Goal: Task Accomplishment & Management: Complete application form

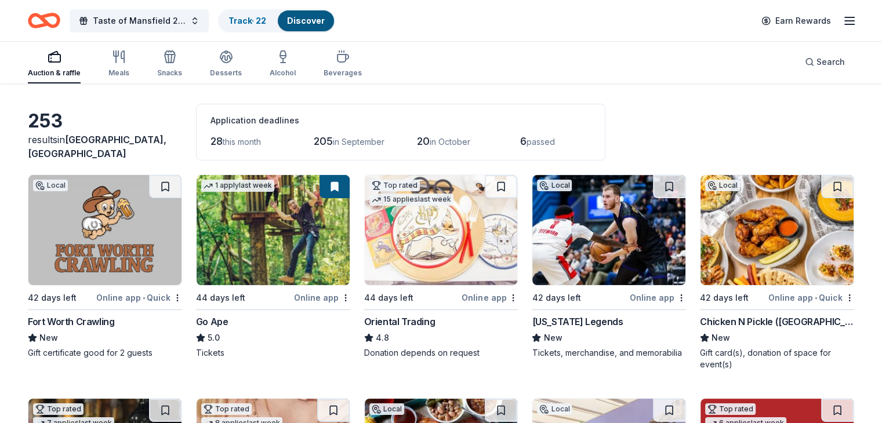
scroll to position [116, 0]
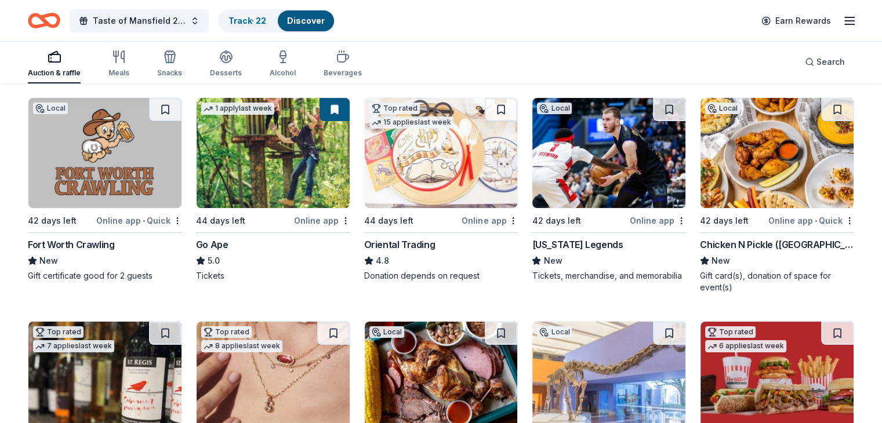
click at [180, 105] on button at bounding box center [165, 109] width 32 height 23
click at [657, 104] on button at bounding box center [669, 109] width 32 height 23
drag, startPoint x: 834, startPoint y: 108, endPoint x: 822, endPoint y: 110, distance: 11.7
click at [833, 109] on button at bounding box center [837, 109] width 32 height 23
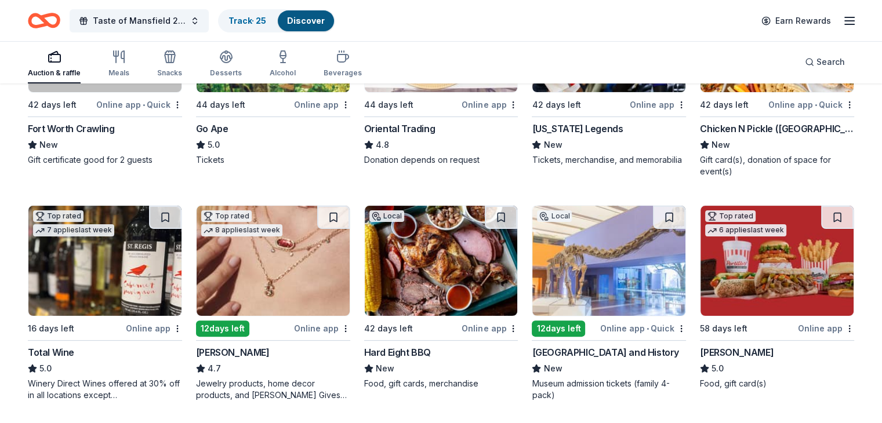
click at [335, 216] on button at bounding box center [333, 217] width 32 height 23
click at [499, 217] on button at bounding box center [501, 217] width 32 height 23
click at [653, 215] on button at bounding box center [669, 217] width 32 height 23
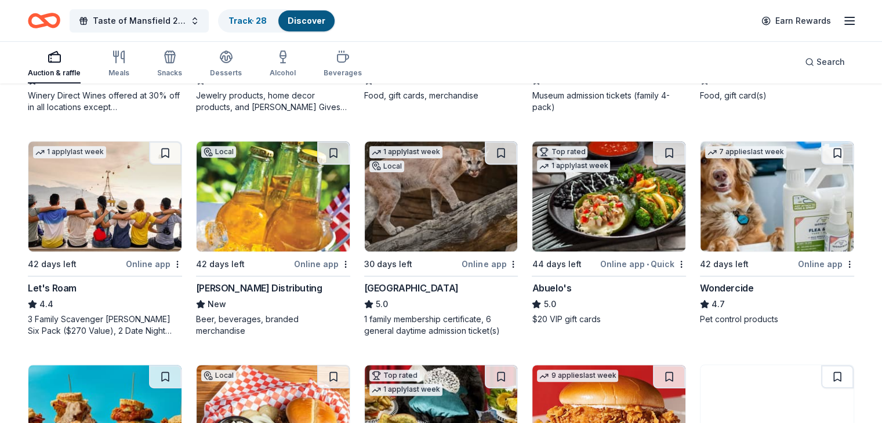
scroll to position [522, 0]
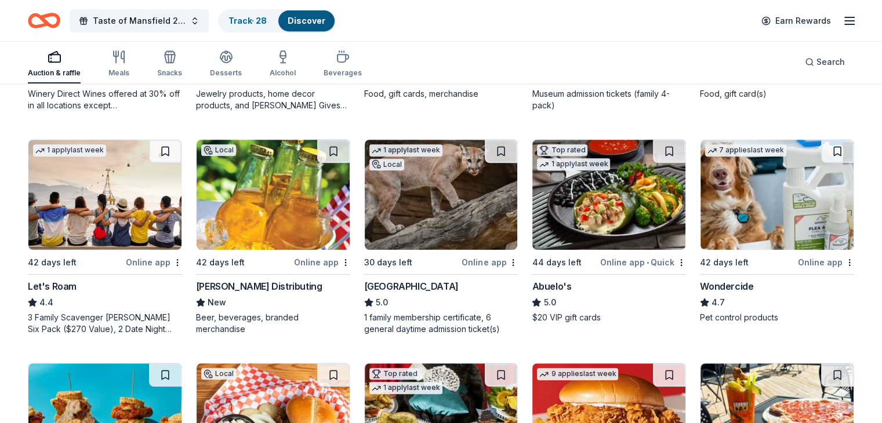
click at [654, 151] on button at bounding box center [669, 151] width 32 height 23
click at [821, 147] on button at bounding box center [837, 151] width 32 height 23
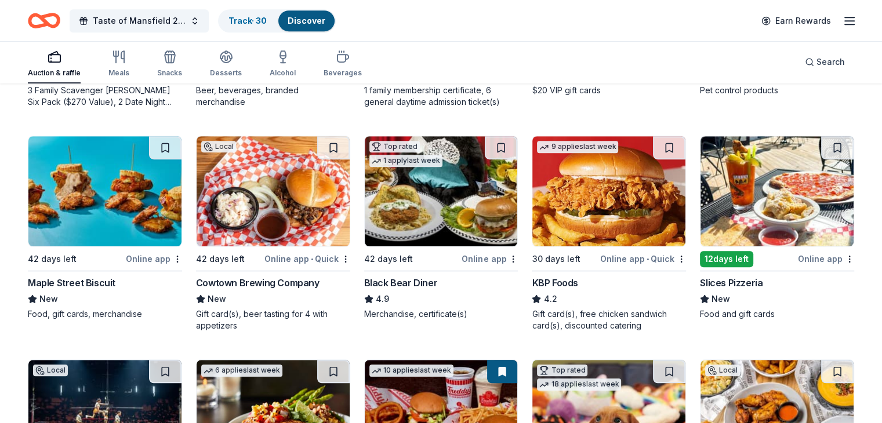
click at [173, 142] on button at bounding box center [165, 147] width 32 height 23
click at [344, 148] on button at bounding box center [333, 147] width 32 height 23
click at [655, 142] on button at bounding box center [669, 147] width 32 height 23
click at [821, 143] on button at bounding box center [837, 147] width 32 height 23
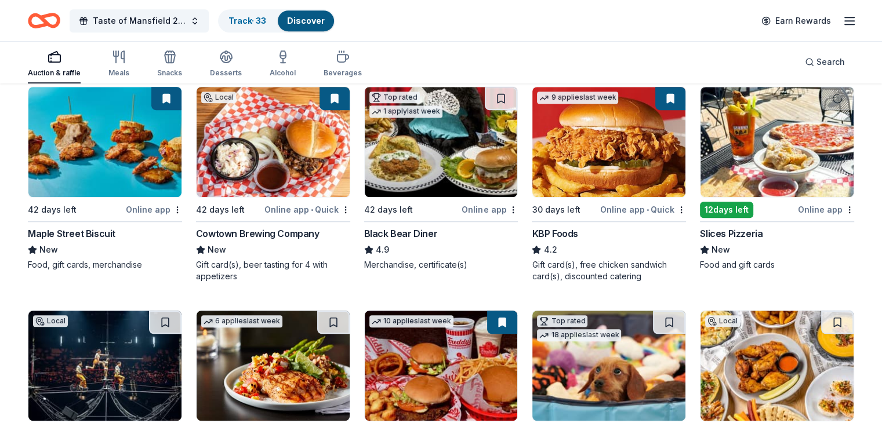
scroll to position [923, 0]
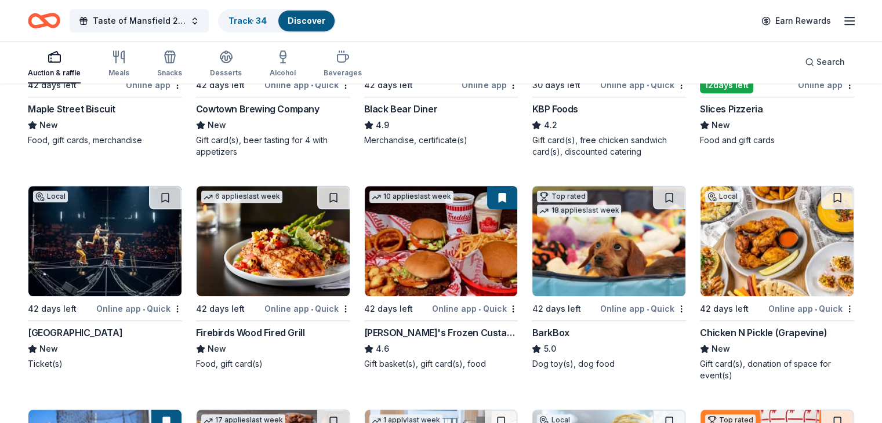
click at [174, 191] on button at bounding box center [165, 197] width 32 height 23
click at [334, 194] on button at bounding box center [333, 197] width 32 height 23
click at [656, 191] on button at bounding box center [669, 197] width 32 height 23
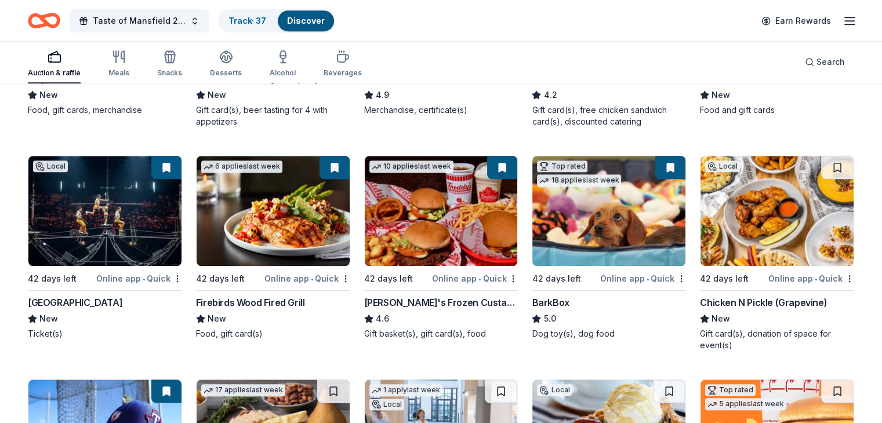
scroll to position [981, 0]
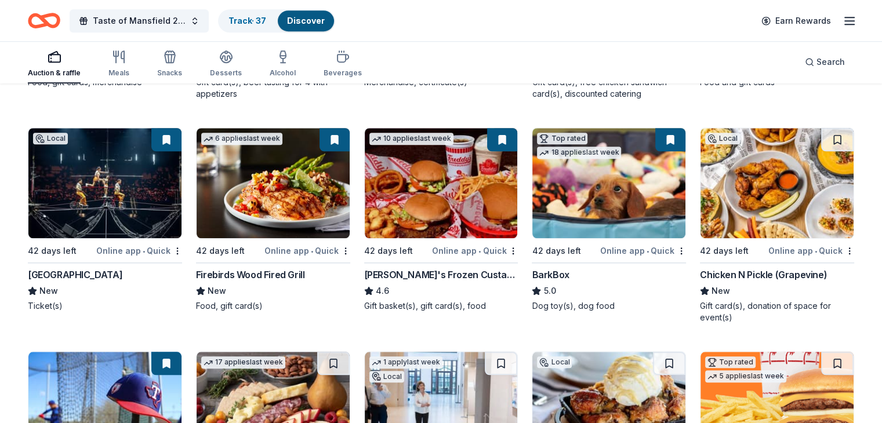
click at [821, 139] on button at bounding box center [837, 139] width 32 height 23
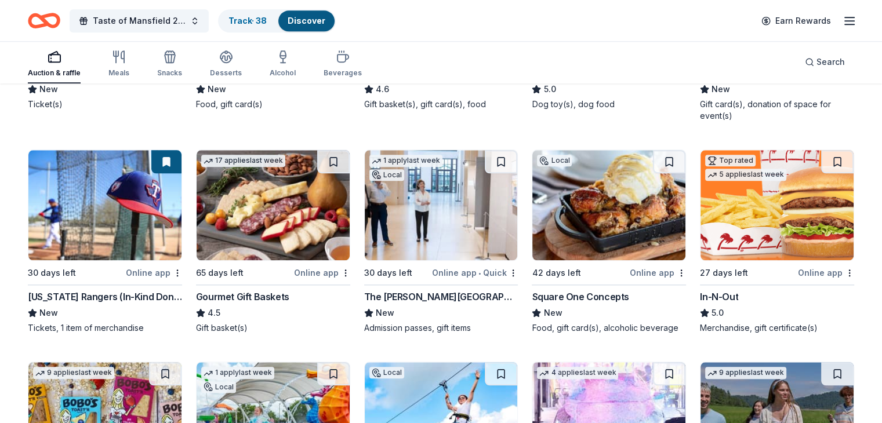
scroll to position [1185, 0]
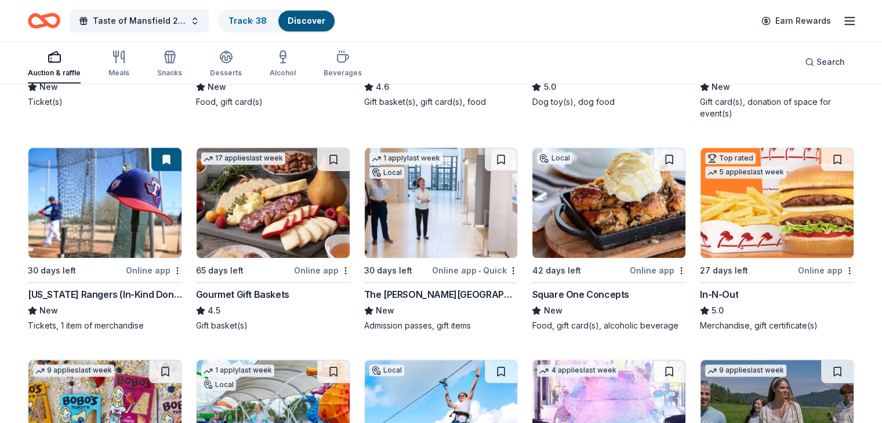
click at [491, 159] on button at bounding box center [501, 159] width 32 height 23
click at [659, 157] on button at bounding box center [669, 159] width 32 height 23
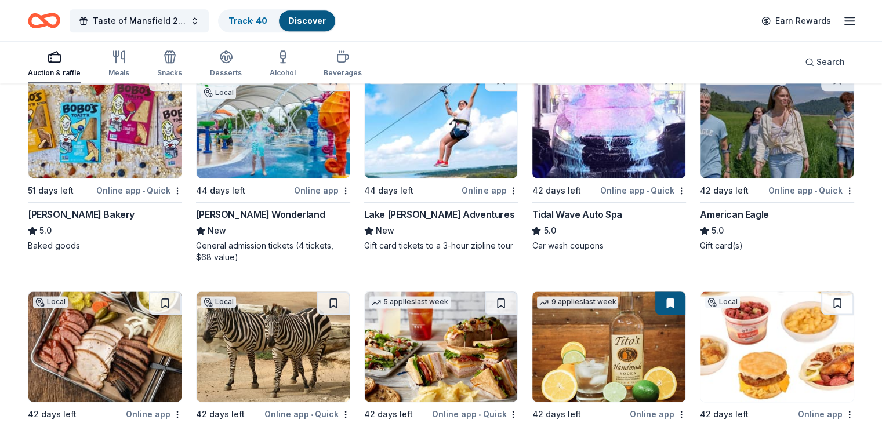
scroll to position [1475, 0]
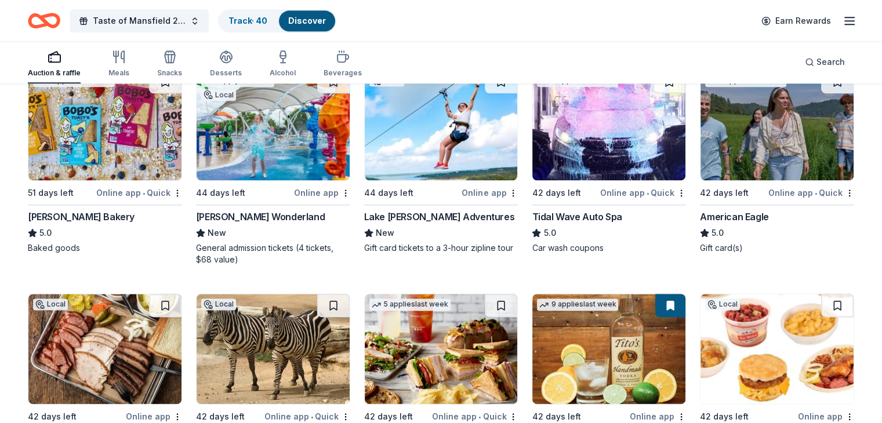
click at [446, 159] on img at bounding box center [441, 125] width 153 height 110
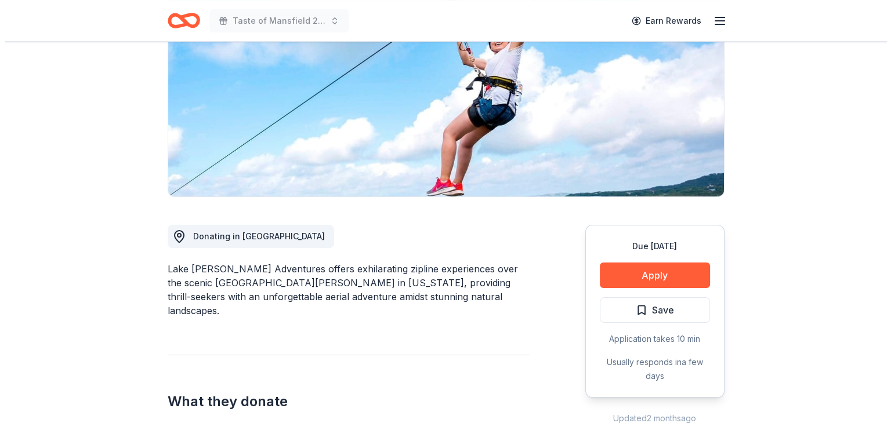
scroll to position [174, 0]
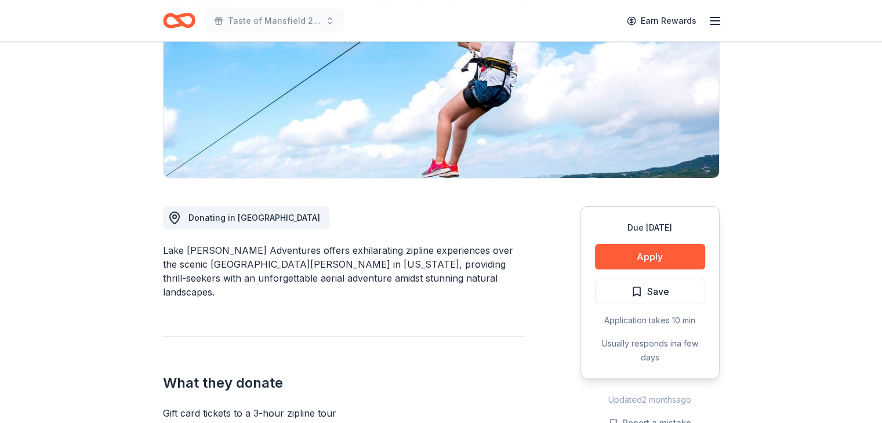
click at [655, 255] on button "Apply" at bounding box center [650, 257] width 110 height 26
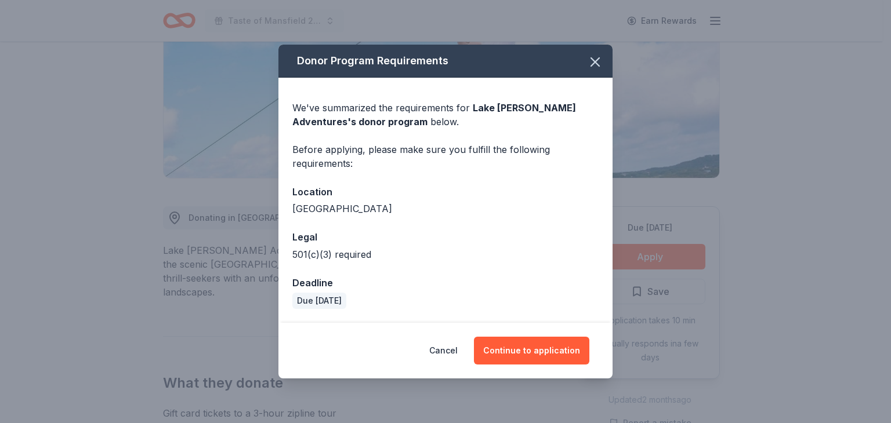
click at [506, 345] on button "Continue to application" at bounding box center [531, 351] width 115 height 28
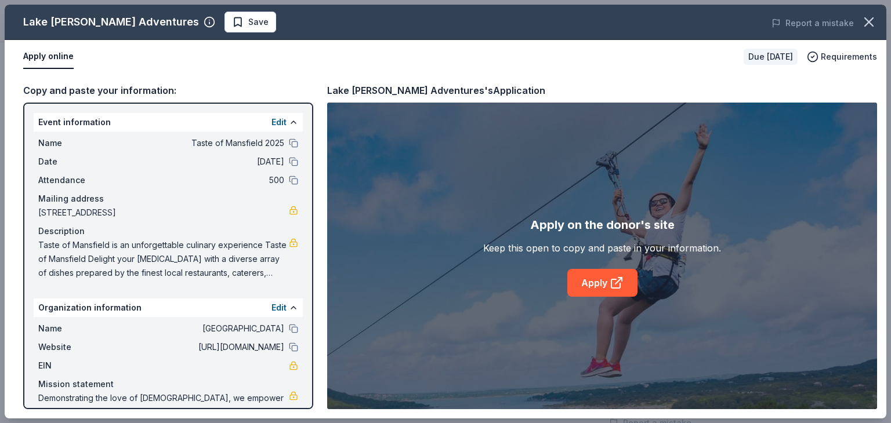
click at [594, 279] on link "Apply" at bounding box center [602, 283] width 70 height 28
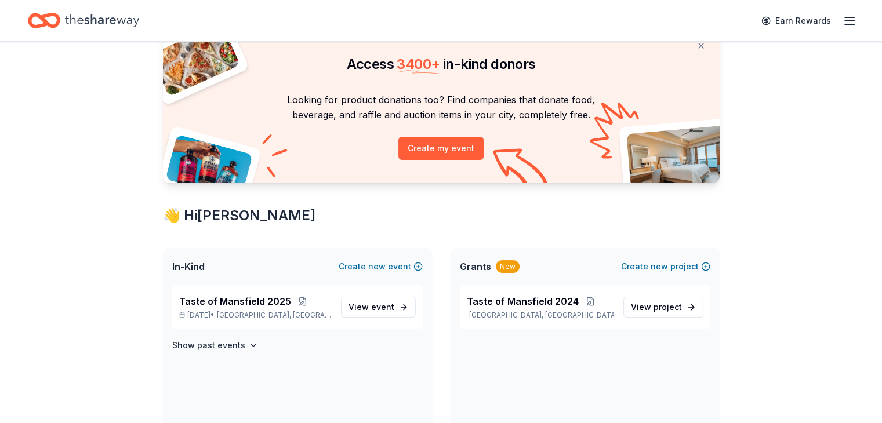
scroll to position [290, 0]
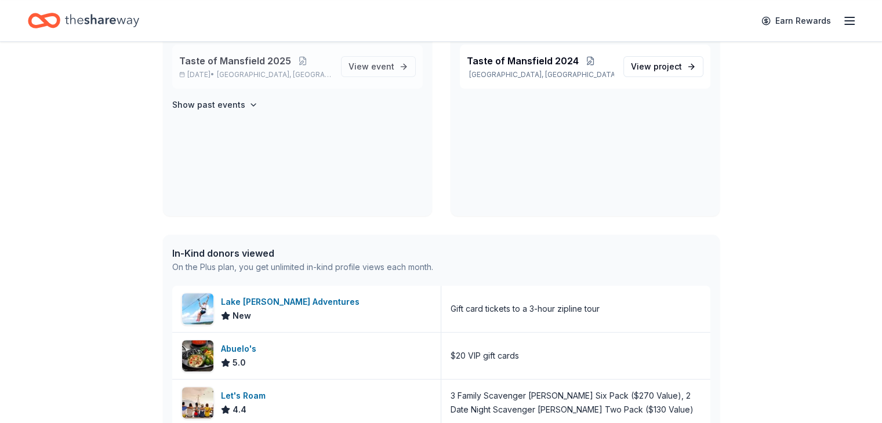
click at [266, 56] on span "Taste of Mansfield 2025" at bounding box center [235, 61] width 112 height 14
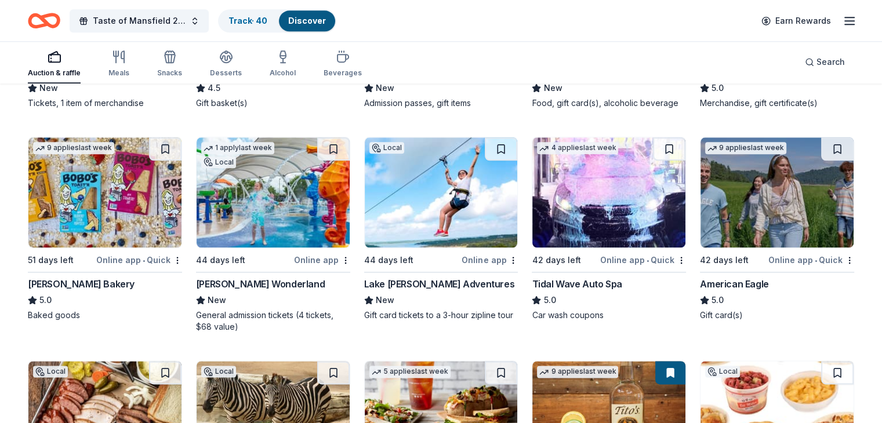
scroll to position [1417, 0]
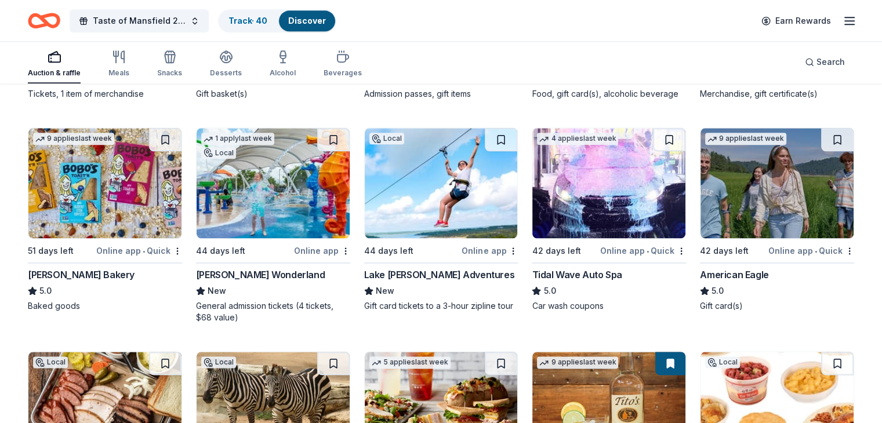
click at [428, 194] on img at bounding box center [441, 183] width 153 height 110
click at [495, 134] on button at bounding box center [501, 139] width 32 height 23
click at [598, 172] on img at bounding box center [608, 183] width 153 height 110
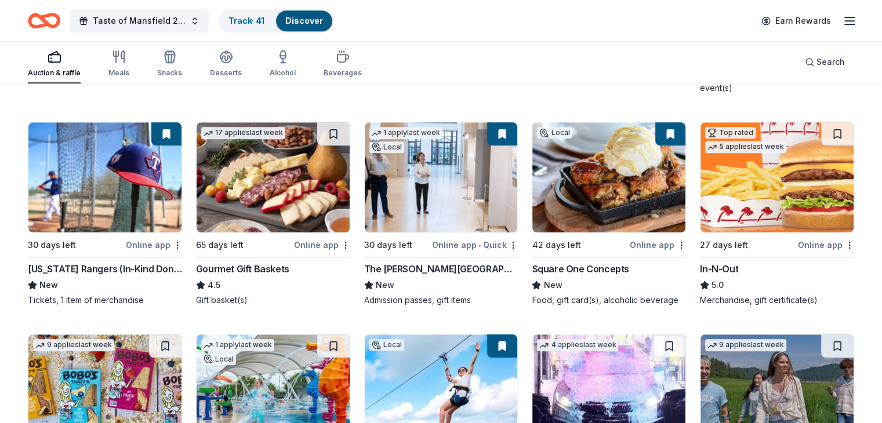
scroll to position [1185, 0]
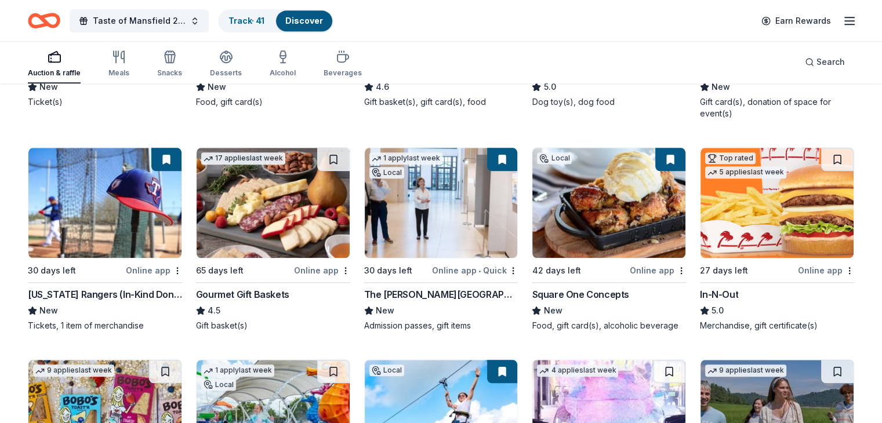
click at [763, 172] on div "5 applies last week" at bounding box center [745, 172] width 81 height 12
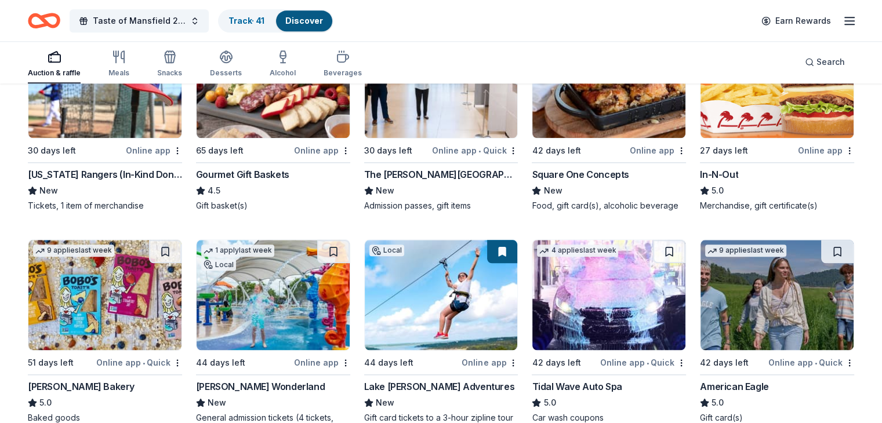
scroll to position [1243, 0]
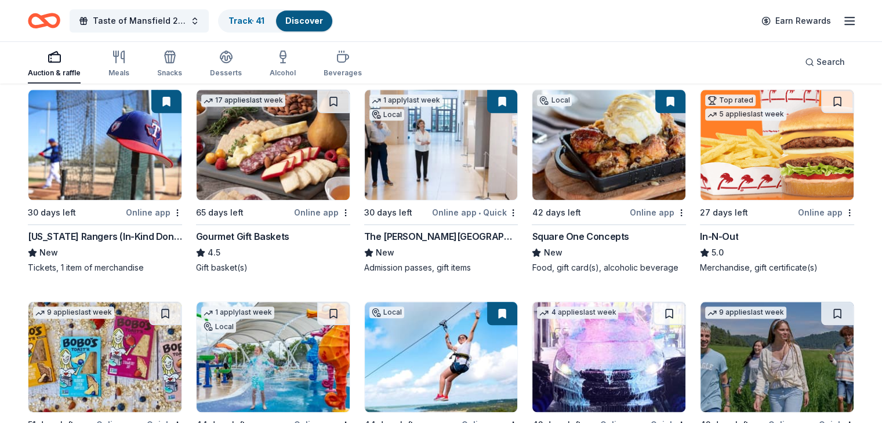
click at [821, 100] on button at bounding box center [837, 101] width 32 height 23
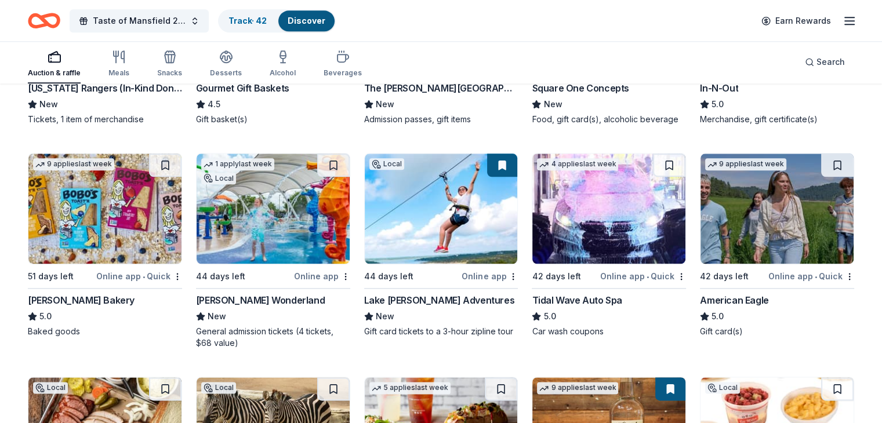
scroll to position [1417, 0]
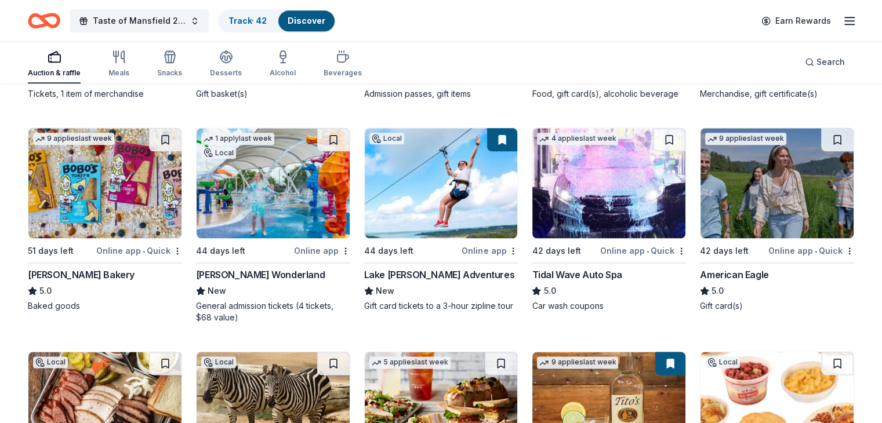
click at [86, 174] on img at bounding box center [104, 183] width 153 height 110
click at [176, 133] on button at bounding box center [165, 139] width 32 height 23
click at [278, 179] on img at bounding box center [273, 183] width 153 height 110
click at [337, 135] on button at bounding box center [333, 139] width 32 height 23
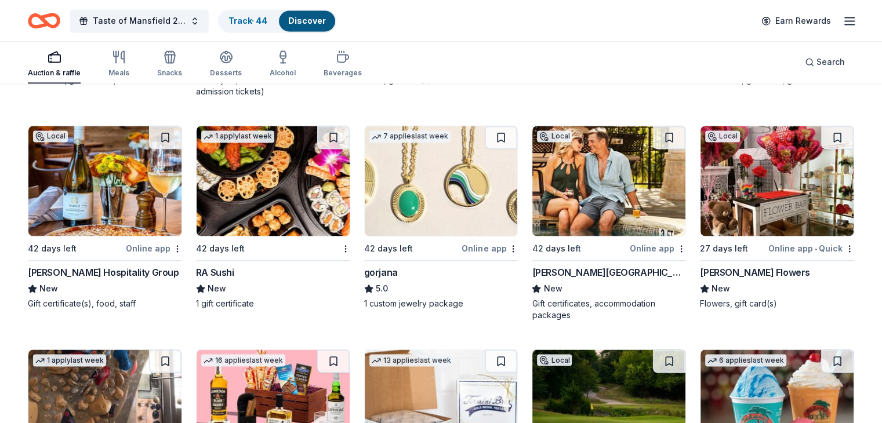
scroll to position [1881, 0]
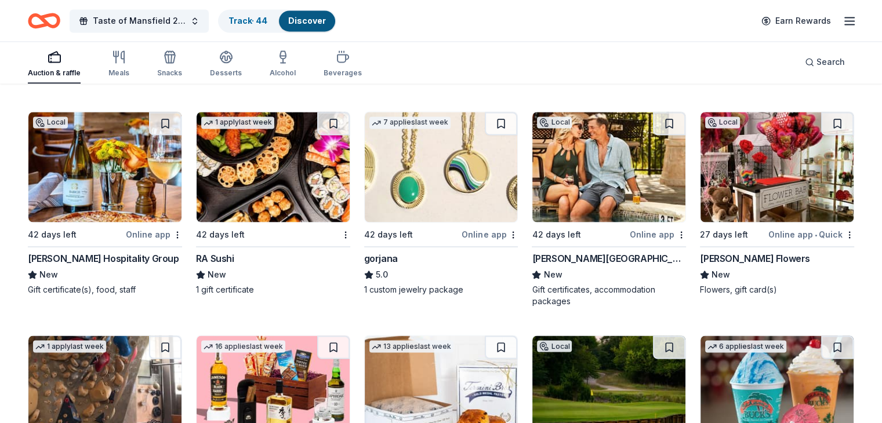
click at [115, 170] on img at bounding box center [104, 167] width 153 height 110
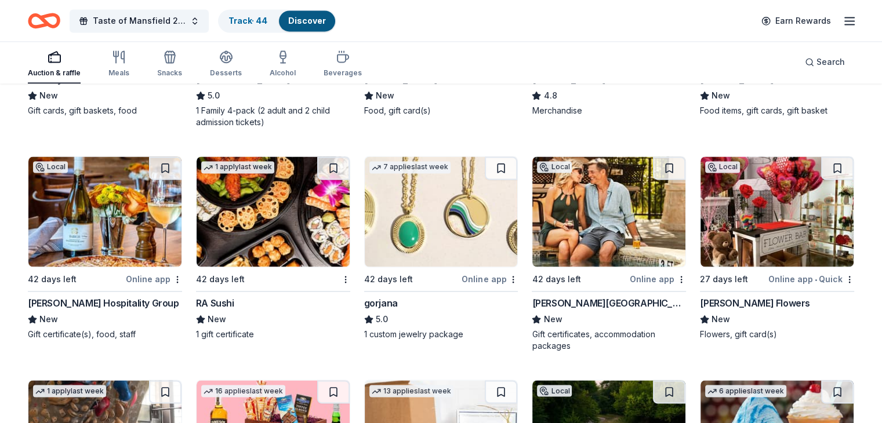
scroll to position [1823, 0]
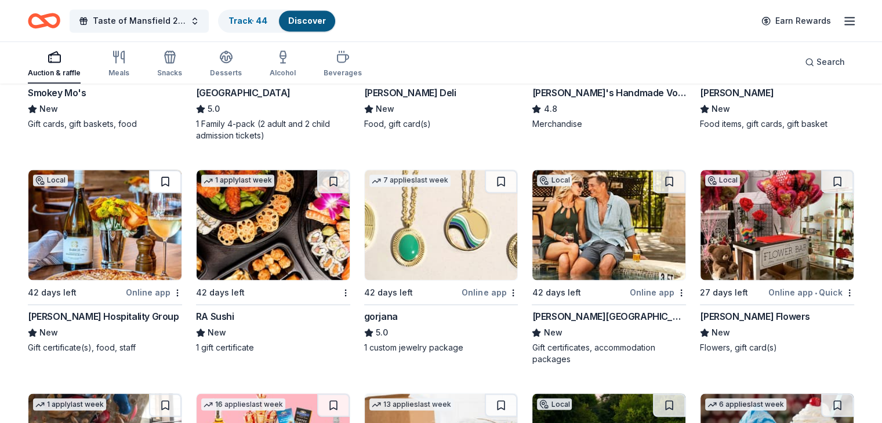
click at [176, 175] on button at bounding box center [165, 181] width 32 height 23
click at [250, 201] on img at bounding box center [273, 225] width 153 height 110
click at [441, 248] on img at bounding box center [441, 225] width 153 height 110
click at [501, 179] on button at bounding box center [501, 181] width 32 height 23
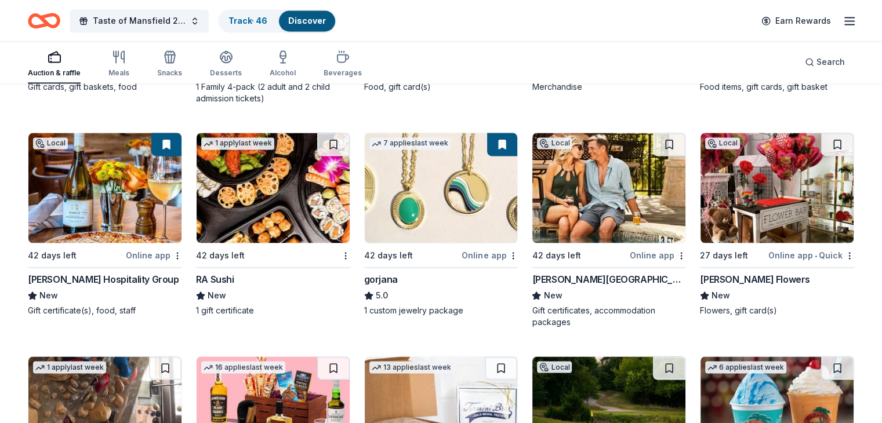
scroll to position [1881, 0]
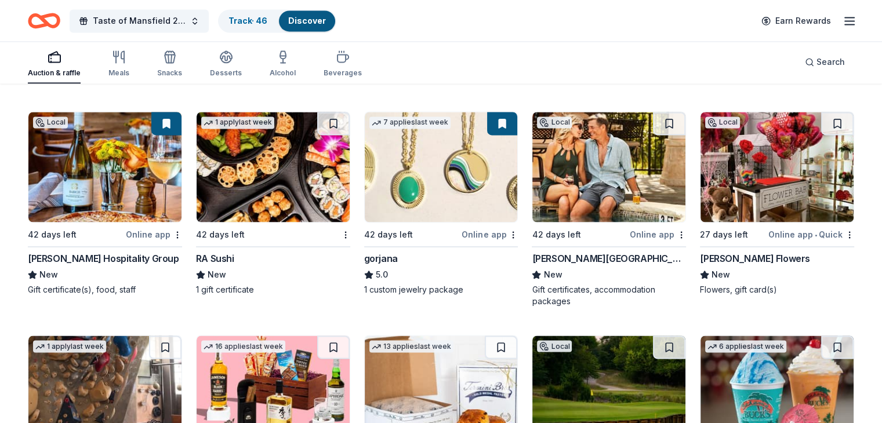
click at [605, 151] on img at bounding box center [608, 167] width 153 height 110
click at [653, 121] on button at bounding box center [669, 123] width 32 height 23
click at [786, 158] on img at bounding box center [776, 167] width 153 height 110
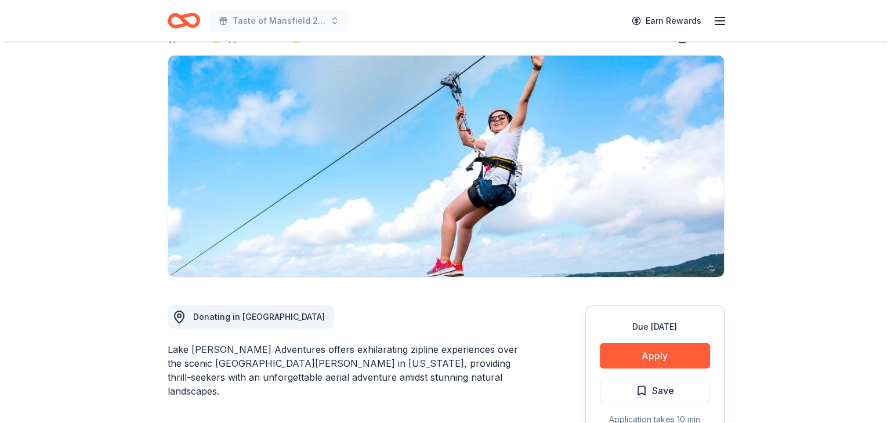
scroll to position [290, 0]
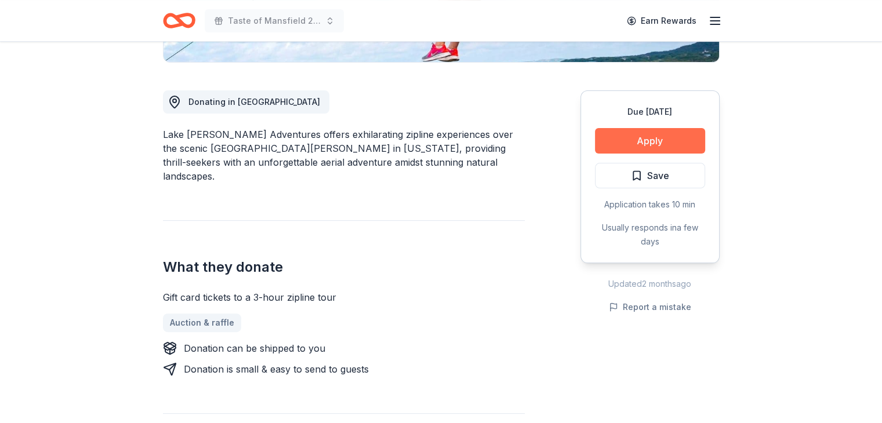
click at [626, 140] on button "Apply" at bounding box center [650, 141] width 110 height 26
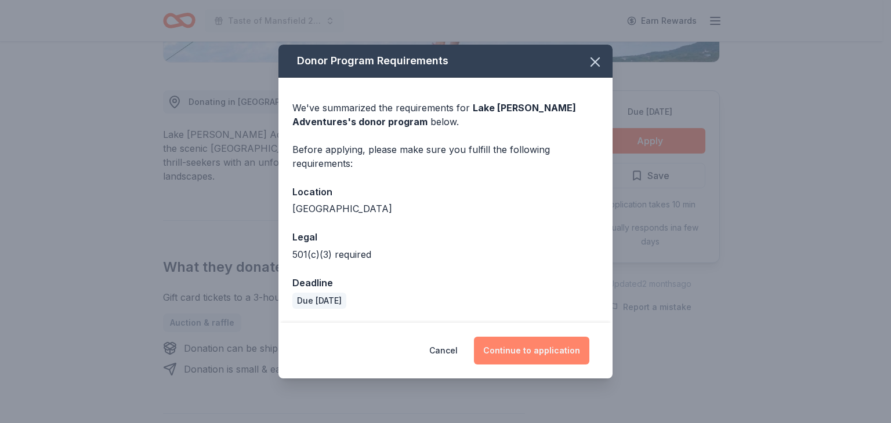
click at [525, 357] on button "Continue to application" at bounding box center [531, 351] width 115 height 28
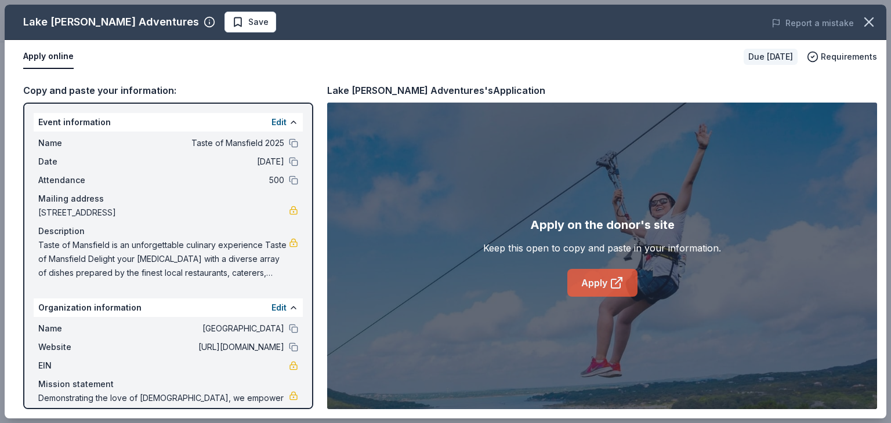
click at [598, 288] on link "Apply" at bounding box center [602, 283] width 70 height 28
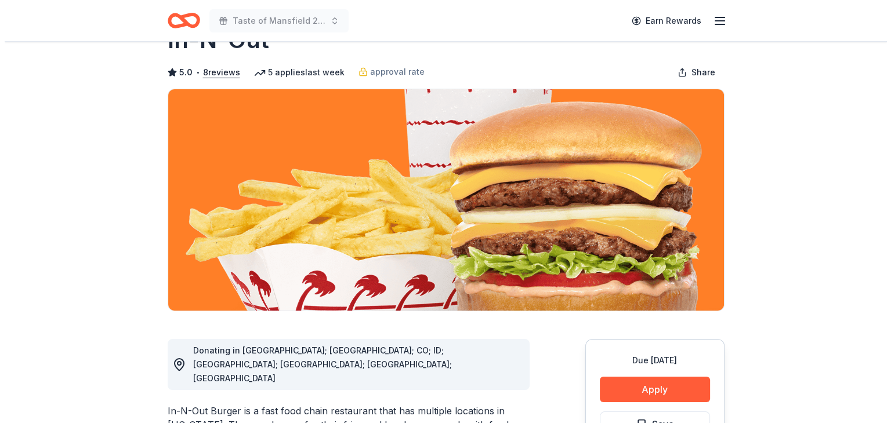
scroll to position [174, 0]
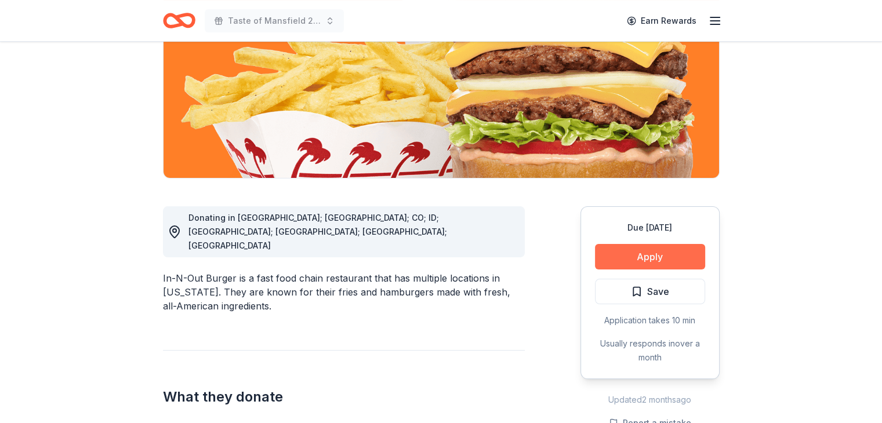
click at [664, 256] on button "Apply" at bounding box center [650, 257] width 110 height 26
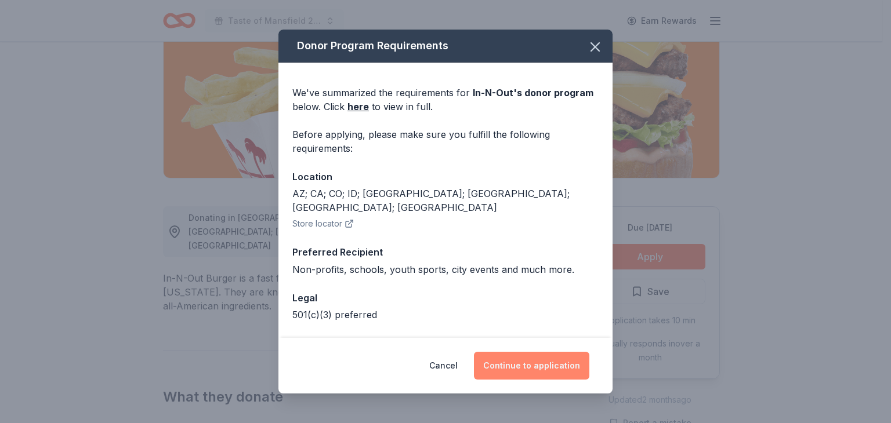
click at [540, 364] on button "Continue to application" at bounding box center [531, 366] width 115 height 28
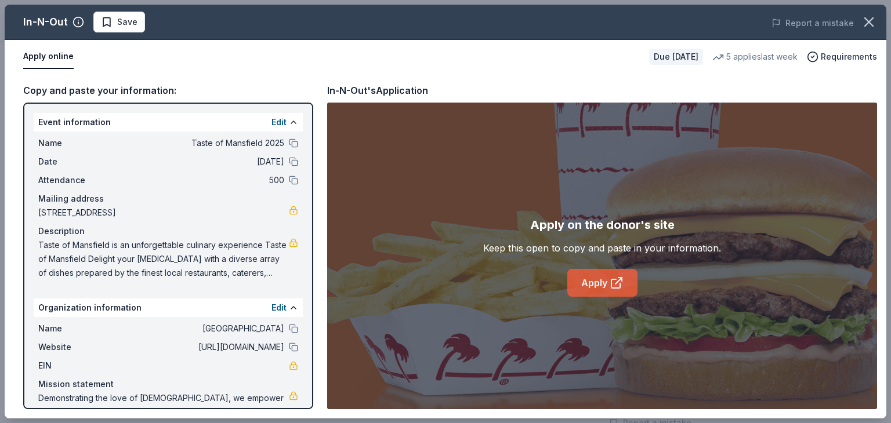
click at [594, 284] on link "Apply" at bounding box center [602, 283] width 70 height 28
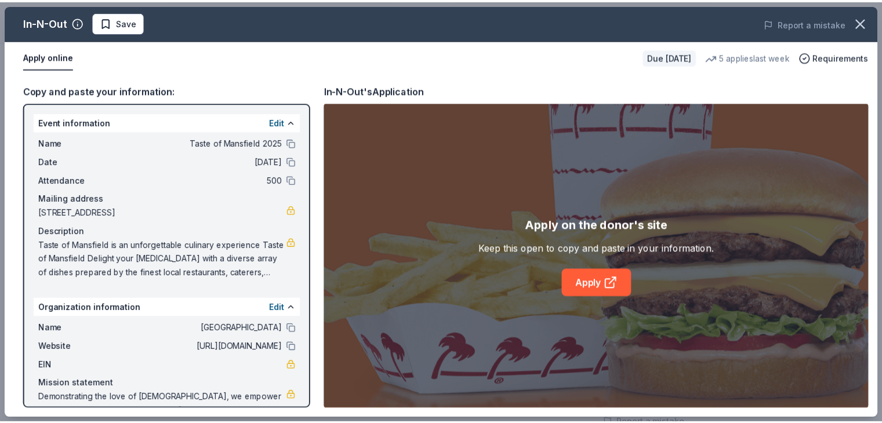
scroll to position [24, 0]
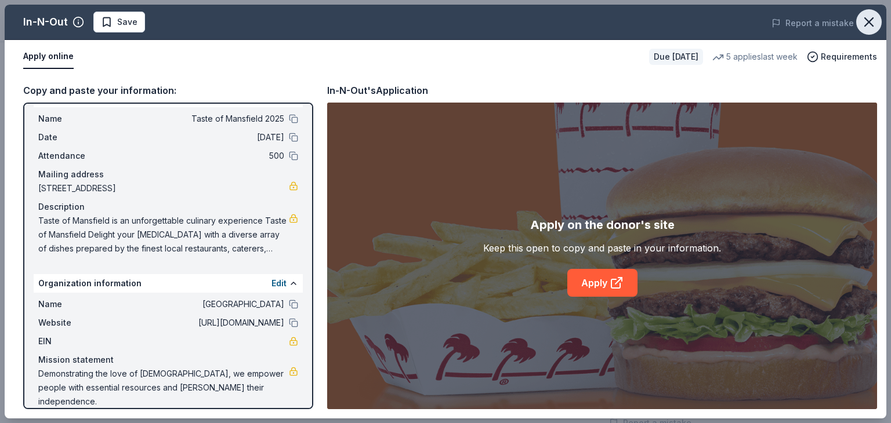
click at [864, 16] on icon "button" at bounding box center [869, 22] width 16 height 16
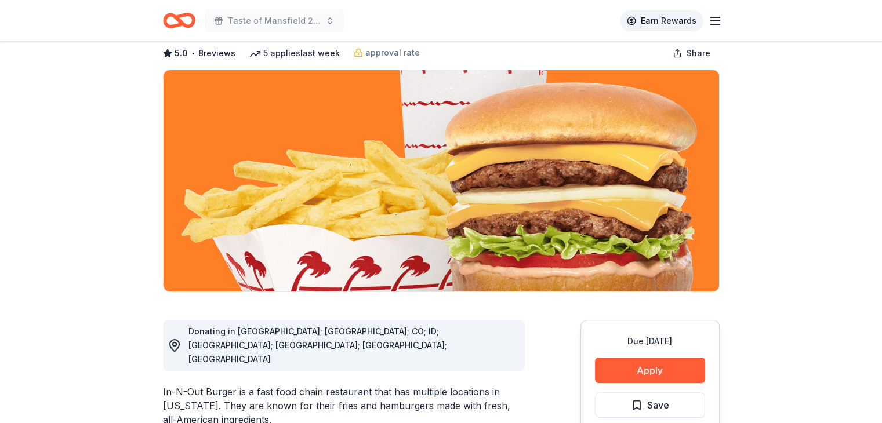
scroll to position [58, 0]
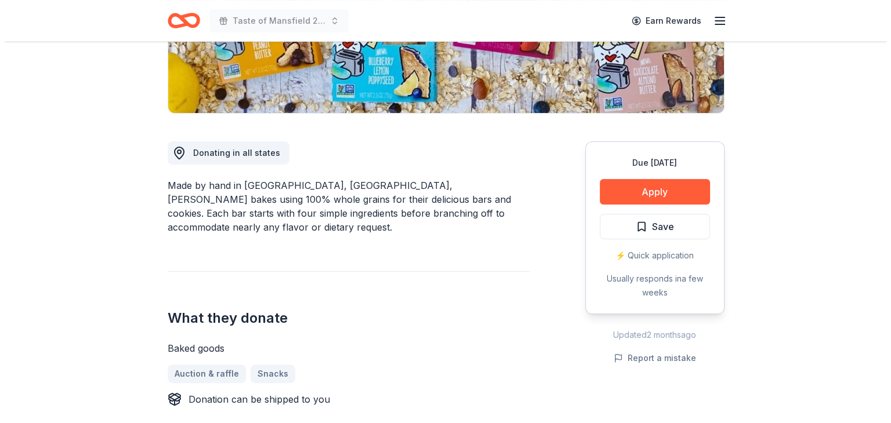
scroll to position [232, 0]
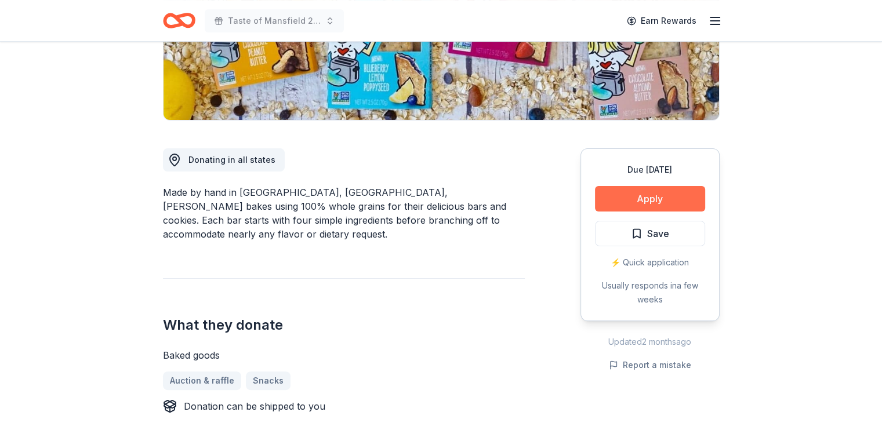
click at [634, 191] on button "Apply" at bounding box center [650, 199] width 110 height 26
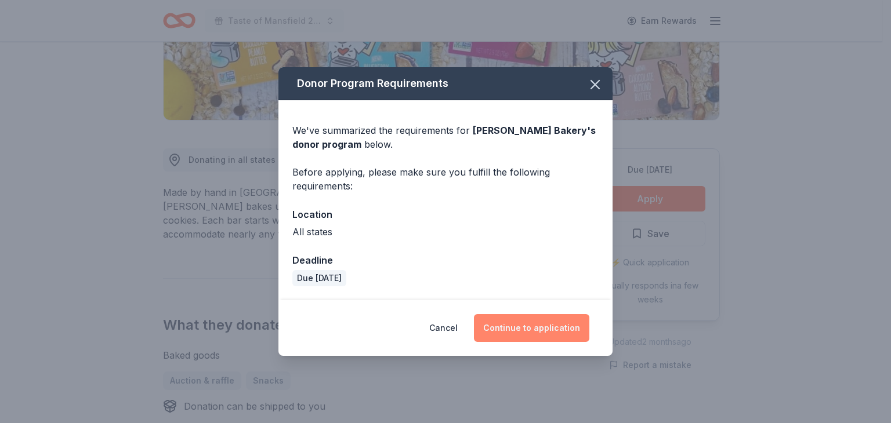
click at [542, 333] on button "Continue to application" at bounding box center [531, 328] width 115 height 28
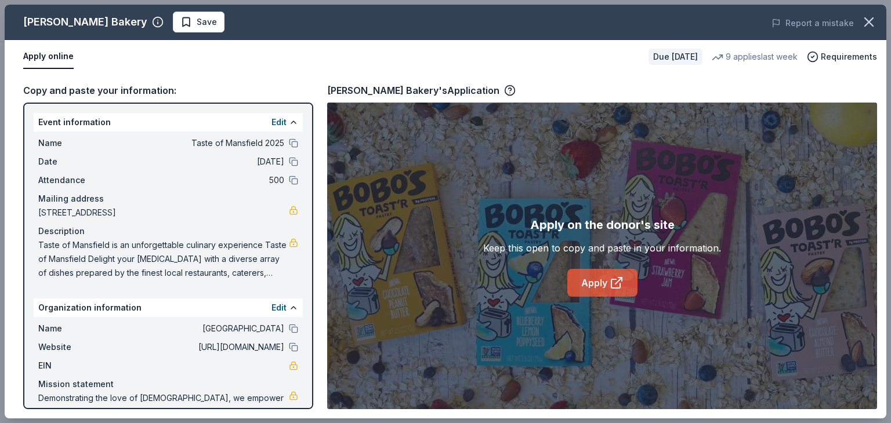
click at [607, 281] on link "Apply" at bounding box center [602, 283] width 70 height 28
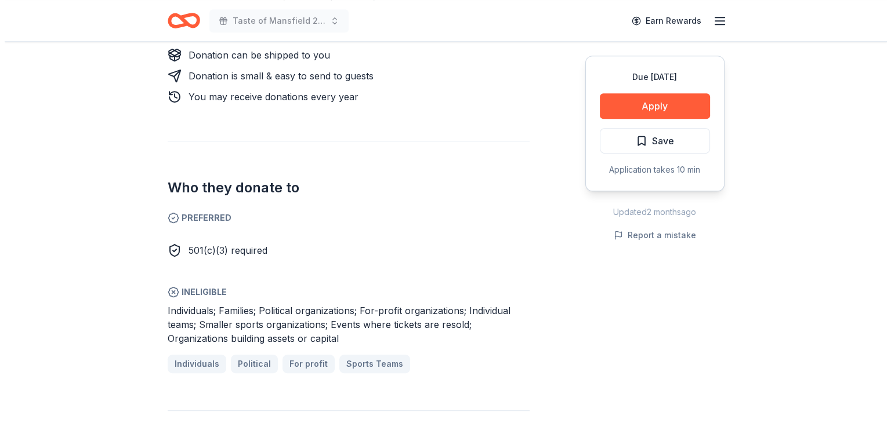
scroll to position [638, 0]
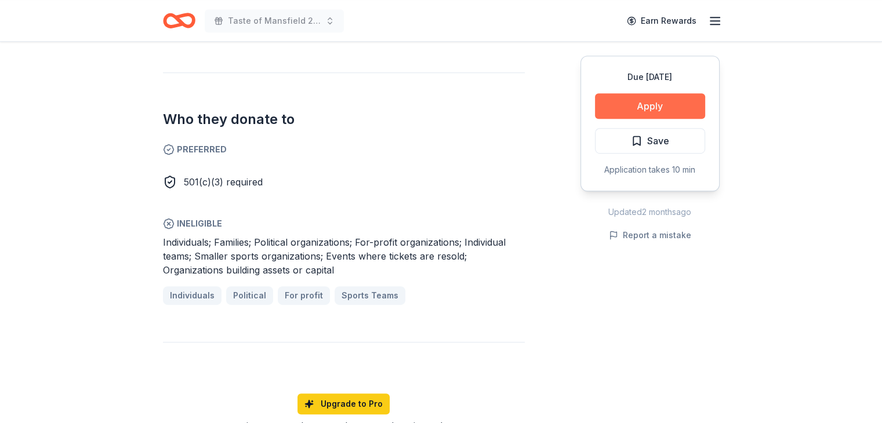
click at [642, 106] on button "Apply" at bounding box center [650, 106] width 110 height 26
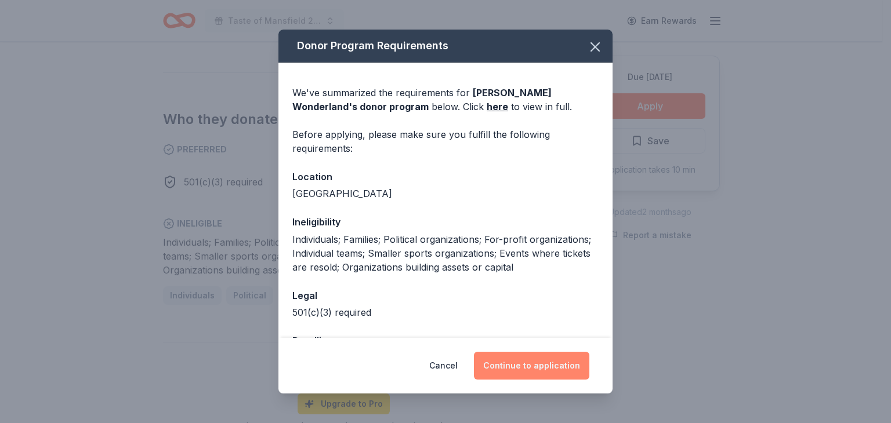
click at [510, 355] on button "Continue to application" at bounding box center [531, 366] width 115 height 28
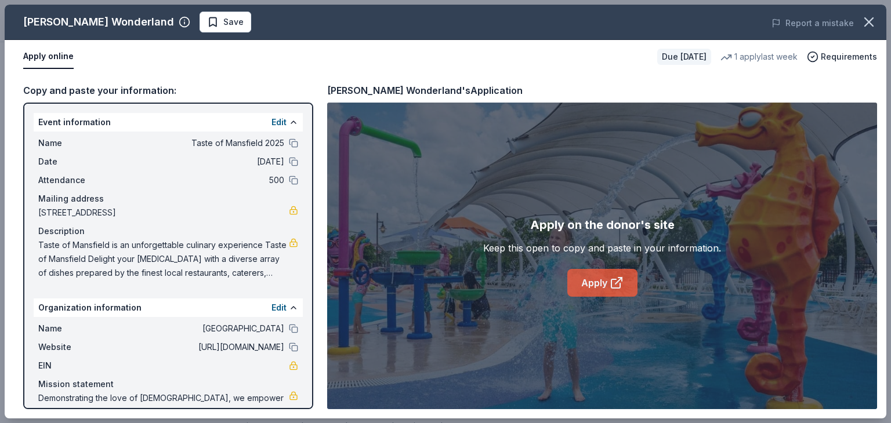
click at [590, 289] on link "Apply" at bounding box center [602, 283] width 70 height 28
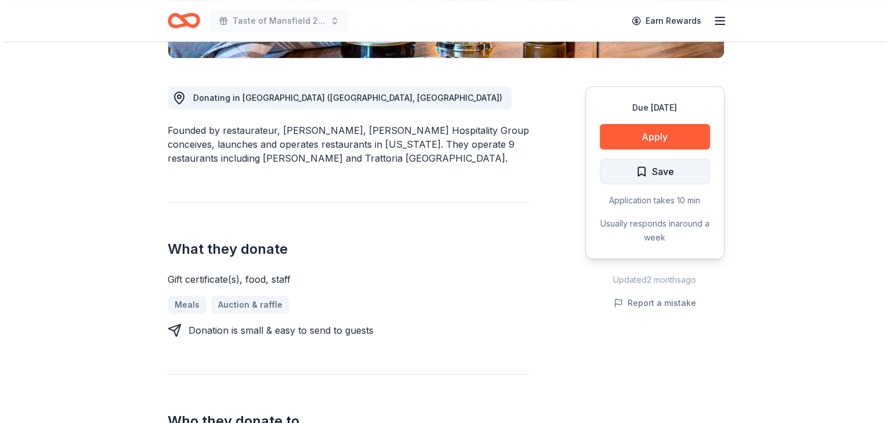
scroll to position [290, 0]
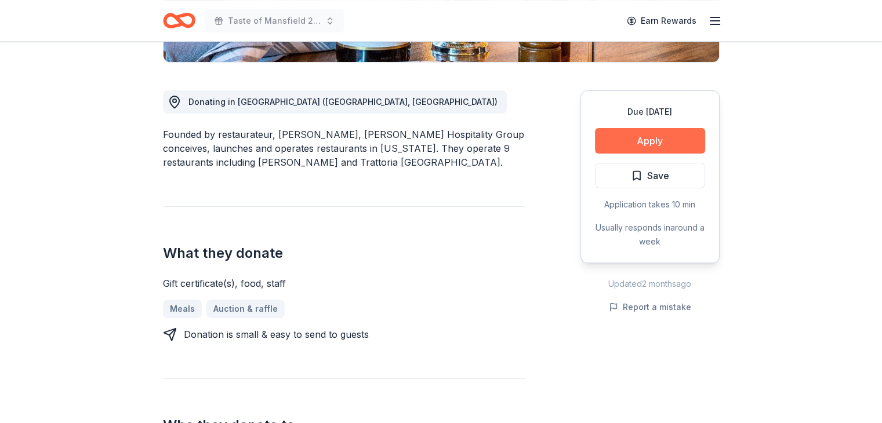
click at [673, 136] on button "Apply" at bounding box center [650, 141] width 110 height 26
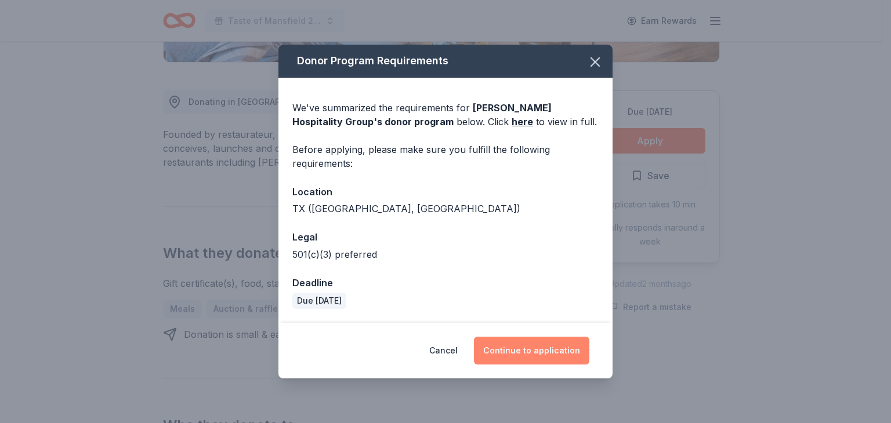
click at [517, 351] on button "Continue to application" at bounding box center [531, 351] width 115 height 28
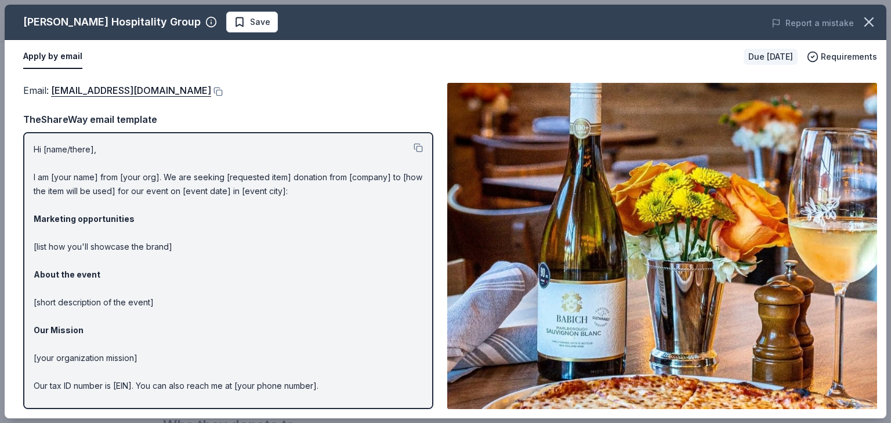
scroll to position [35, 0]
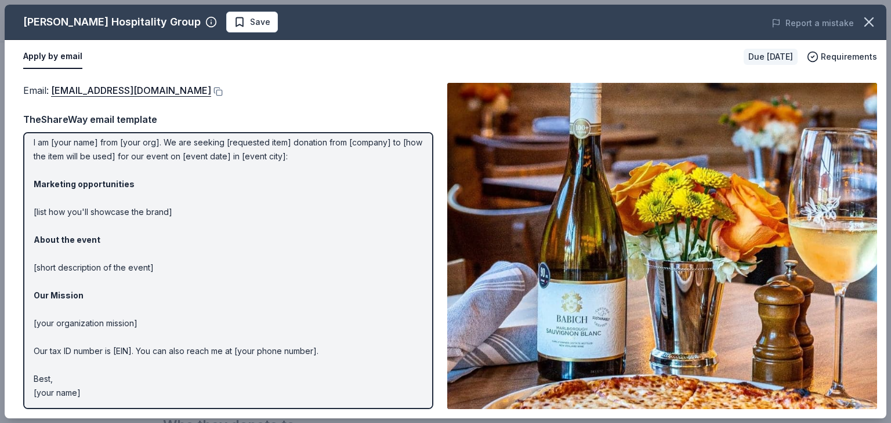
drag, startPoint x: 96, startPoint y: 393, endPoint x: 30, endPoint y: 150, distance: 251.8
click at [30, 150] on div "Hi [name/there], I am [your name] from [your org]. We are seeking [requested it…" at bounding box center [228, 270] width 410 height 277
drag, startPoint x: 79, startPoint y: 389, endPoint x: 39, endPoint y: 153, distance: 239.4
click at [39, 153] on p "Hi [name/there], I am [your name] from [your org]. We are seeking [requested it…" at bounding box center [228, 254] width 389 height 292
click at [233, 175] on p "Hi [name/there], I am [your name] from [your org]. We are seeking [requested it…" at bounding box center [228, 254] width 389 height 292
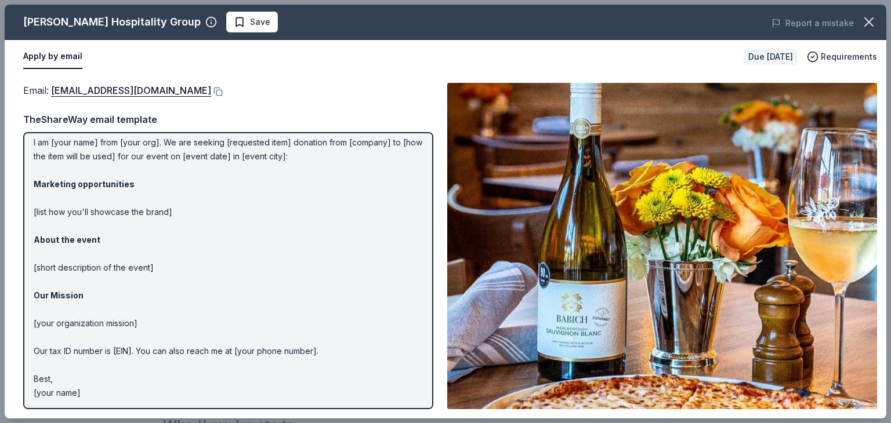
scroll to position [0, 0]
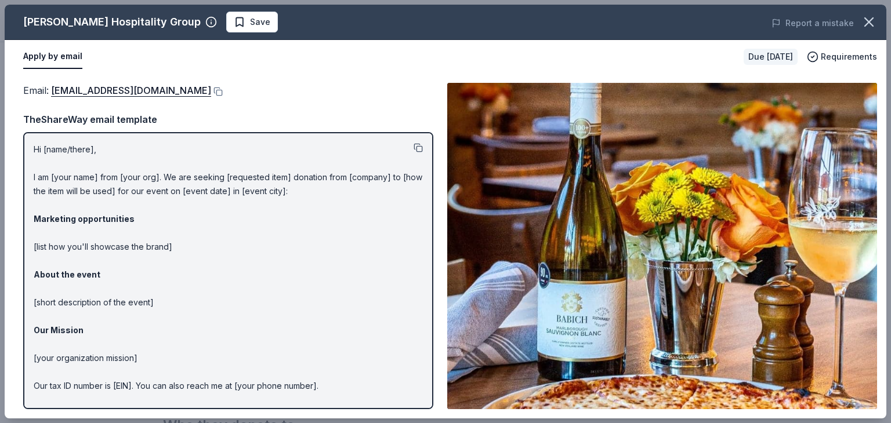
click at [413, 144] on button at bounding box center [417, 147] width 9 height 9
click at [211, 90] on button at bounding box center [217, 91] width 12 height 9
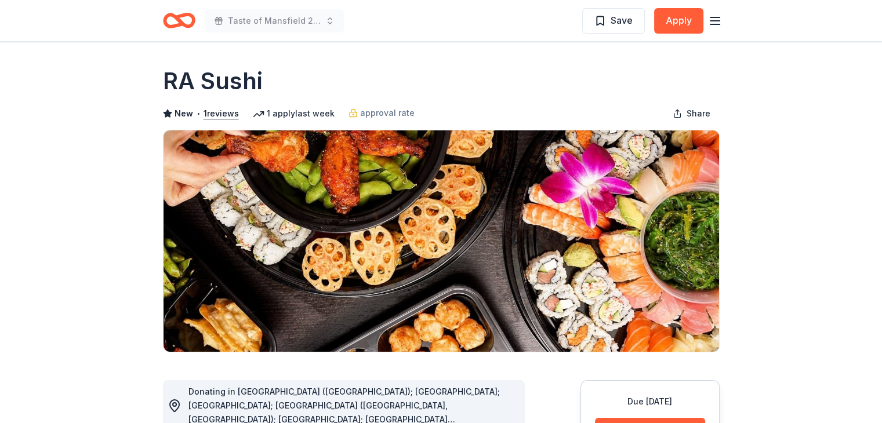
scroll to position [116, 0]
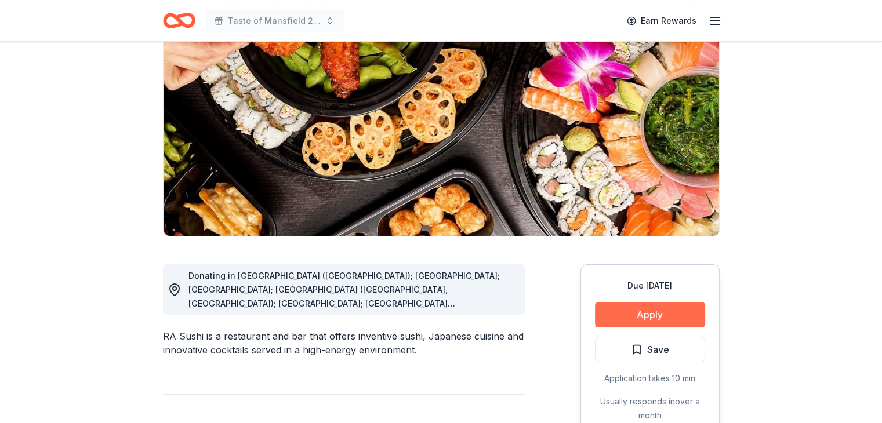
click at [637, 321] on button "Apply" at bounding box center [650, 315] width 110 height 26
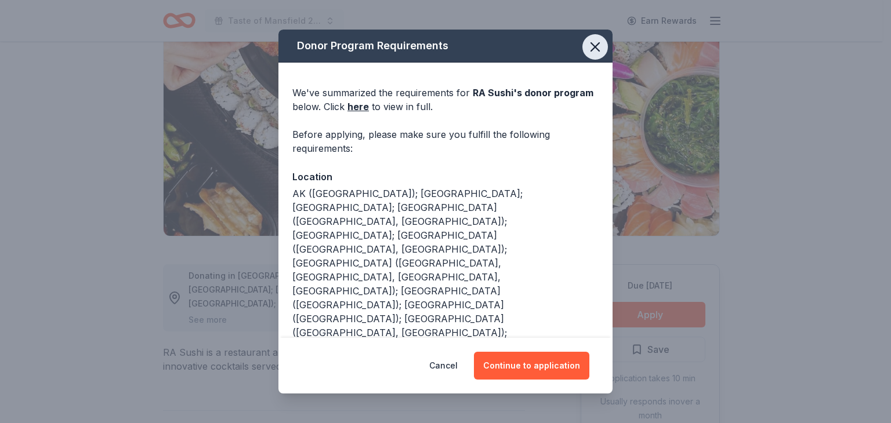
click at [587, 47] on icon "button" at bounding box center [595, 47] width 16 height 16
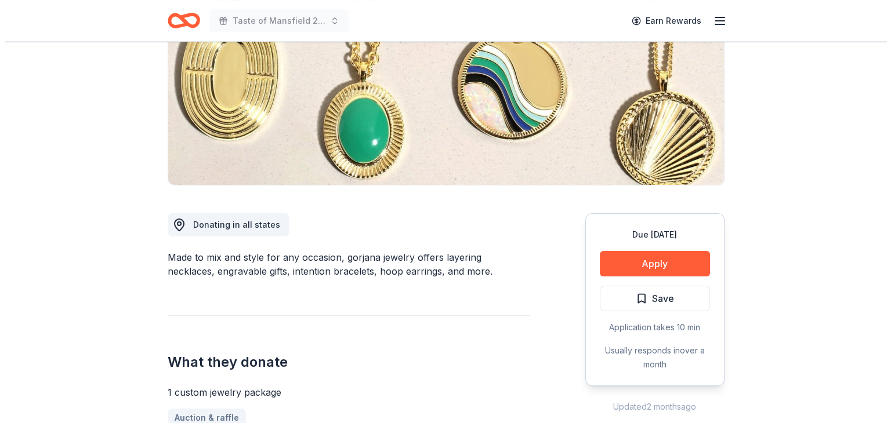
scroll to position [174, 0]
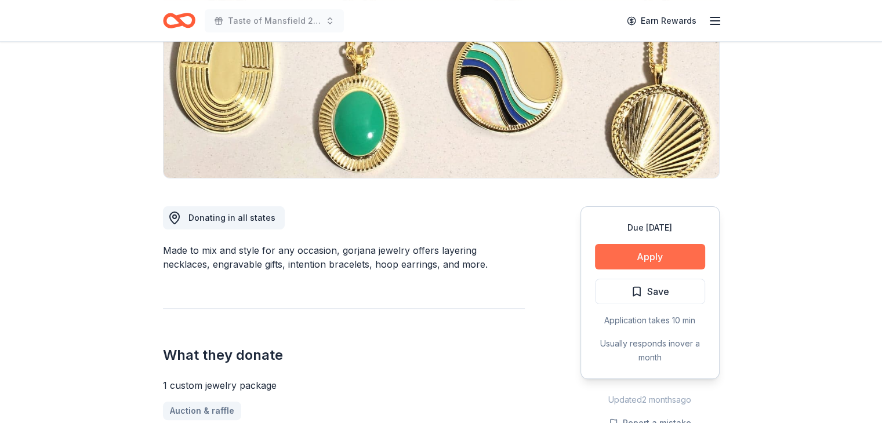
click at [643, 253] on button "Apply" at bounding box center [650, 257] width 110 height 26
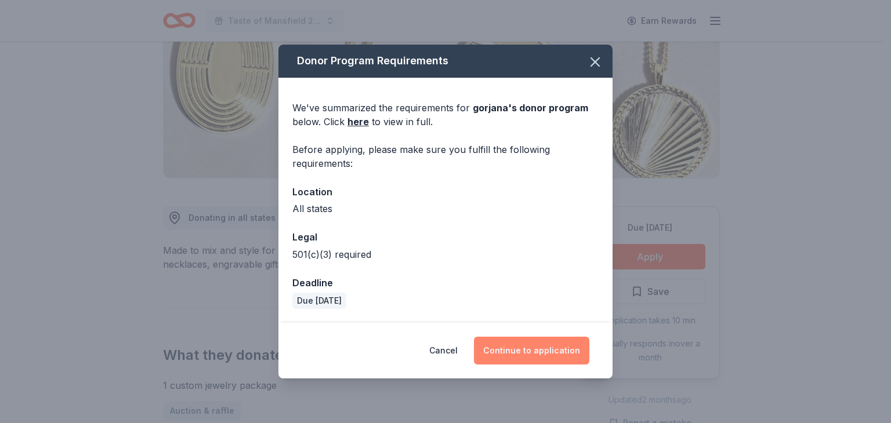
click at [524, 347] on button "Continue to application" at bounding box center [531, 351] width 115 height 28
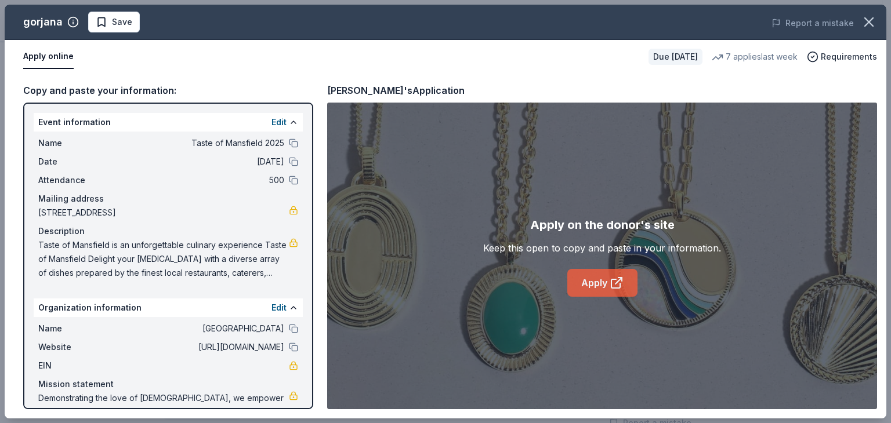
click at [619, 280] on icon at bounding box center [618, 281] width 6 height 6
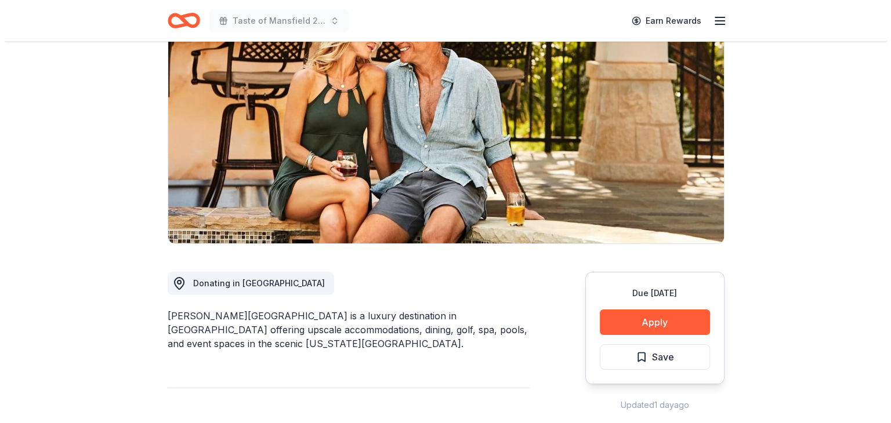
scroll to position [116, 0]
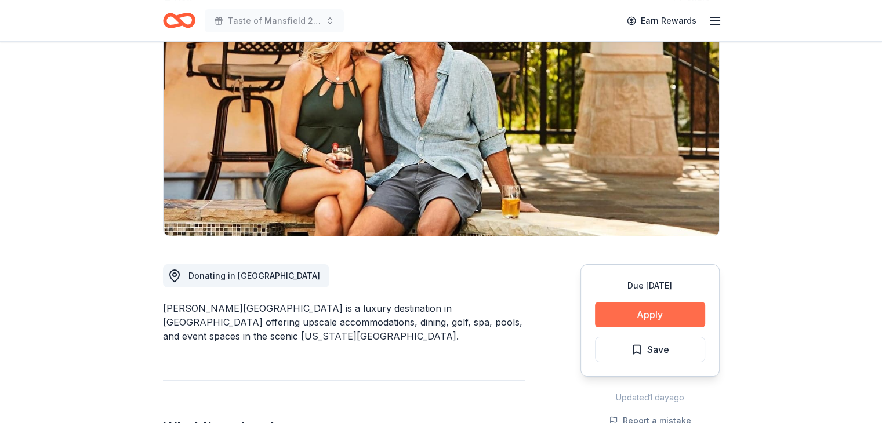
click at [642, 314] on button "Apply" at bounding box center [650, 315] width 110 height 26
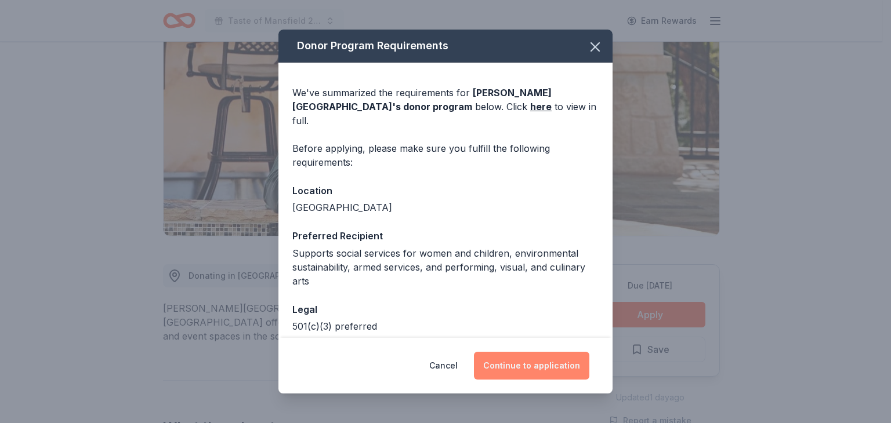
click at [548, 358] on button "Continue to application" at bounding box center [531, 366] width 115 height 28
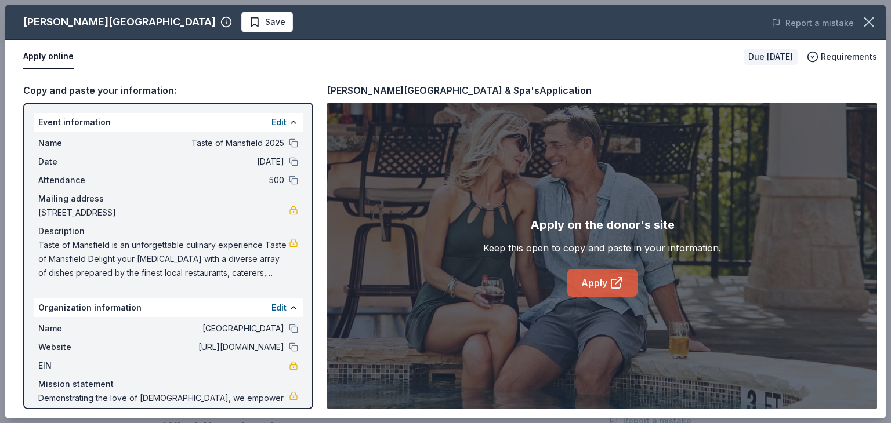
click at [591, 284] on link "Apply" at bounding box center [602, 283] width 70 height 28
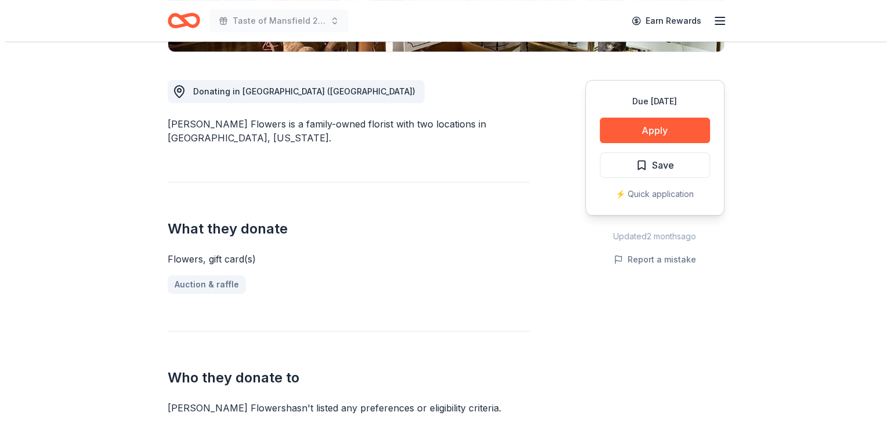
scroll to position [232, 0]
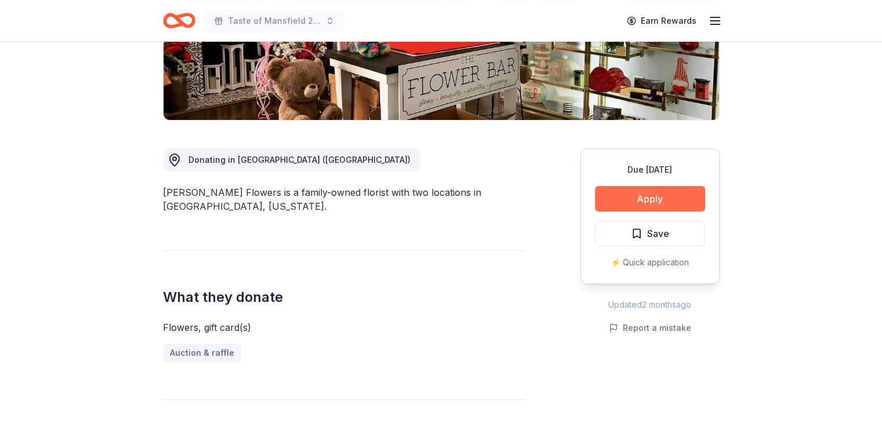
click at [626, 201] on button "Apply" at bounding box center [650, 199] width 110 height 26
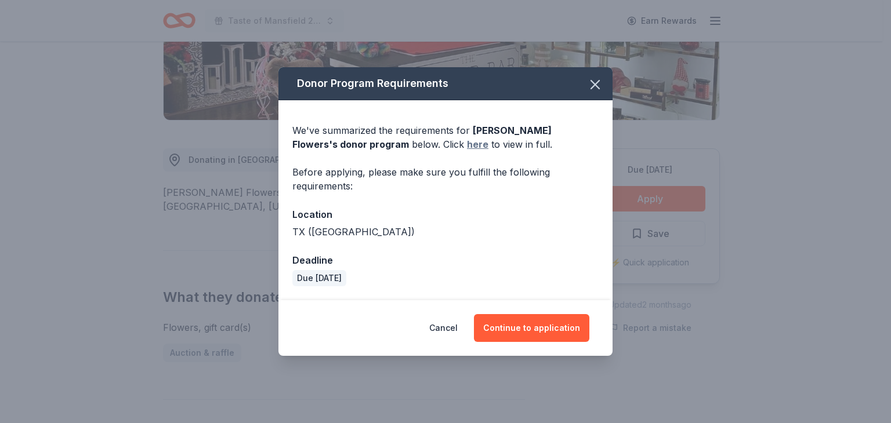
click at [467, 140] on link "here" at bounding box center [477, 144] width 21 height 14
click at [550, 328] on button "Continue to application" at bounding box center [531, 328] width 115 height 28
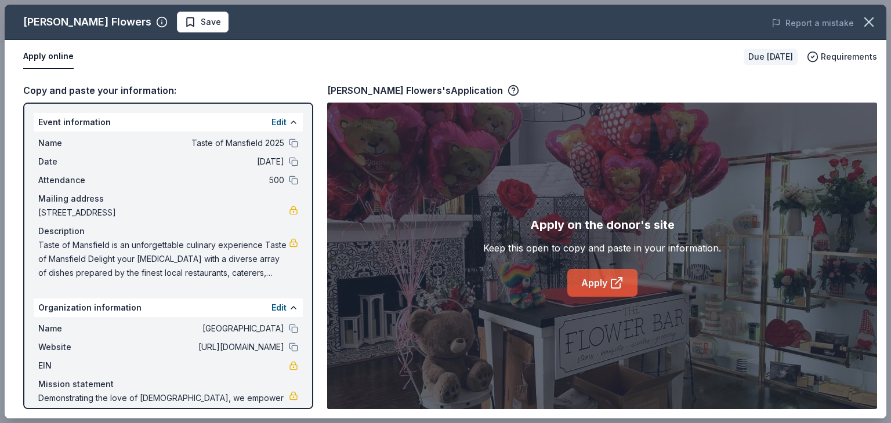
click at [581, 277] on link "Apply" at bounding box center [602, 283] width 70 height 28
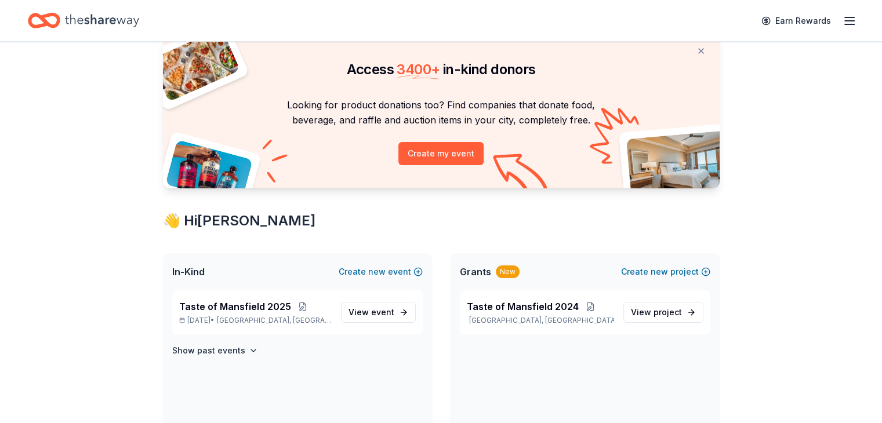
scroll to position [27, 0]
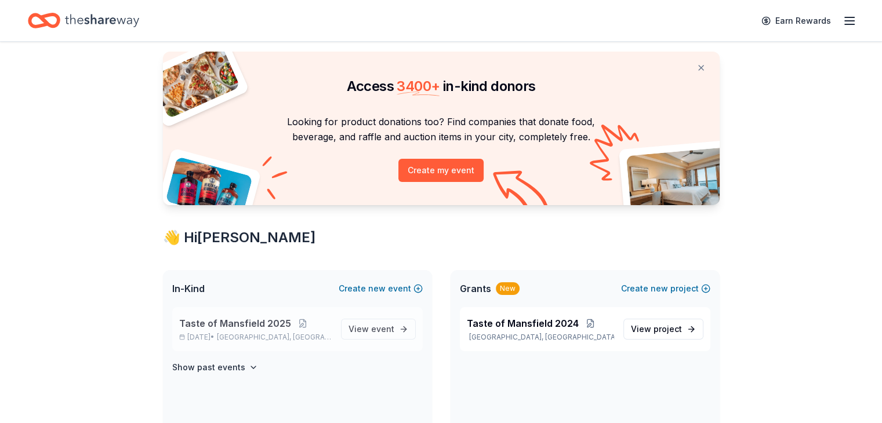
click at [275, 325] on span "Taste of Mansfield 2025" at bounding box center [235, 324] width 112 height 14
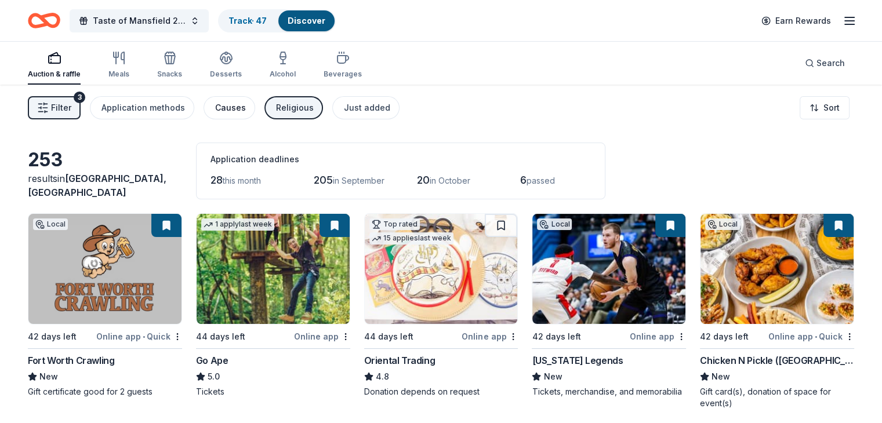
click at [246, 106] on div "Causes" at bounding box center [230, 108] width 31 height 14
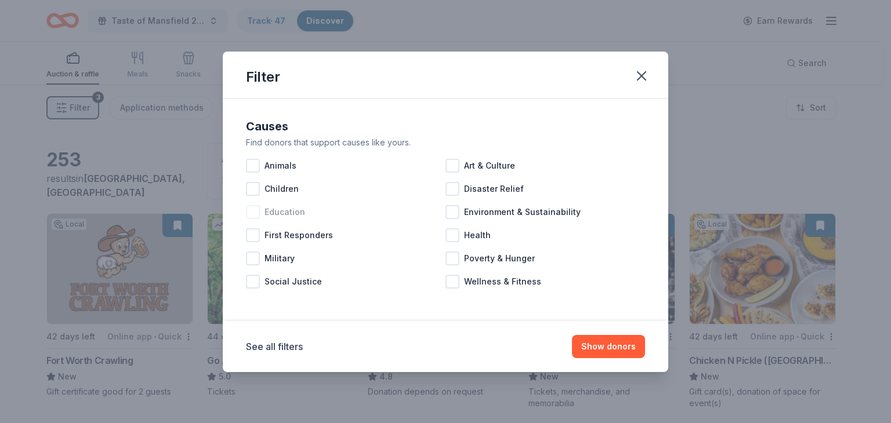
click at [257, 210] on div at bounding box center [253, 212] width 14 height 14
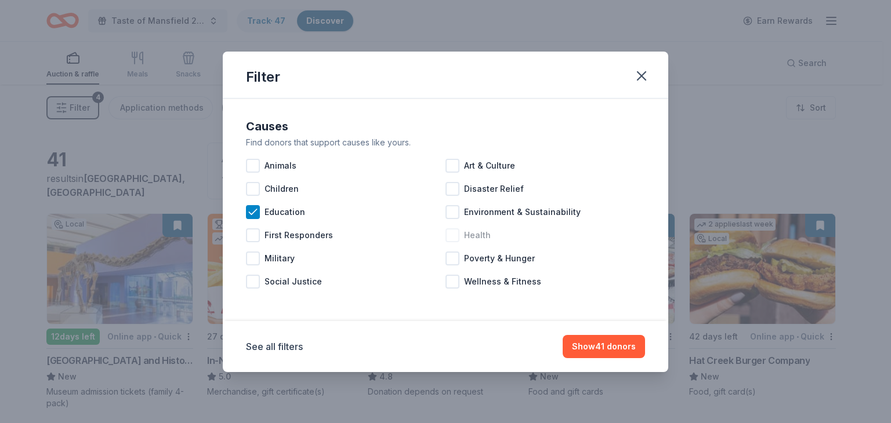
click at [452, 234] on div at bounding box center [452, 235] width 14 height 14
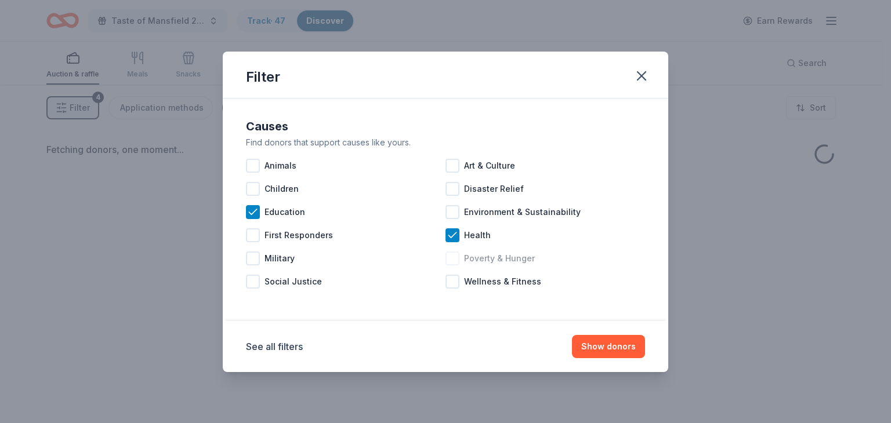
click at [458, 257] on div at bounding box center [452, 259] width 14 height 14
click at [453, 279] on div at bounding box center [452, 282] width 14 height 14
click at [597, 347] on button "Show donors" at bounding box center [608, 346] width 73 height 23
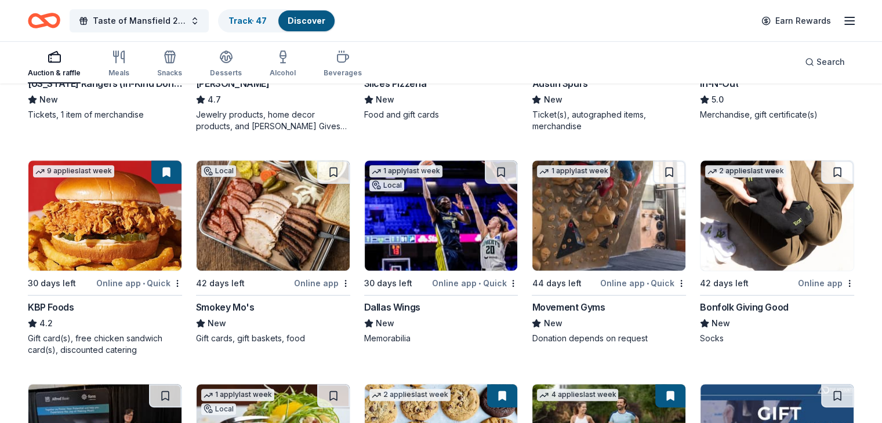
scroll to position [522, 0]
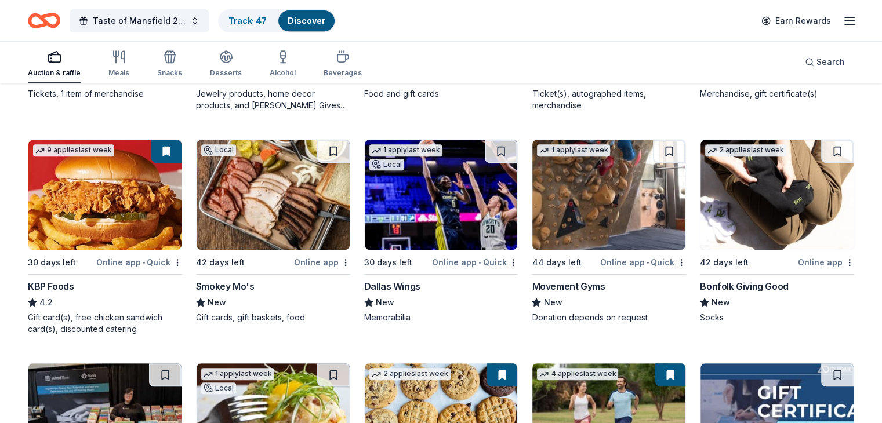
click at [611, 205] on img at bounding box center [608, 195] width 153 height 110
click at [659, 152] on button at bounding box center [669, 151] width 32 height 23
click at [465, 178] on img at bounding box center [441, 195] width 153 height 110
click at [499, 145] on button at bounding box center [501, 151] width 32 height 23
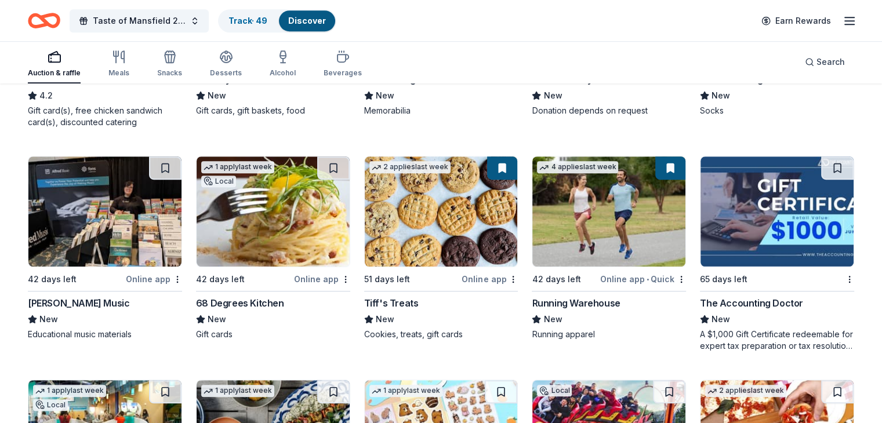
scroll to position [749, 0]
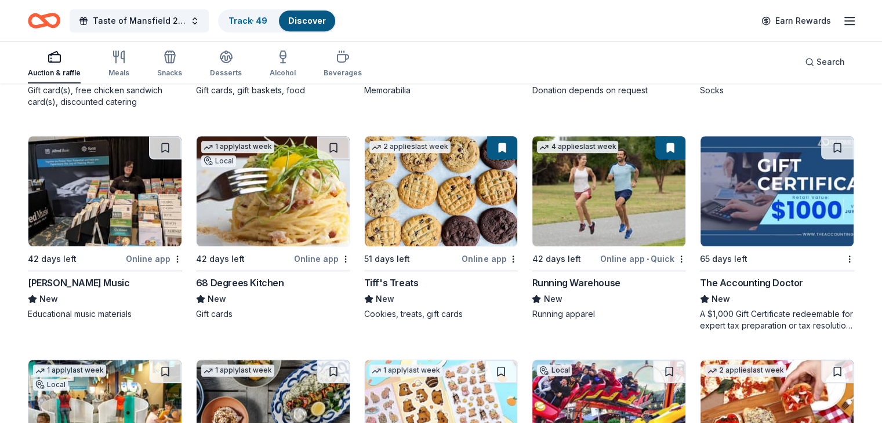
click at [96, 211] on img at bounding box center [104, 191] width 153 height 110
click at [275, 183] on img at bounding box center [273, 191] width 153 height 110
click at [596, 207] on img at bounding box center [608, 191] width 153 height 110
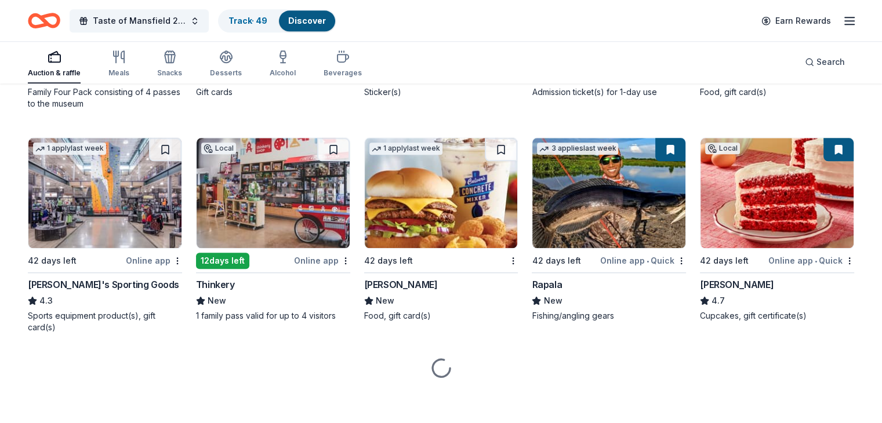
scroll to position [1197, 0]
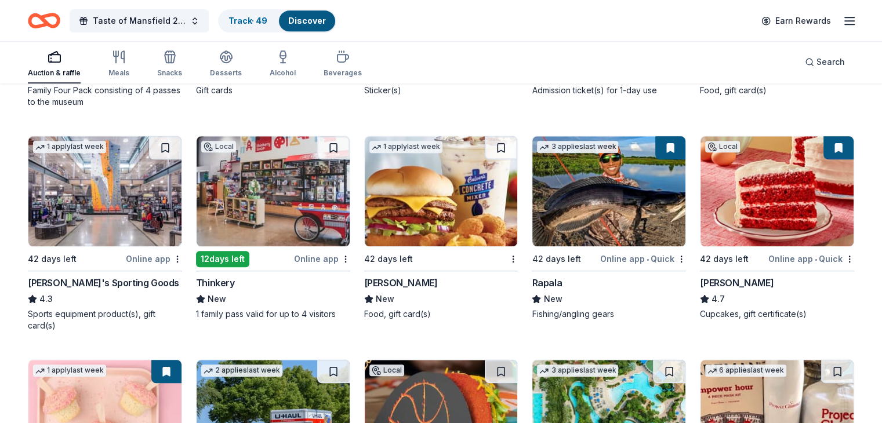
click at [282, 195] on img at bounding box center [273, 191] width 153 height 110
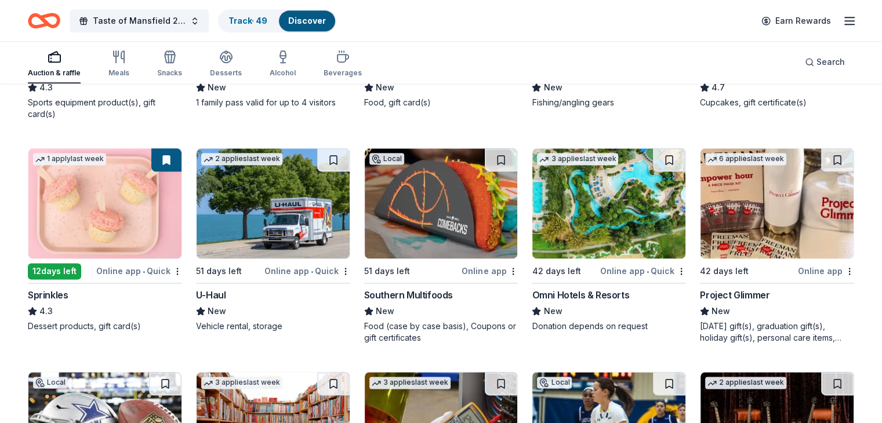
scroll to position [1429, 0]
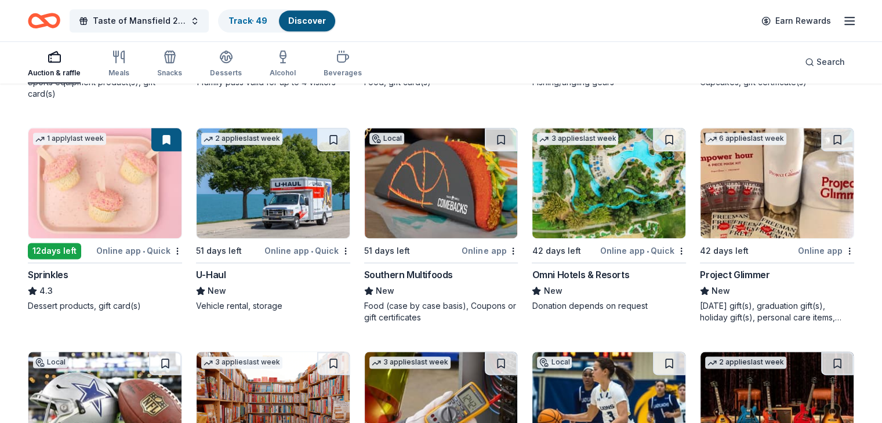
click at [589, 191] on img at bounding box center [608, 183] width 153 height 110
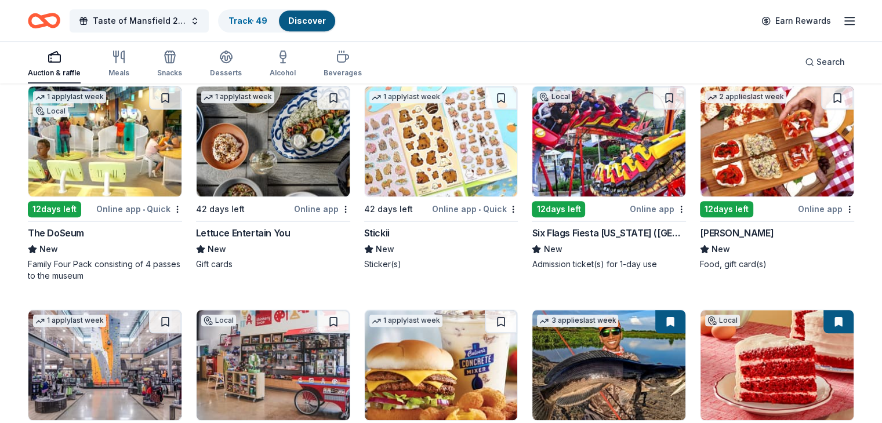
scroll to position [965, 0]
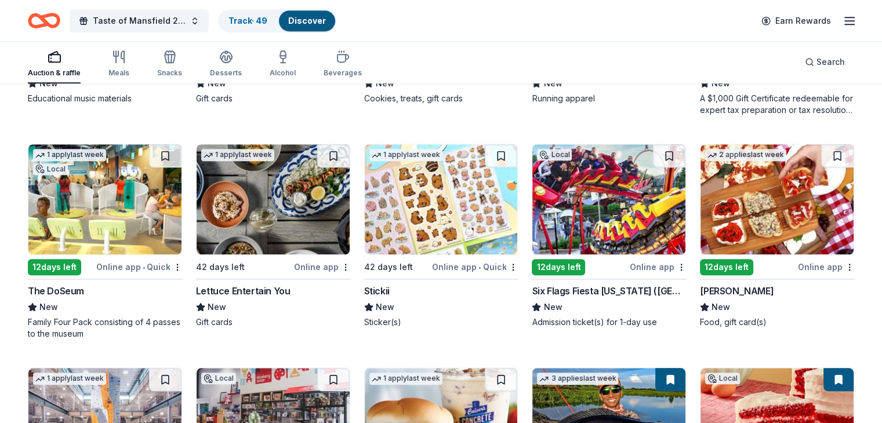
click at [112, 210] on img at bounding box center [104, 199] width 153 height 110
click at [266, 209] on img at bounding box center [273, 199] width 153 height 110
click at [426, 235] on img at bounding box center [441, 199] width 153 height 110
click at [496, 149] on button at bounding box center [501, 155] width 32 height 23
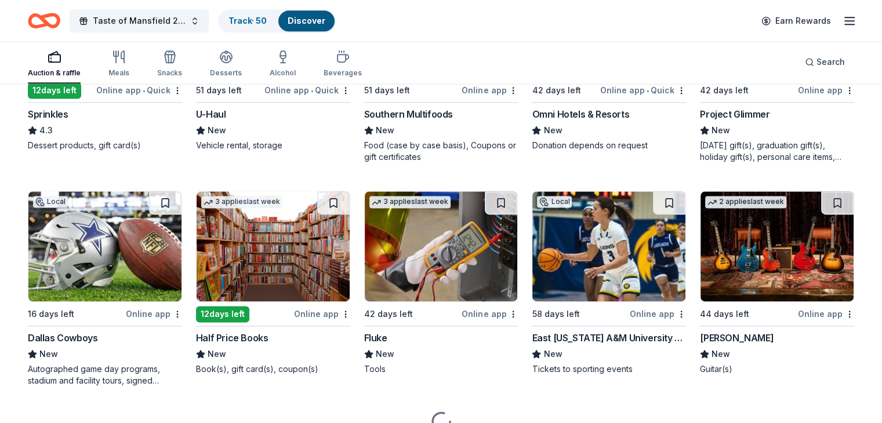
scroll to position [1603, 0]
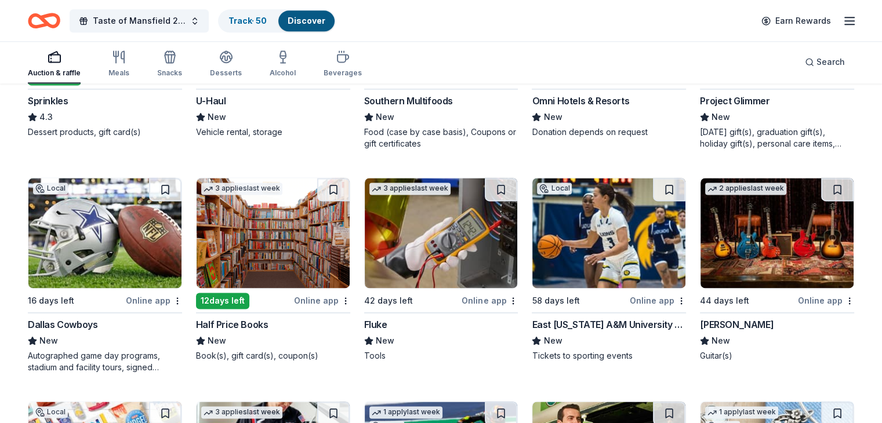
click at [133, 240] on img at bounding box center [104, 233] width 153 height 110
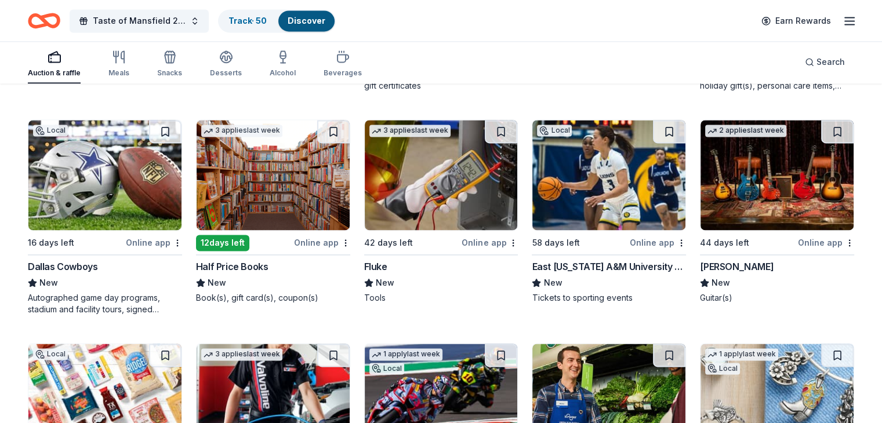
click at [429, 186] on img at bounding box center [441, 175] width 153 height 110
click at [616, 176] on img at bounding box center [608, 175] width 153 height 110
click at [728, 206] on img at bounding box center [776, 175] width 153 height 110
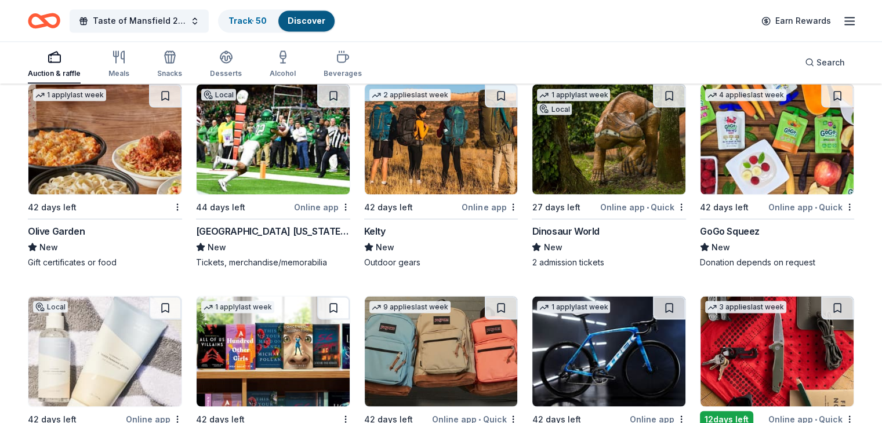
scroll to position [2125, 0]
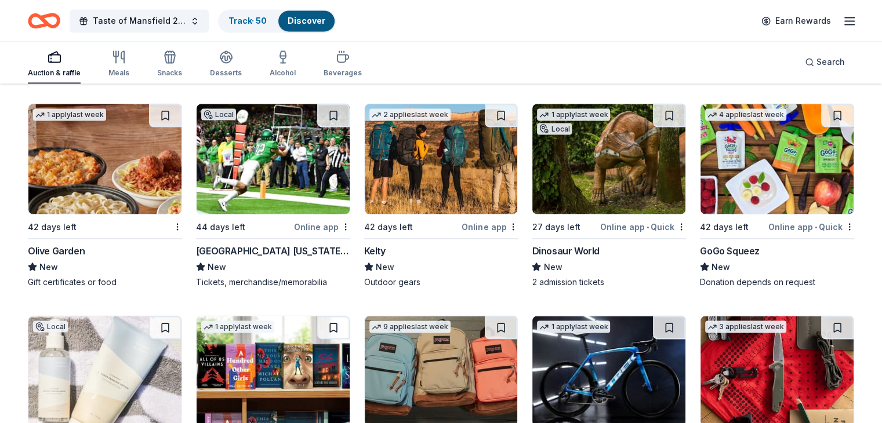
click at [568, 170] on img at bounding box center [608, 159] width 153 height 110
click at [661, 111] on button at bounding box center [669, 115] width 32 height 23
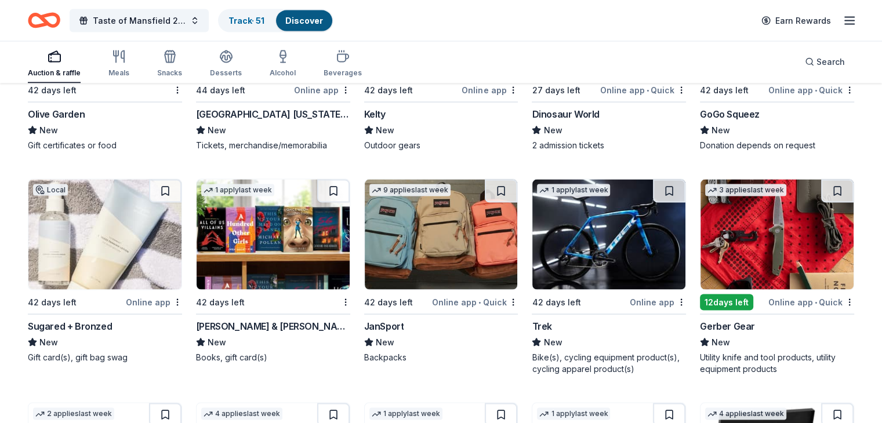
scroll to position [2299, 0]
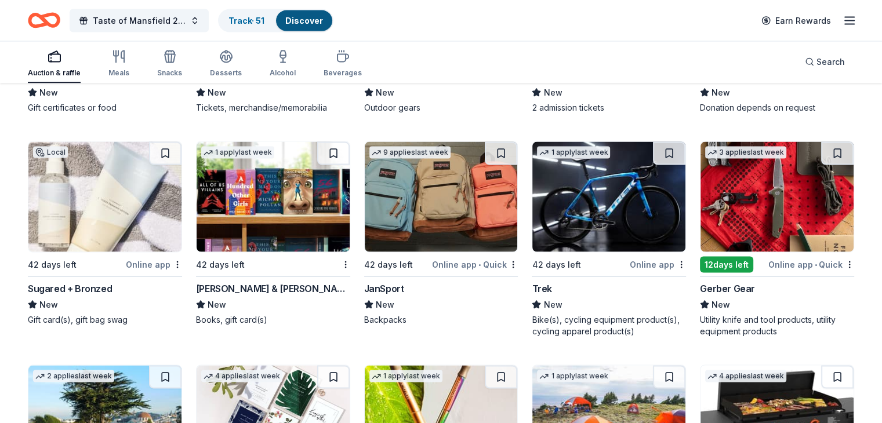
click at [586, 225] on img at bounding box center [608, 197] width 153 height 110
click at [461, 195] on img at bounding box center [441, 197] width 153 height 110
click at [309, 210] on img at bounding box center [273, 197] width 153 height 110
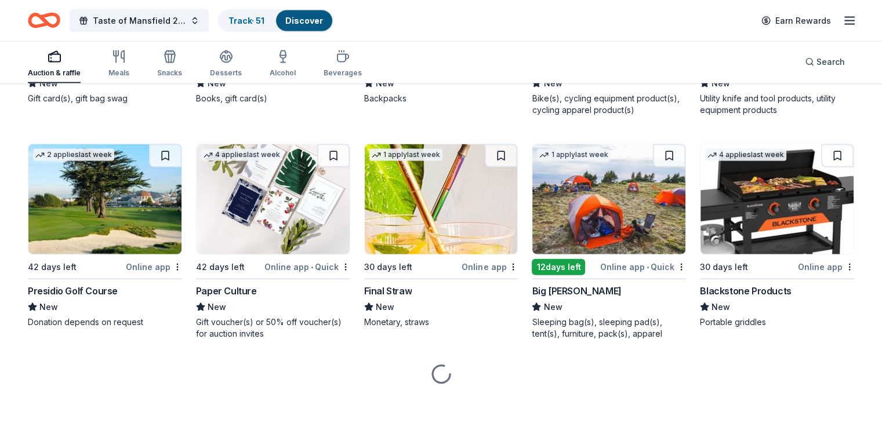
scroll to position [2528, 0]
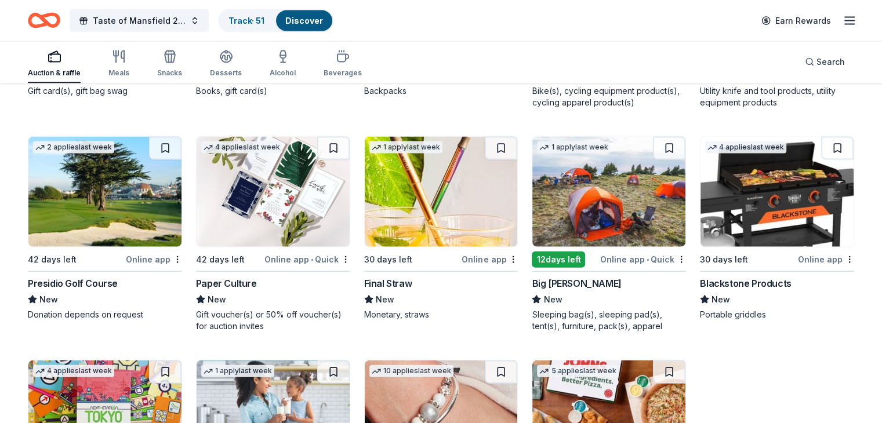
click at [777, 190] on img at bounding box center [776, 192] width 153 height 110
click at [604, 219] on img at bounding box center [608, 192] width 153 height 110
click at [441, 187] on img at bounding box center [441, 192] width 153 height 110
click at [608, 170] on img at bounding box center [608, 192] width 153 height 110
click at [136, 231] on img at bounding box center [104, 192] width 153 height 110
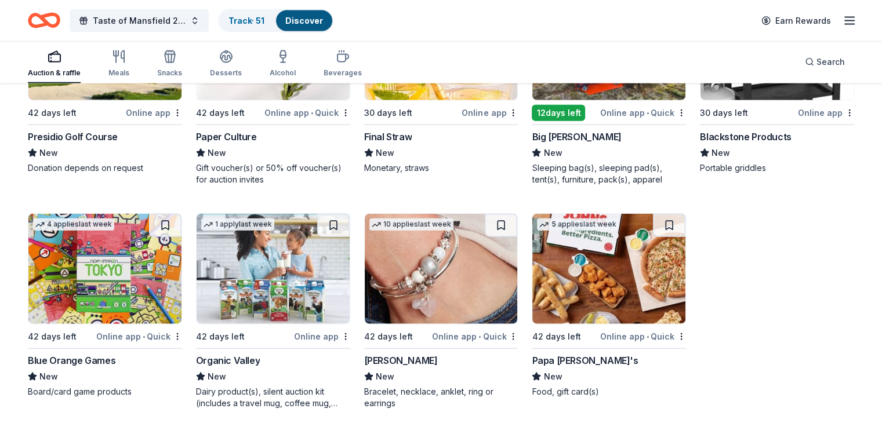
scroll to position [2681, 0]
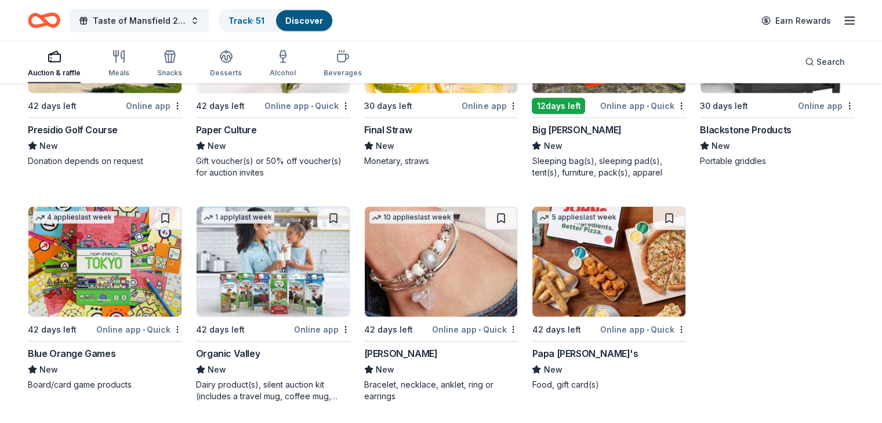
click at [125, 256] on img at bounding box center [104, 262] width 153 height 110
click at [482, 271] on img at bounding box center [441, 262] width 153 height 110
click at [496, 215] on button at bounding box center [501, 218] width 32 height 23
click at [588, 246] on img at bounding box center [608, 262] width 153 height 110
click at [659, 216] on button at bounding box center [669, 218] width 32 height 23
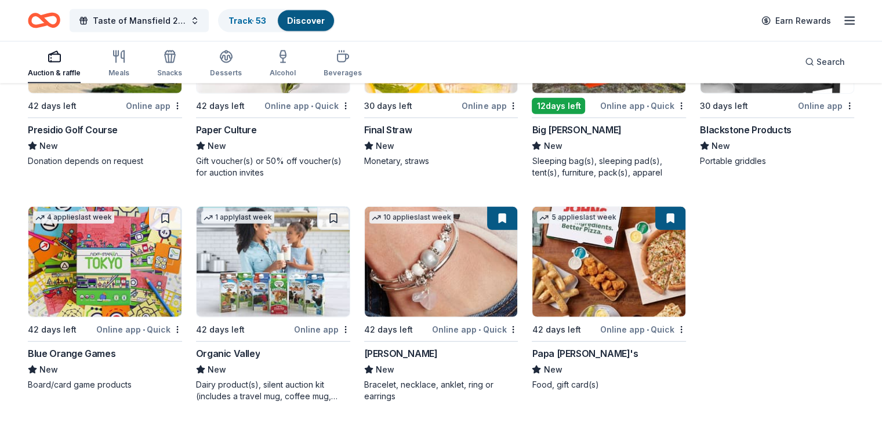
click at [279, 265] on img at bounding box center [273, 262] width 153 height 110
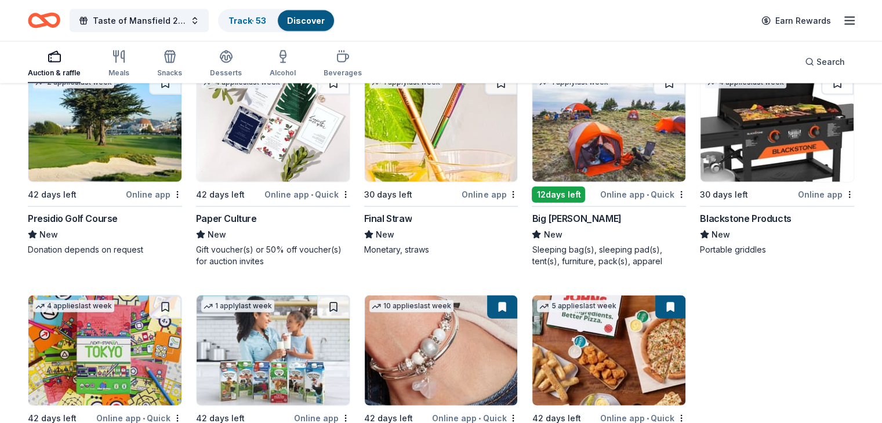
scroll to position [2565, 0]
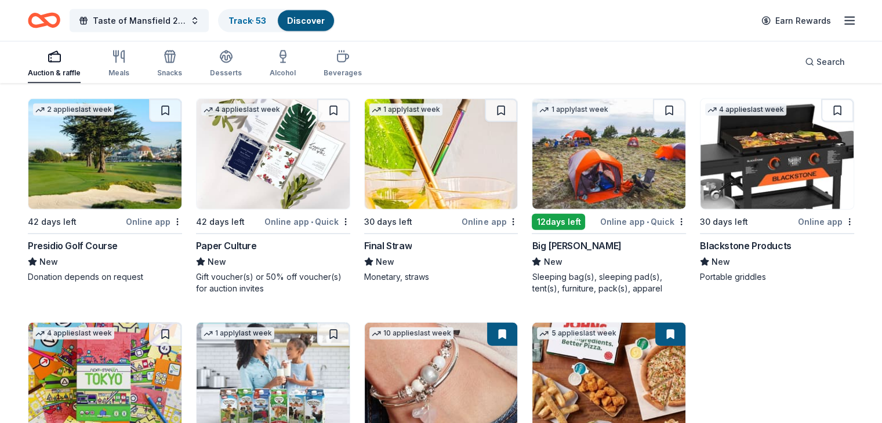
click at [139, 168] on img at bounding box center [104, 154] width 153 height 110
click at [176, 108] on button at bounding box center [165, 110] width 32 height 23
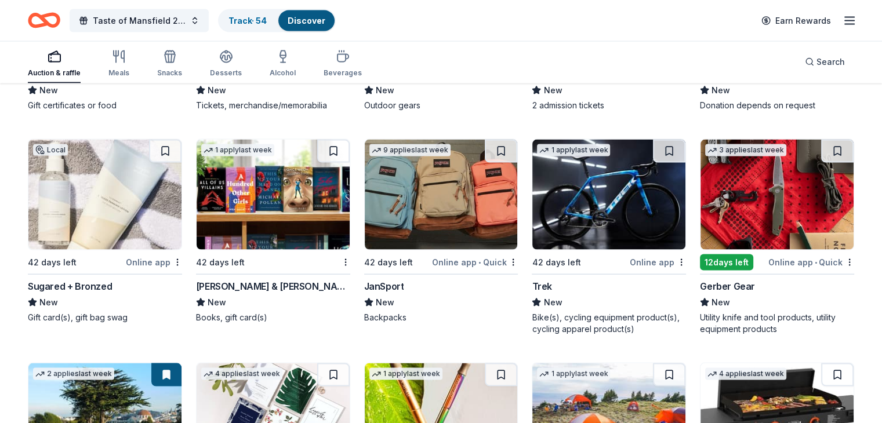
scroll to position [2275, 0]
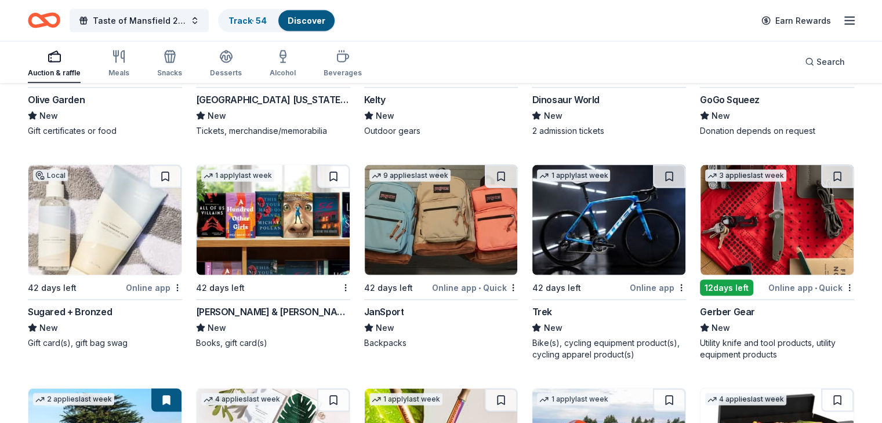
click at [765, 231] on img at bounding box center [776, 220] width 153 height 110
click at [141, 203] on img at bounding box center [104, 220] width 153 height 110
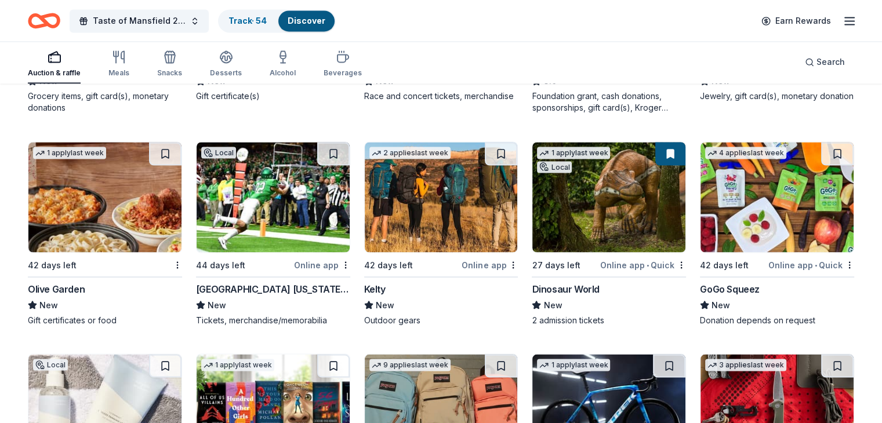
scroll to position [2043, 0]
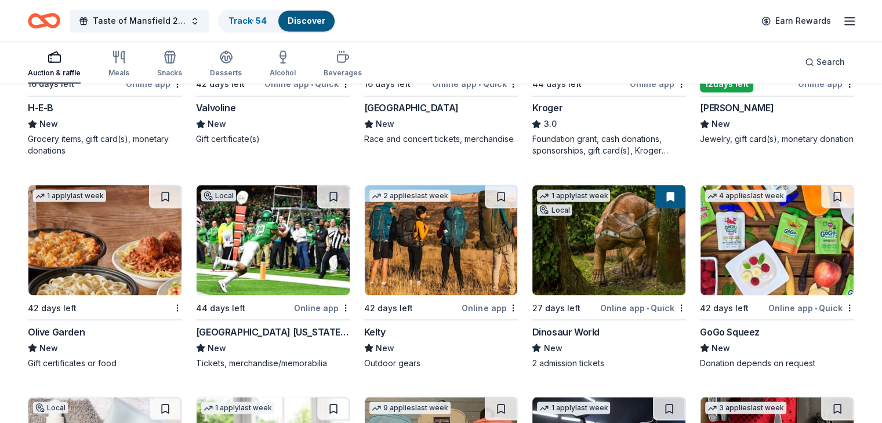
click at [454, 269] on img at bounding box center [441, 240] width 153 height 110
click at [159, 266] on img at bounding box center [104, 240] width 153 height 110
click at [177, 190] on button at bounding box center [165, 196] width 32 height 23
click at [754, 239] on img at bounding box center [776, 240] width 153 height 110
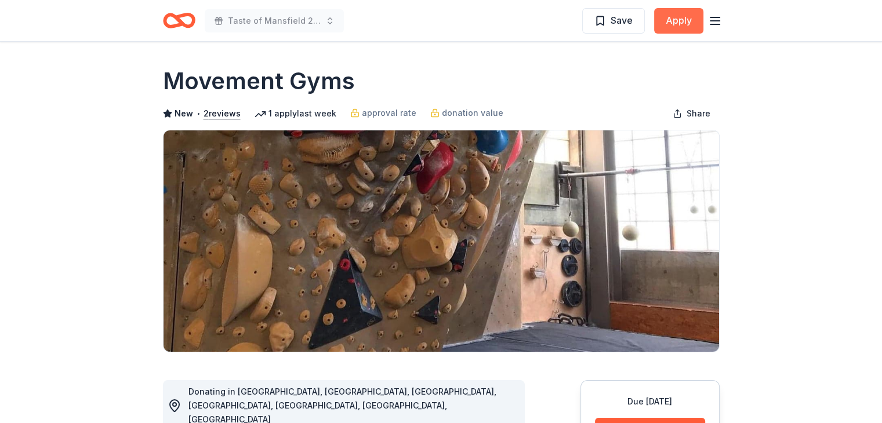
click at [668, 24] on button "Apply" at bounding box center [678, 21] width 49 height 26
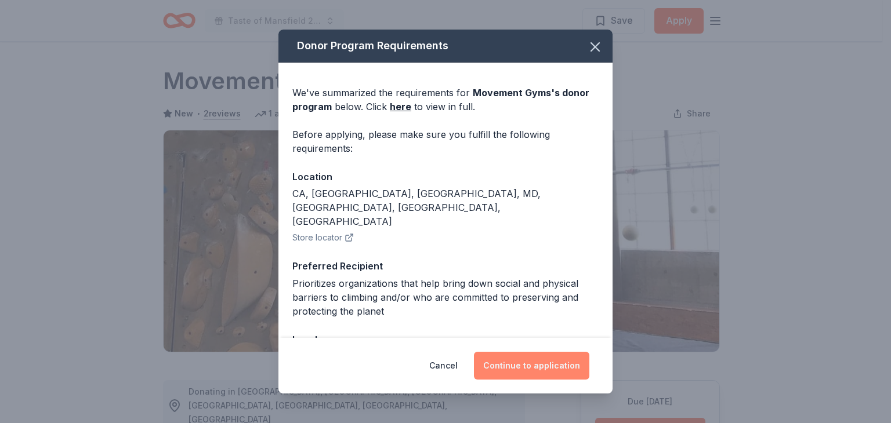
click at [523, 357] on button "Continue to application" at bounding box center [531, 366] width 115 height 28
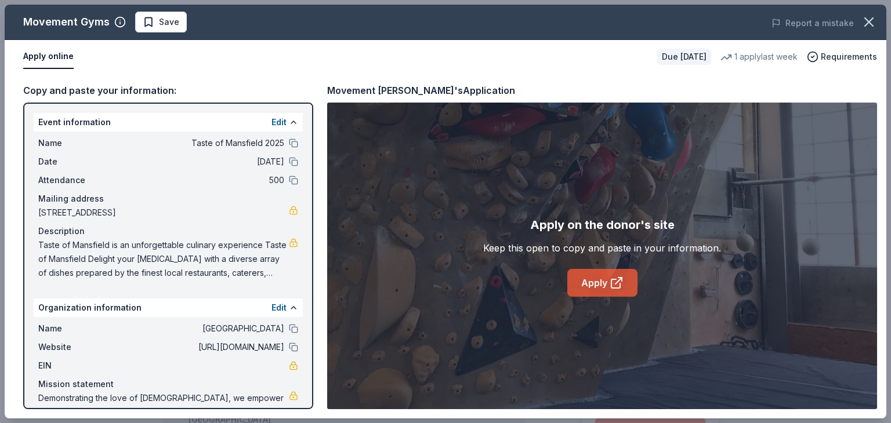
click at [578, 284] on link "Apply" at bounding box center [602, 283] width 70 height 28
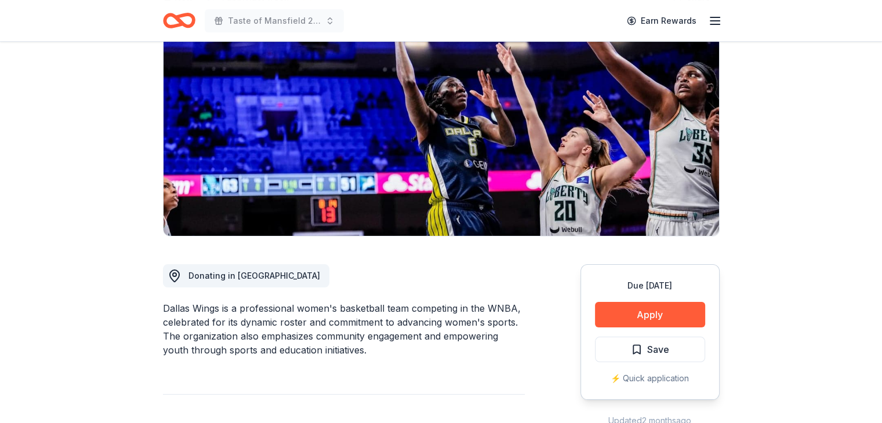
scroll to position [174, 0]
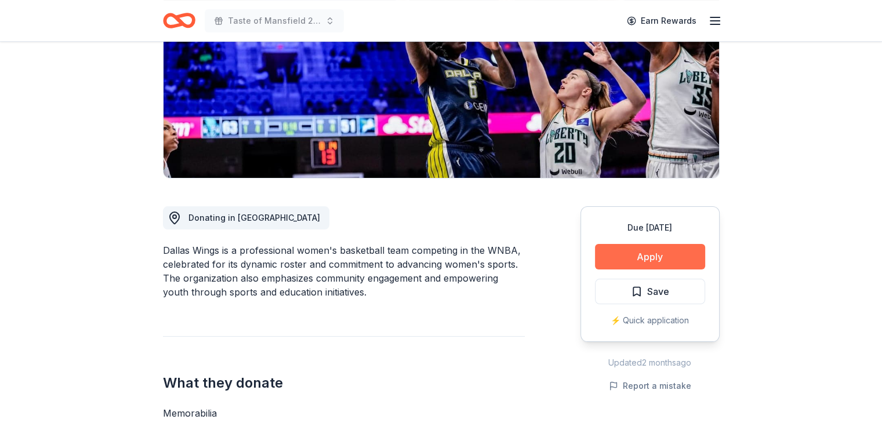
click at [630, 251] on button "Apply" at bounding box center [650, 257] width 110 height 26
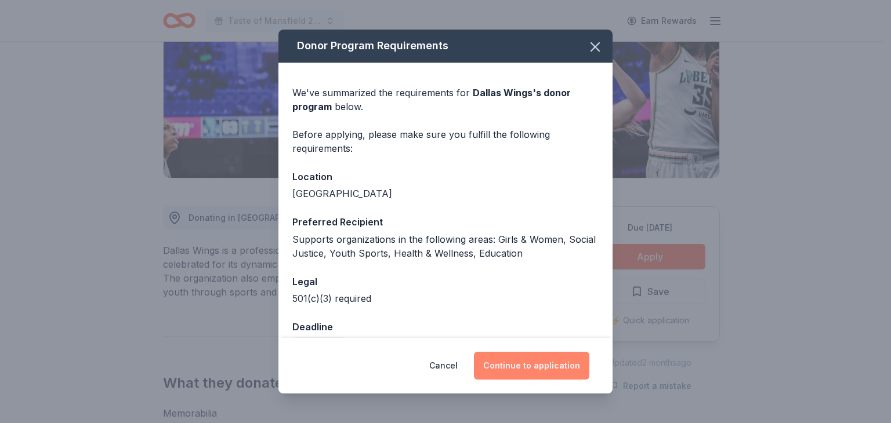
click at [524, 364] on button "Continue to application" at bounding box center [531, 366] width 115 height 28
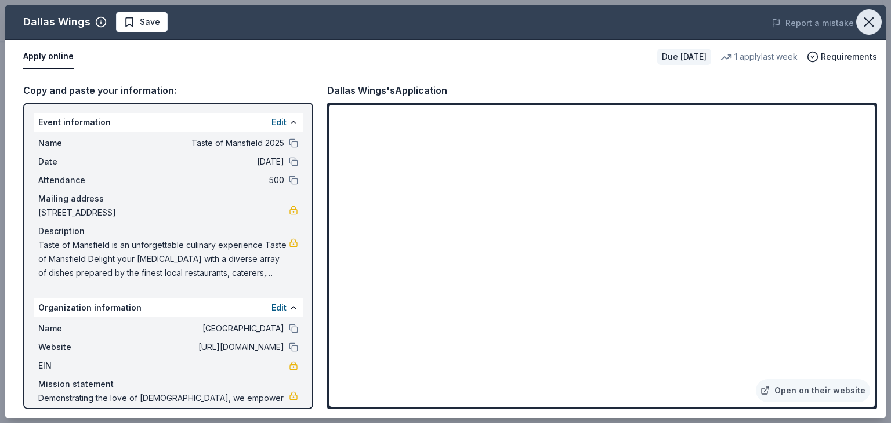
click at [865, 21] on icon "button" at bounding box center [869, 22] width 16 height 16
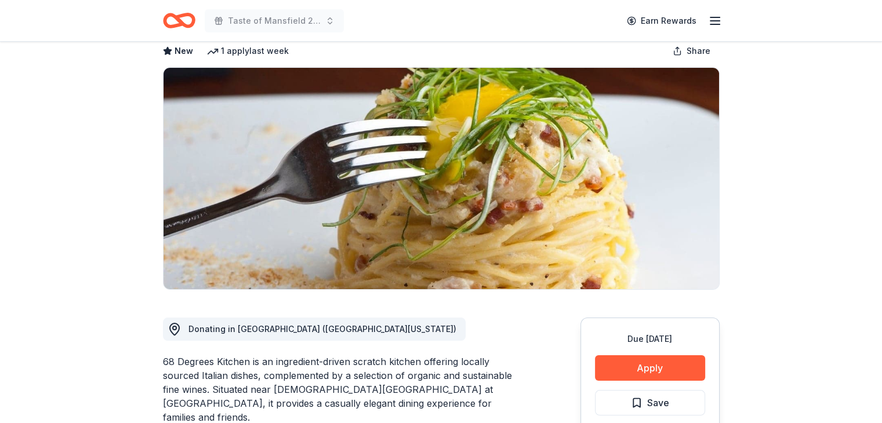
scroll to position [58, 0]
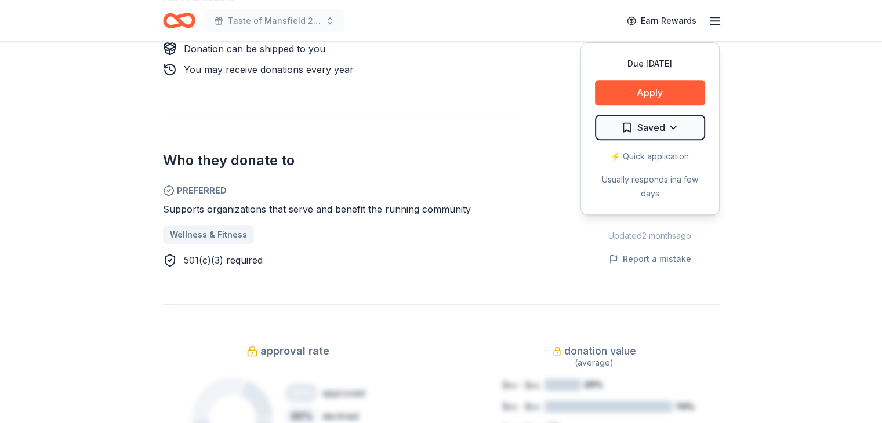
scroll to position [580, 0]
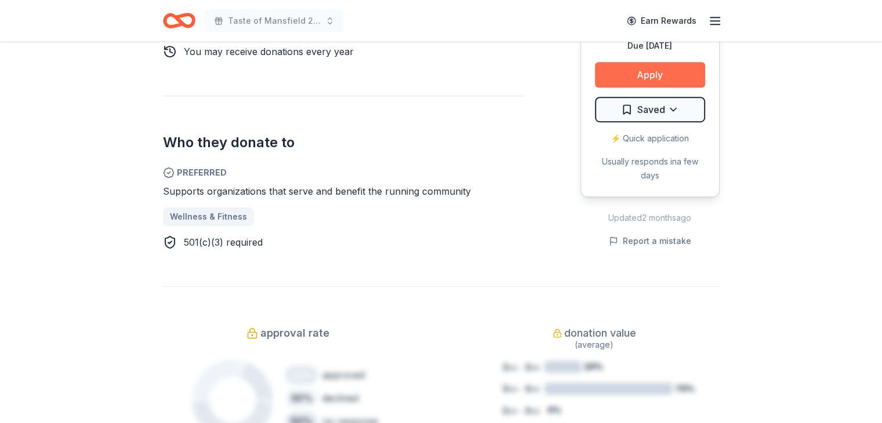
click at [673, 72] on button "Apply" at bounding box center [650, 75] width 110 height 26
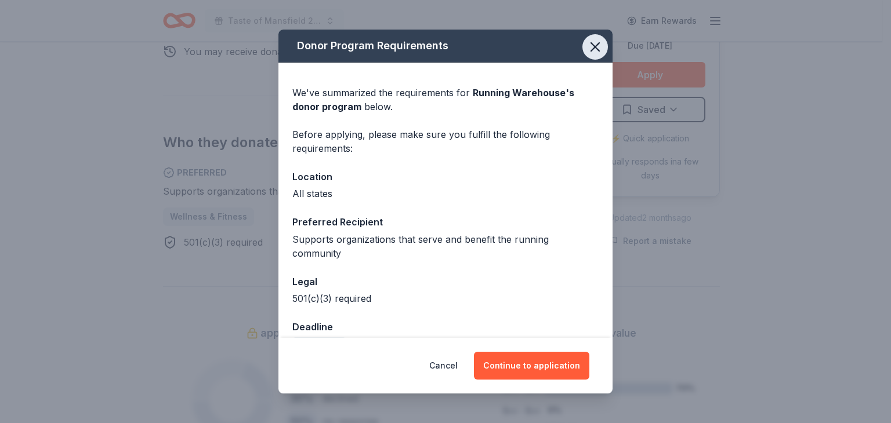
click at [591, 43] on icon "button" at bounding box center [595, 47] width 8 height 8
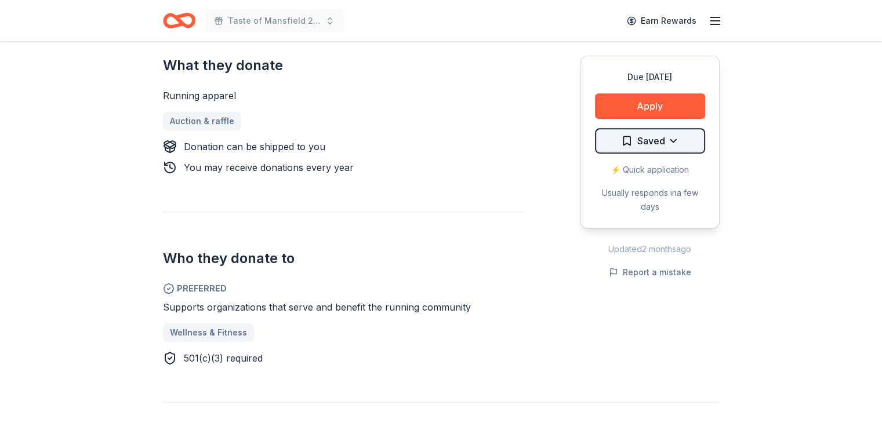
scroll to position [174, 0]
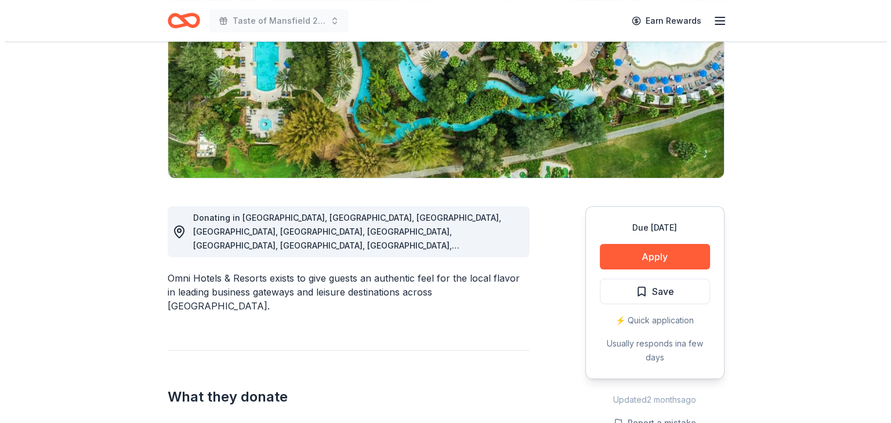
scroll to position [232, 0]
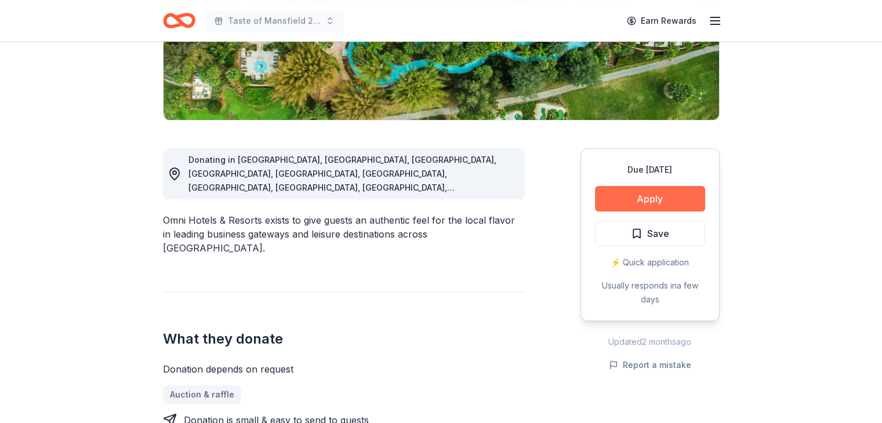
click at [617, 201] on button "Apply" at bounding box center [650, 199] width 110 height 26
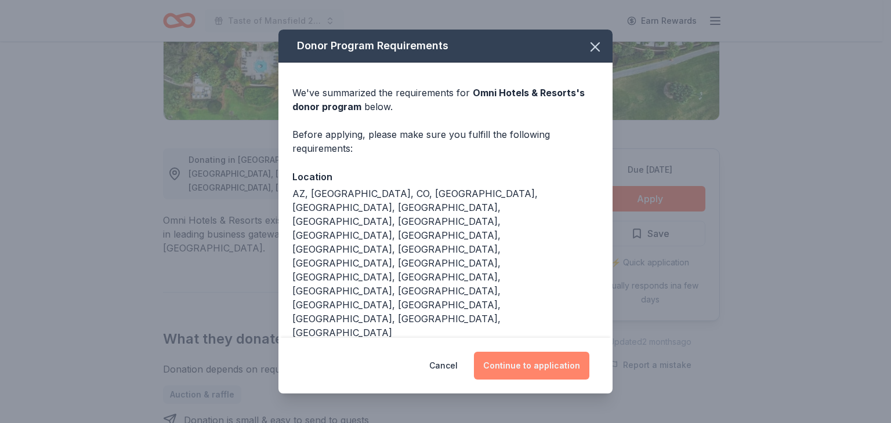
click at [520, 356] on button "Continue to application" at bounding box center [531, 366] width 115 height 28
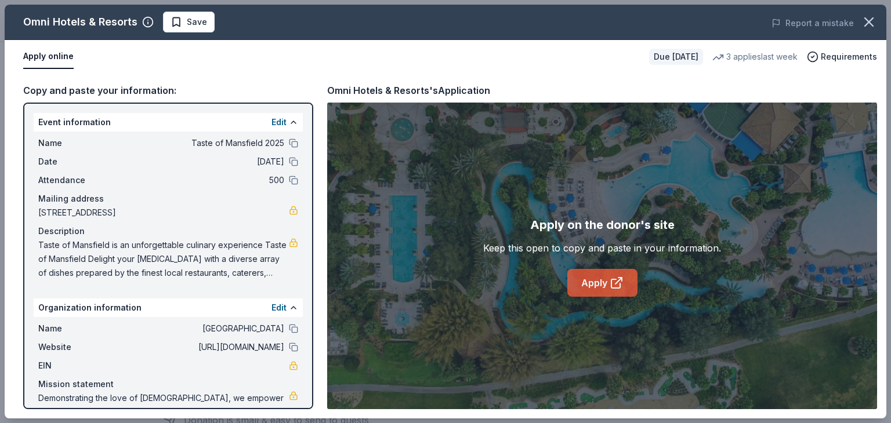
click at [575, 278] on link "Apply" at bounding box center [602, 283] width 70 height 28
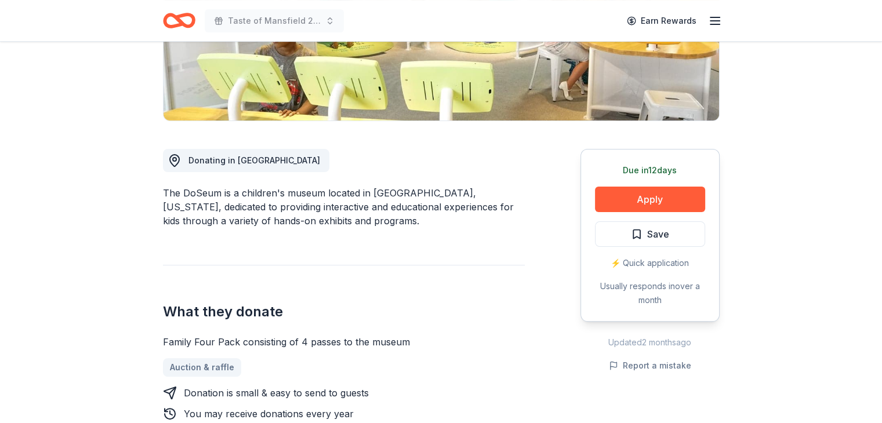
scroll to position [232, 0]
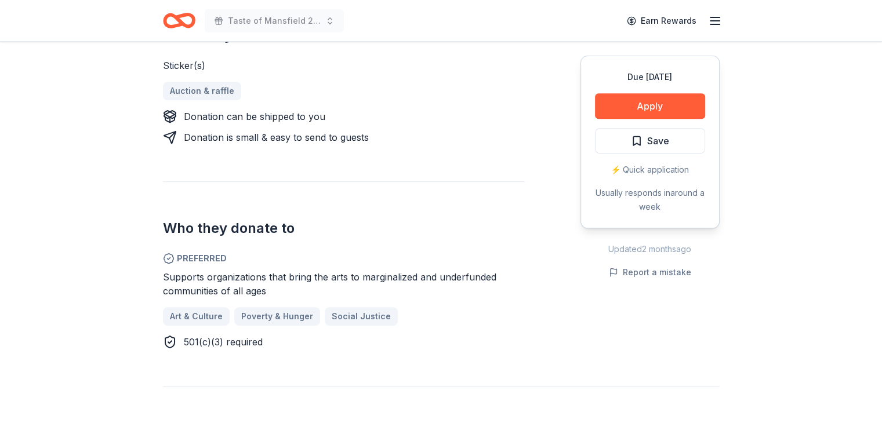
scroll to position [522, 0]
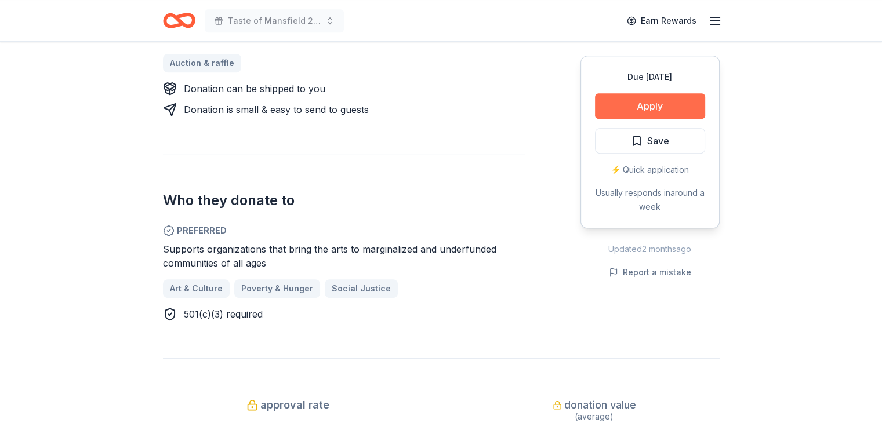
click at [655, 105] on button "Apply" at bounding box center [650, 106] width 110 height 26
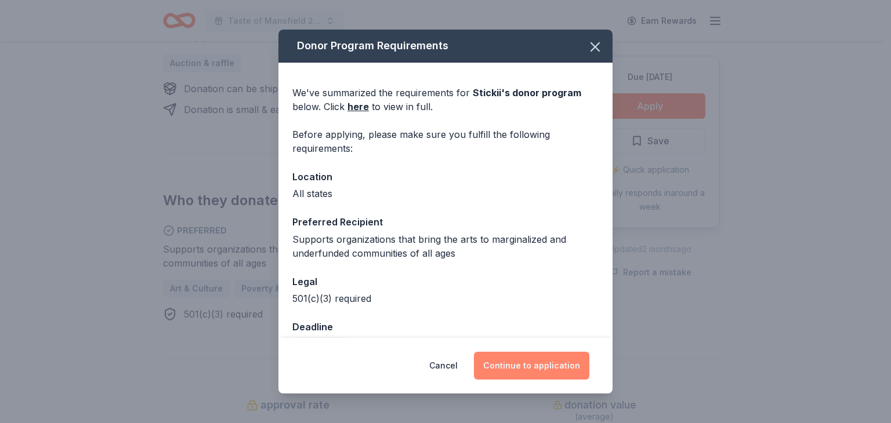
click at [500, 358] on button "Continue to application" at bounding box center [531, 366] width 115 height 28
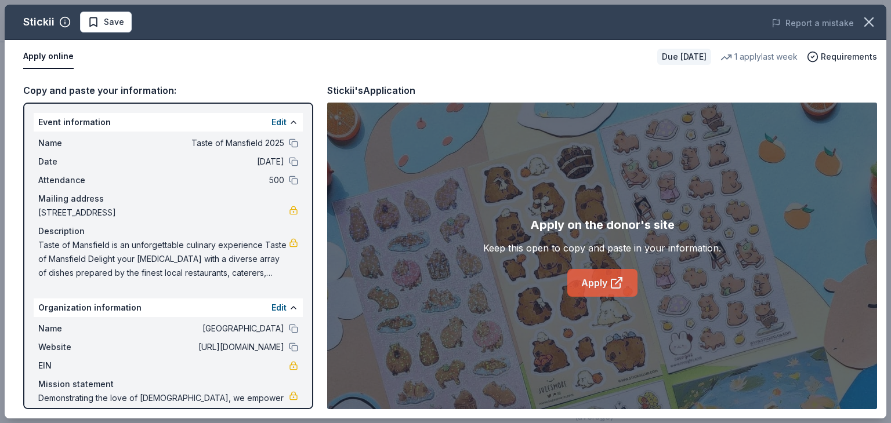
click at [607, 283] on link "Apply" at bounding box center [602, 283] width 70 height 28
click at [867, 20] on icon "button" at bounding box center [869, 22] width 8 height 8
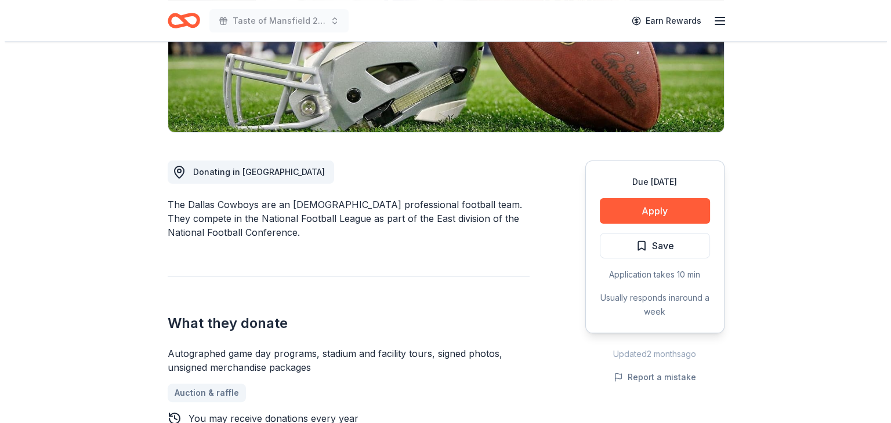
scroll to position [290, 0]
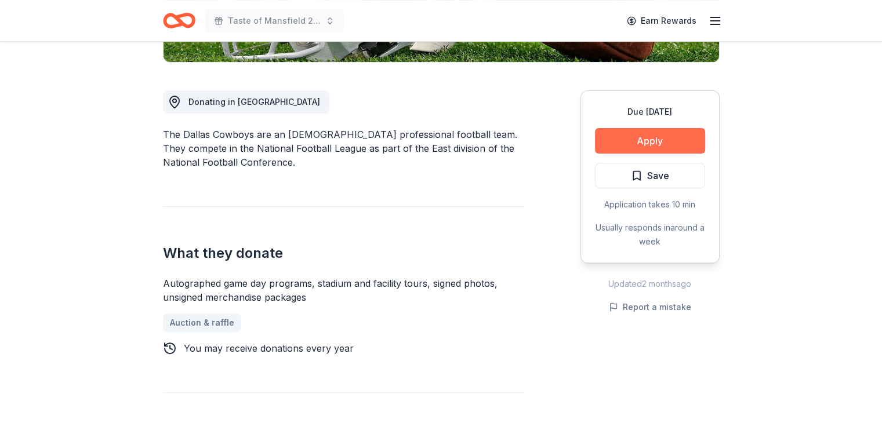
click at [598, 142] on button "Apply" at bounding box center [650, 141] width 110 height 26
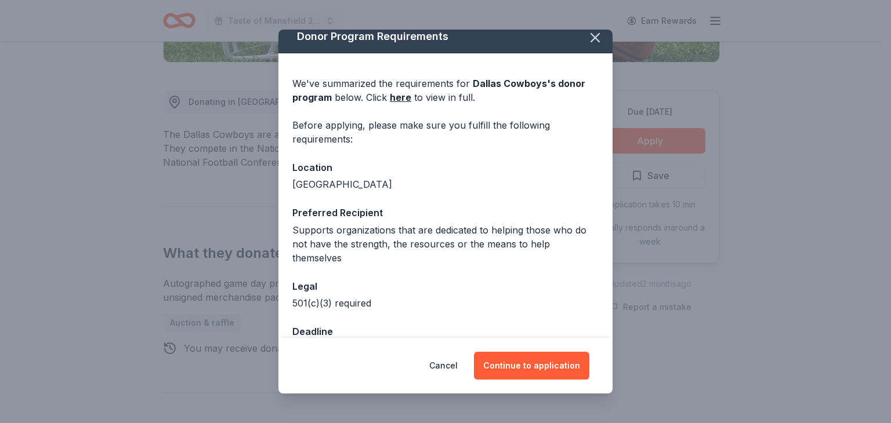
scroll to position [0, 0]
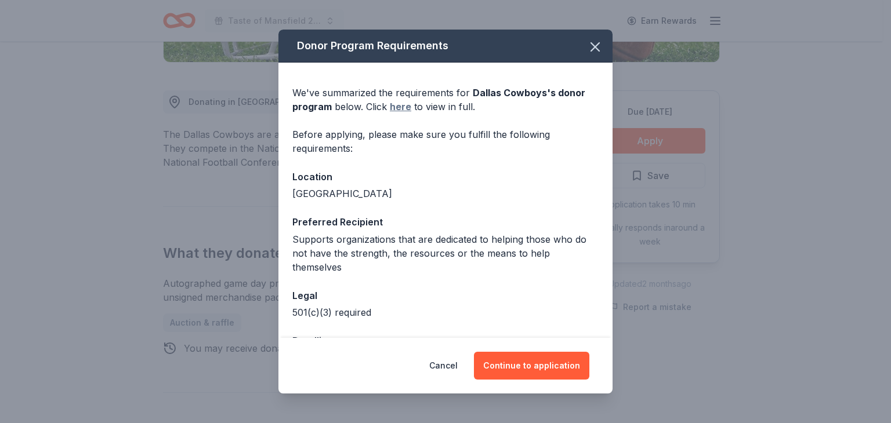
click at [398, 104] on link "here" at bounding box center [400, 107] width 21 height 14
click at [531, 361] on button "Continue to application" at bounding box center [531, 366] width 115 height 28
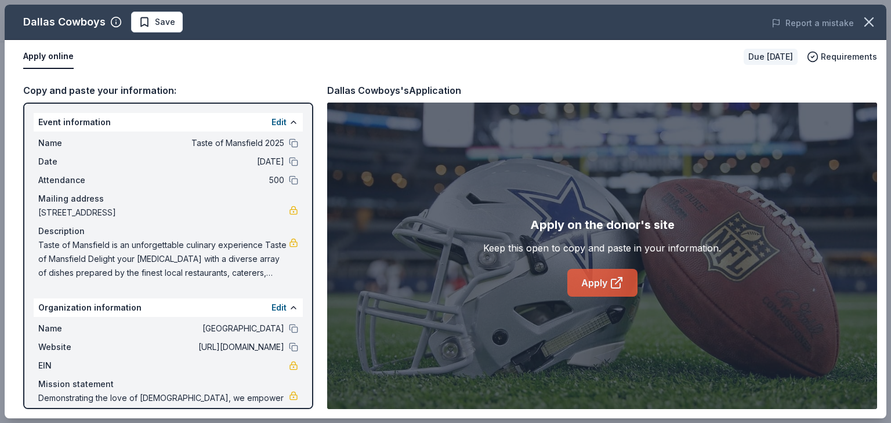
click at [594, 284] on link "Apply" at bounding box center [602, 283] width 70 height 28
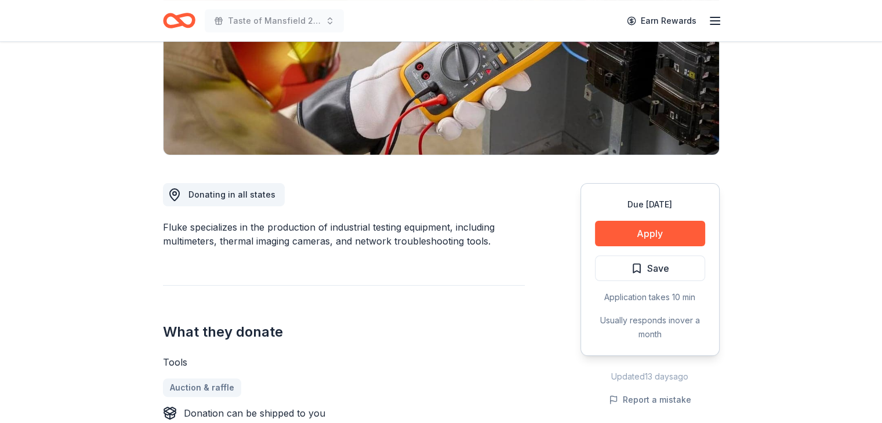
scroll to position [174, 0]
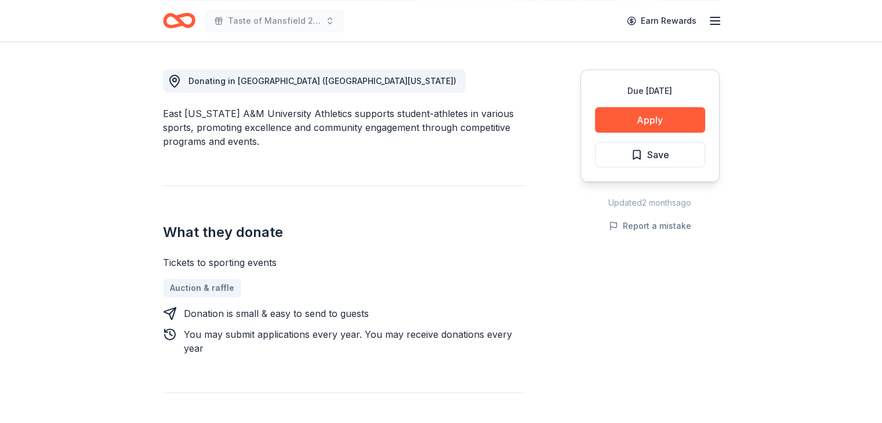
scroll to position [348, 0]
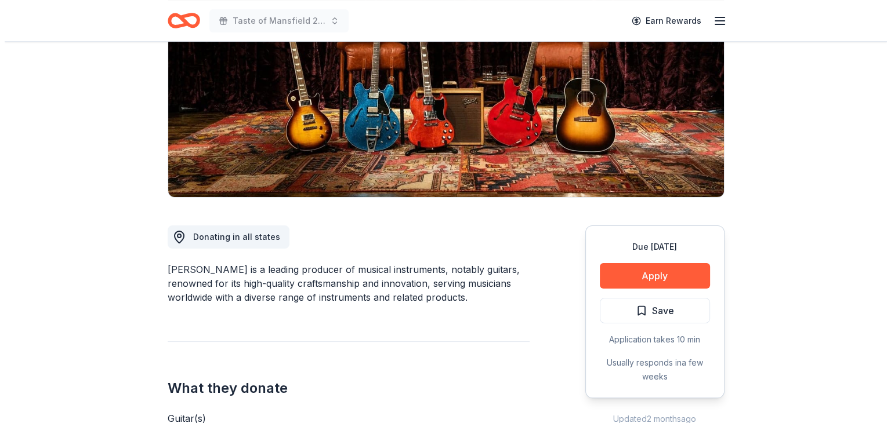
scroll to position [232, 0]
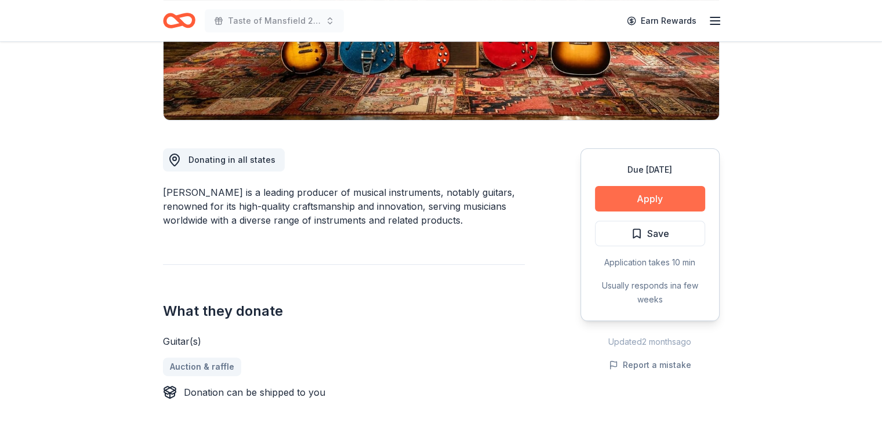
click at [630, 196] on button "Apply" at bounding box center [650, 199] width 110 height 26
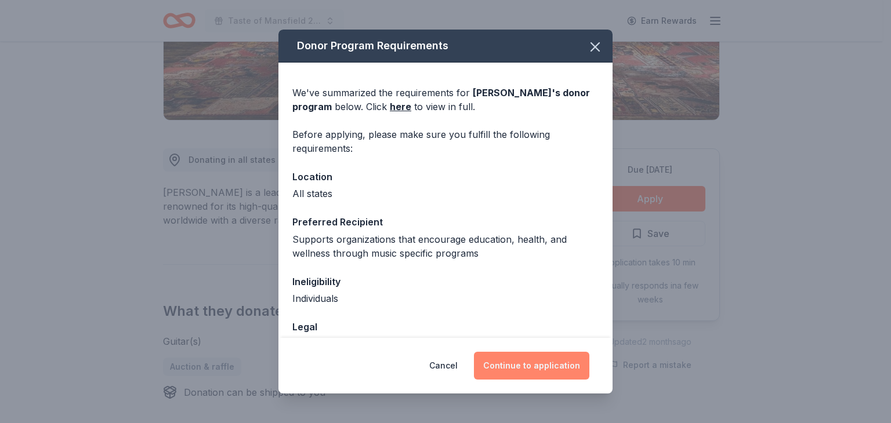
click at [524, 366] on button "Continue to application" at bounding box center [531, 366] width 115 height 28
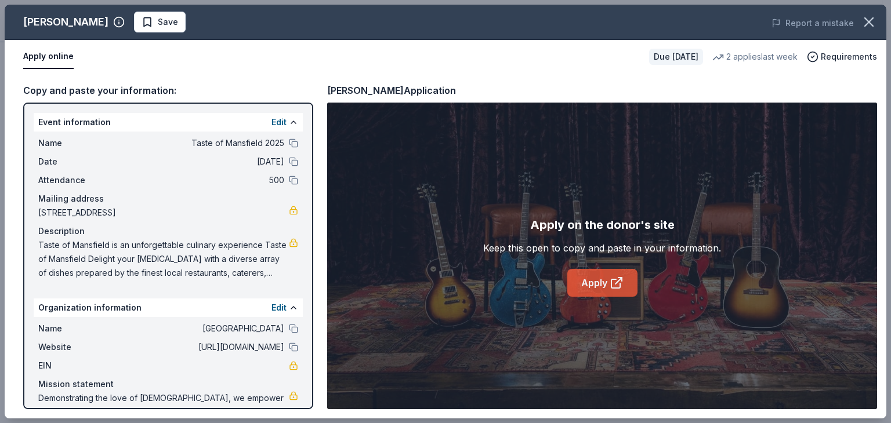
click at [590, 284] on link "Apply" at bounding box center [602, 283] width 70 height 28
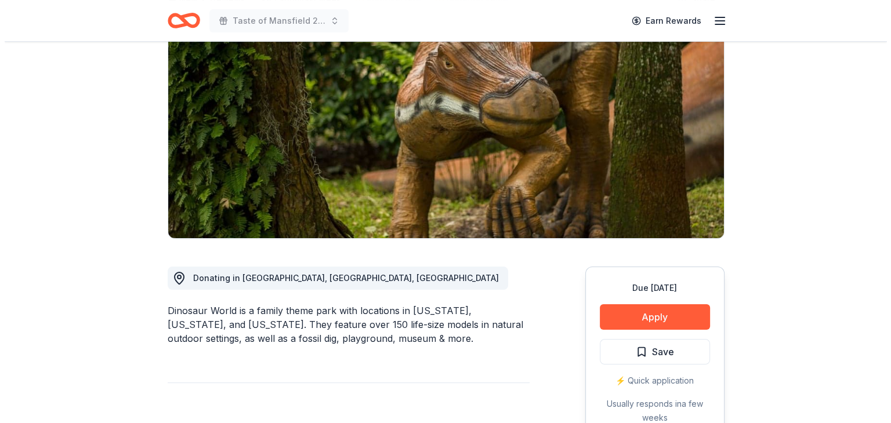
scroll to position [116, 0]
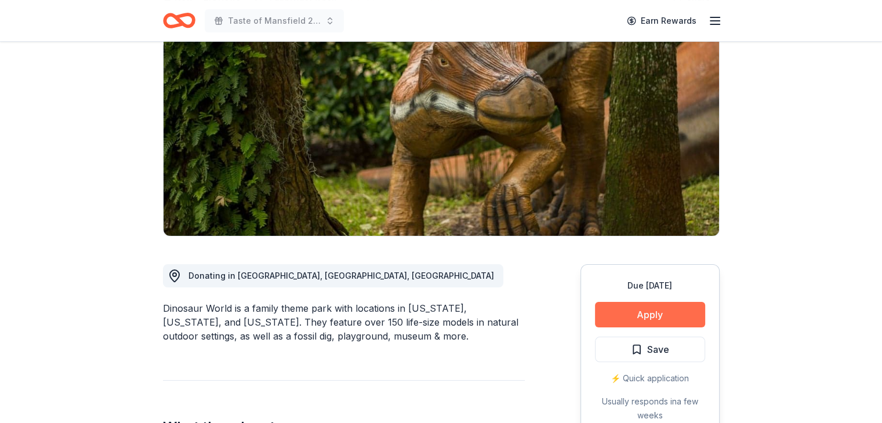
click at [622, 308] on button "Apply" at bounding box center [650, 315] width 110 height 26
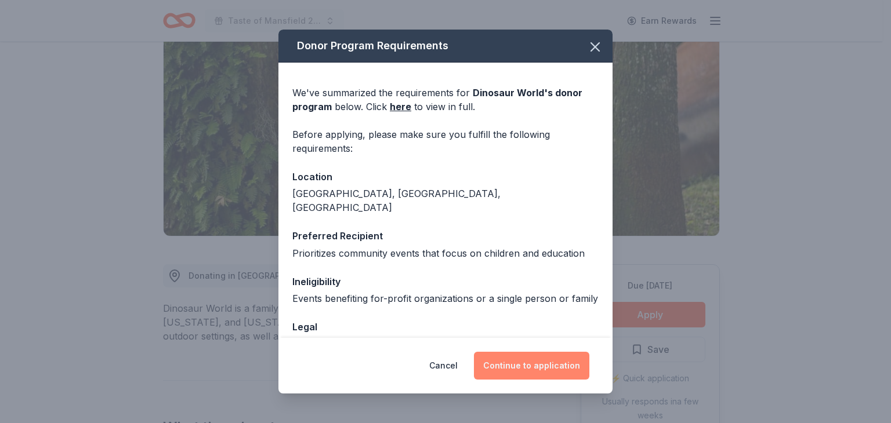
click at [543, 366] on button "Continue to application" at bounding box center [531, 366] width 115 height 28
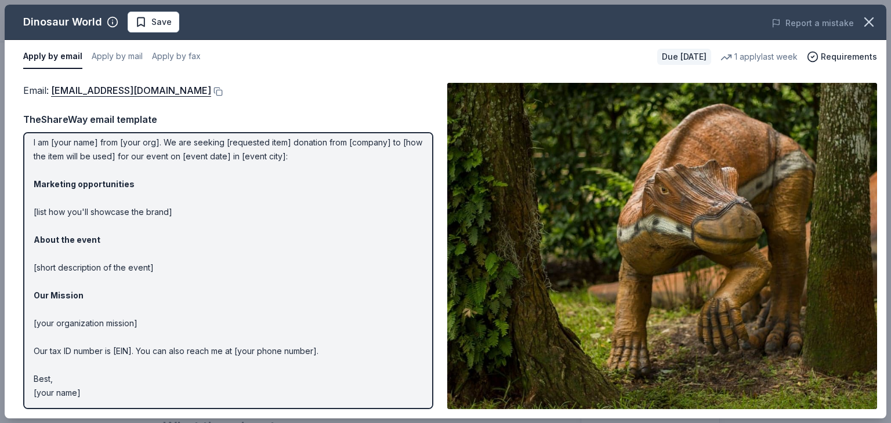
scroll to position [0, 0]
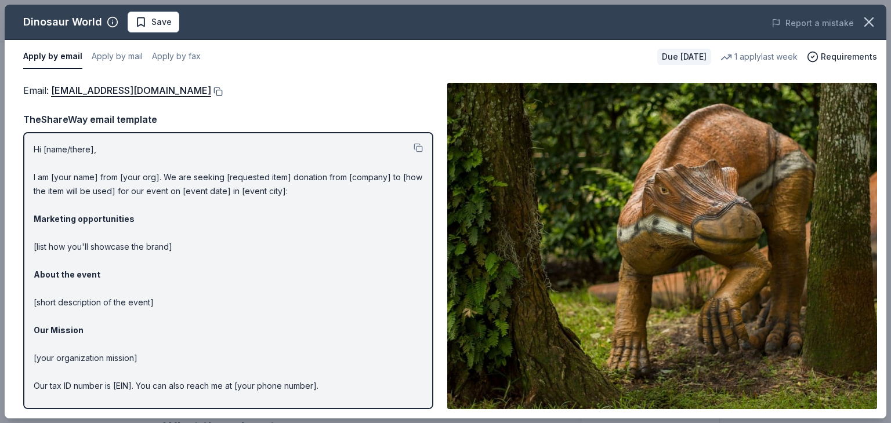
click at [211, 91] on button at bounding box center [217, 91] width 12 height 9
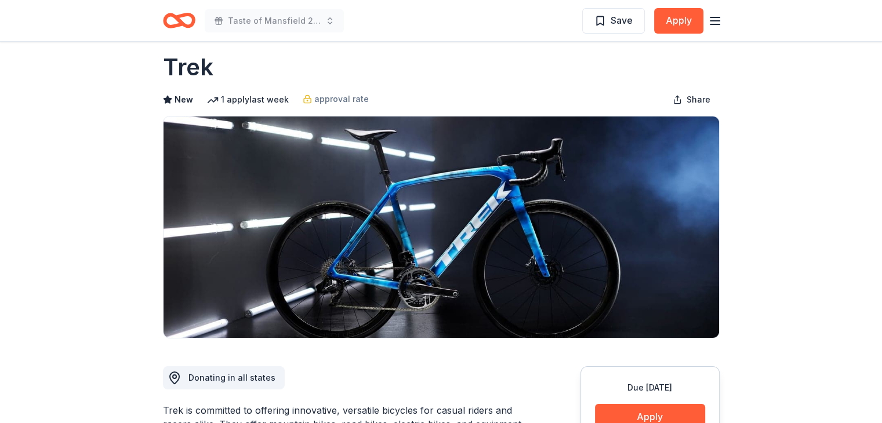
scroll to position [116, 0]
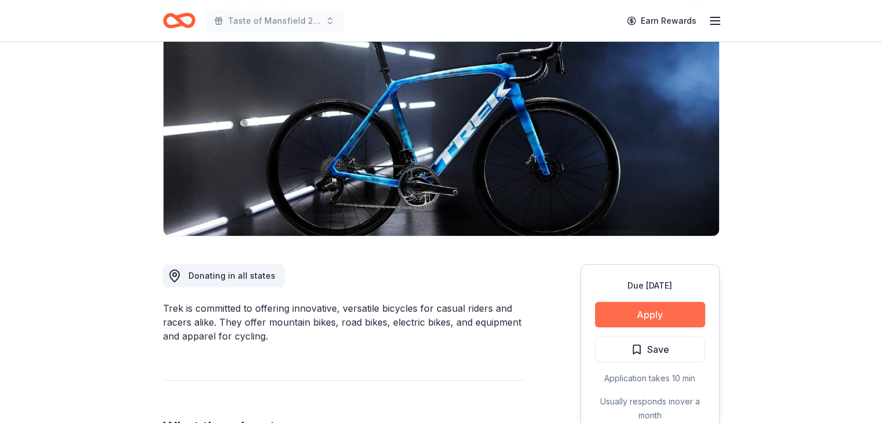
click at [627, 309] on button "Apply" at bounding box center [650, 315] width 110 height 26
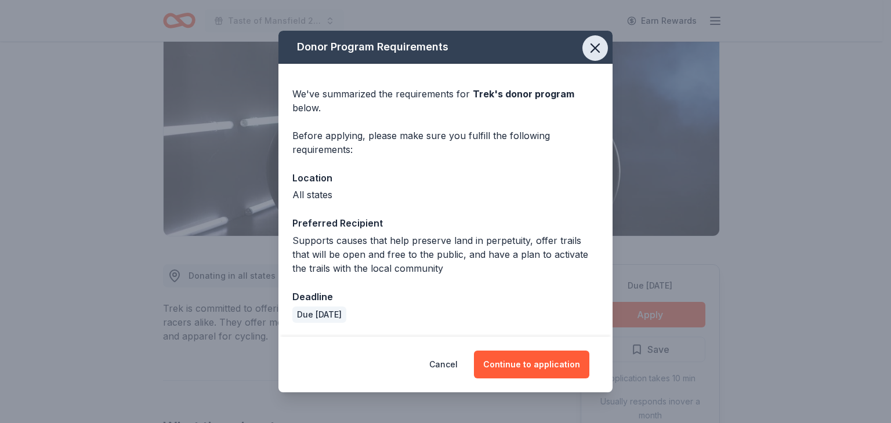
click at [597, 47] on icon "button" at bounding box center [595, 48] width 16 height 16
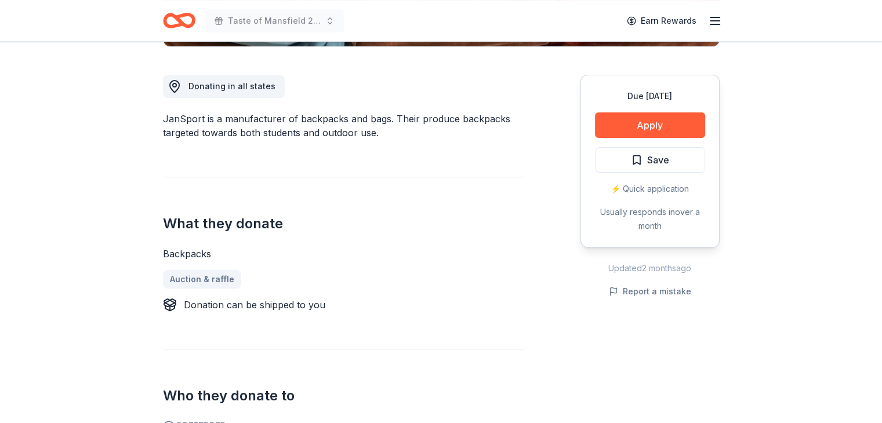
scroll to position [290, 0]
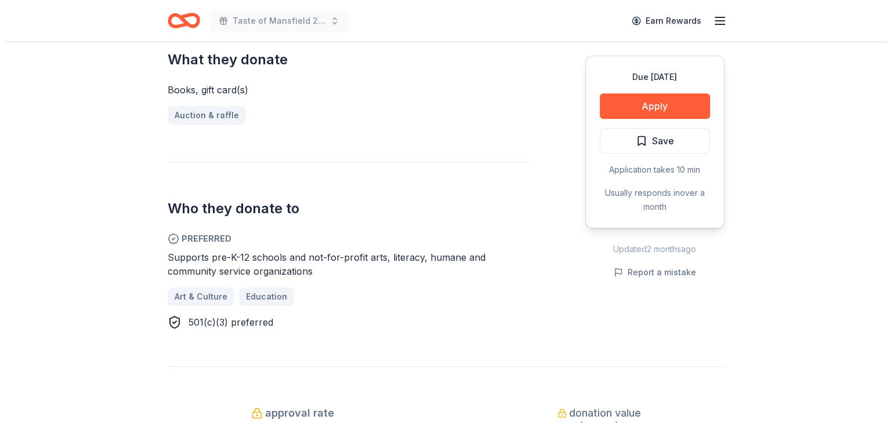
scroll to position [464, 0]
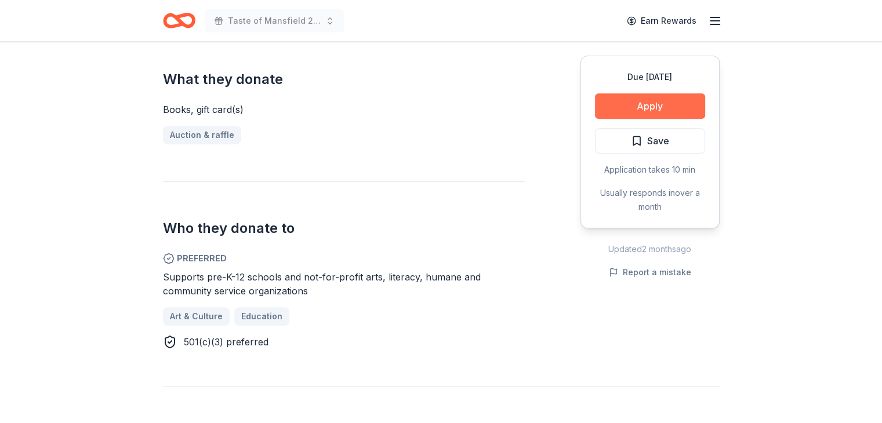
click at [691, 101] on button "Apply" at bounding box center [650, 106] width 110 height 26
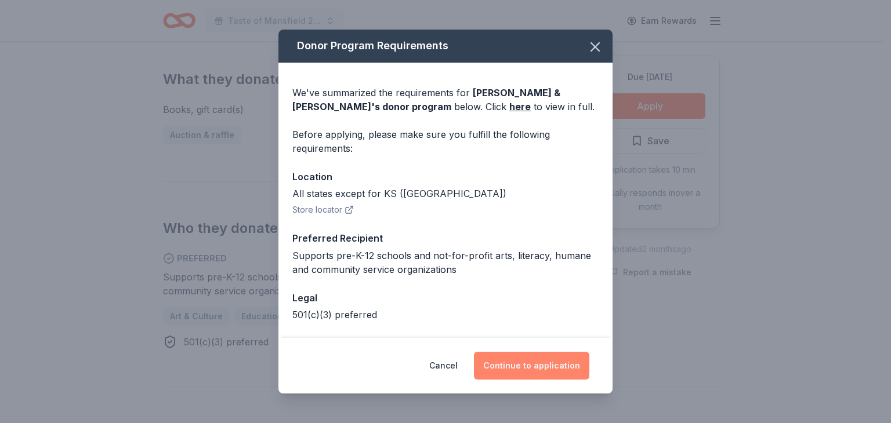
click at [537, 367] on button "Continue to application" at bounding box center [531, 366] width 115 height 28
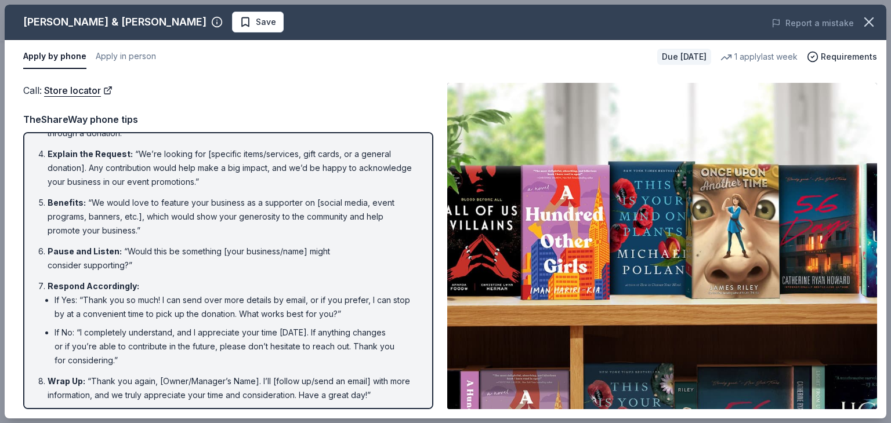
scroll to position [130, 0]
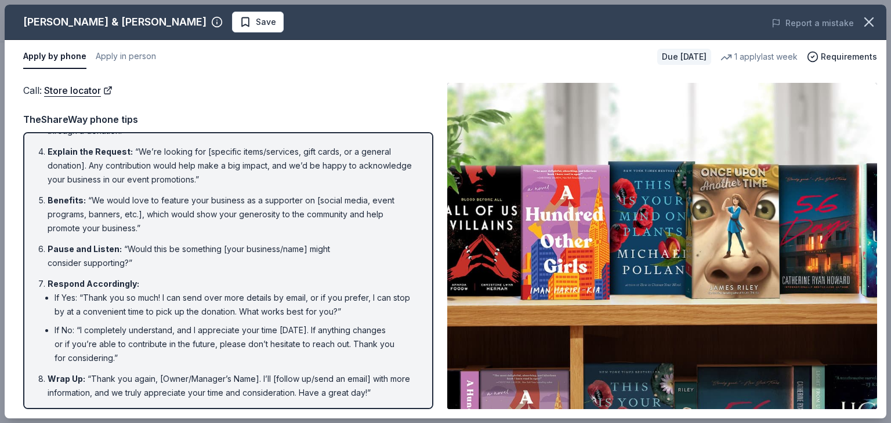
drag, startPoint x: 332, startPoint y: 383, endPoint x: 123, endPoint y: 346, distance: 212.1
click at [123, 346] on ol "Introduction : “Hello, this is [Your Name] from [Your Nonprofit's Name]. May I …" at bounding box center [228, 206] width 389 height 387
click at [393, 387] on li "Wrap Up : “Thank you again, [Owner/Manager’s Name]. I’ll [follow up/send an ema…" at bounding box center [232, 386] width 368 height 28
drag, startPoint x: 393, startPoint y: 389, endPoint x: 179, endPoint y: 383, distance: 214.0
click at [179, 383] on li "Wrap Up : “Thank you again, [Owner/Manager’s Name]. I’ll [follow up/send an ema…" at bounding box center [232, 386] width 368 height 28
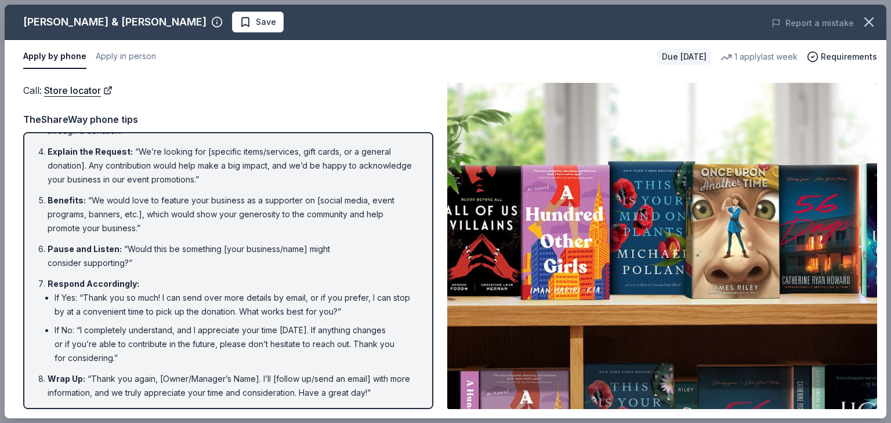
click at [398, 392] on li "Wrap Up : “Thank you again, [Owner/Manager’s Name]. I’ll [follow up/send an ema…" at bounding box center [232, 386] width 368 height 28
drag, startPoint x: 399, startPoint y: 391, endPoint x: 350, endPoint y: 301, distance: 102.7
click at [347, 315] on ol "Introduction : “Hello, this is [Your Name] from [Your Nonprofit's Name]. May I …" at bounding box center [228, 206] width 389 height 387
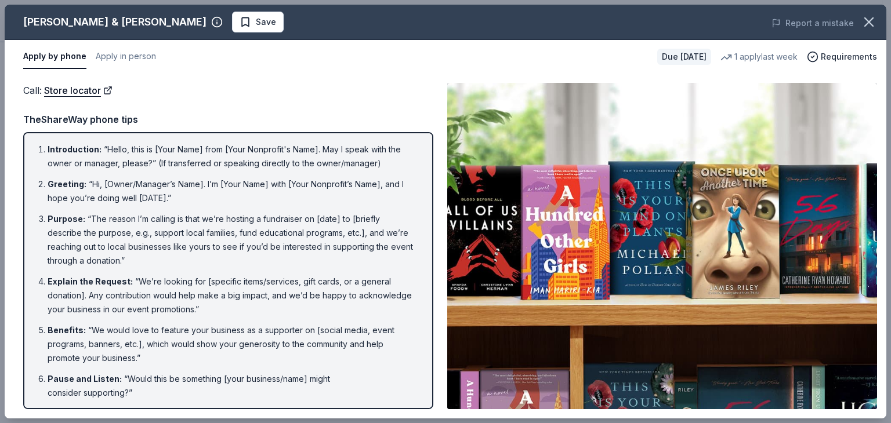
click at [404, 124] on div "TheShareWay phone tips" at bounding box center [228, 119] width 410 height 15
click at [404, 147] on li "Introduction : “Hello, this is [Your Name] from [Your Nonprofit's Name]. May I …" at bounding box center [232, 157] width 368 height 28
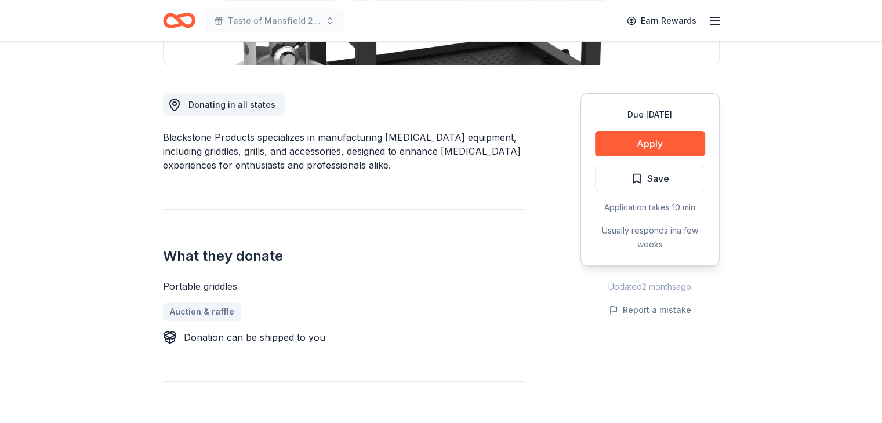
scroll to position [290, 0]
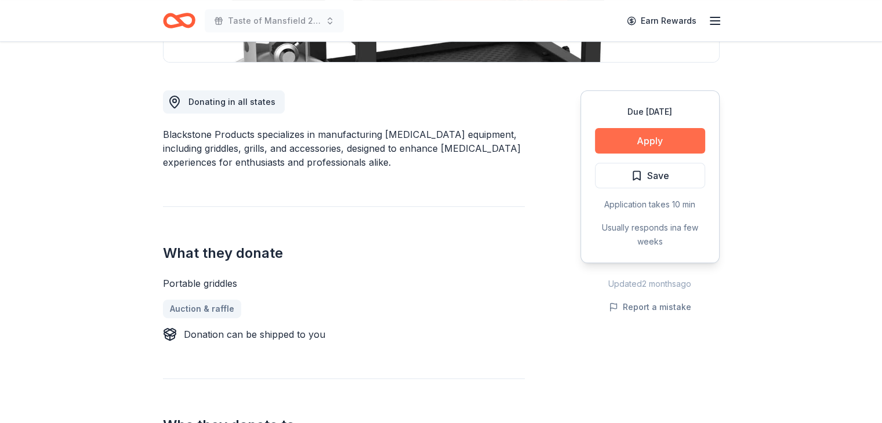
click at [616, 139] on button "Apply" at bounding box center [650, 141] width 110 height 26
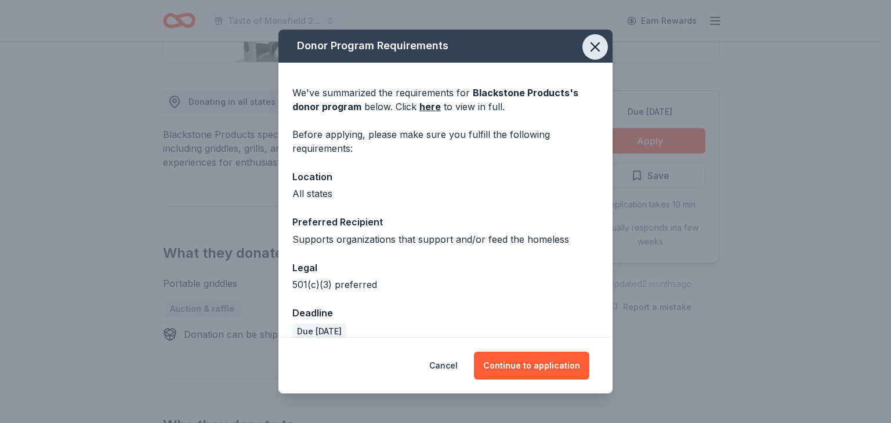
click at [587, 44] on icon "button" at bounding box center [595, 47] width 16 height 16
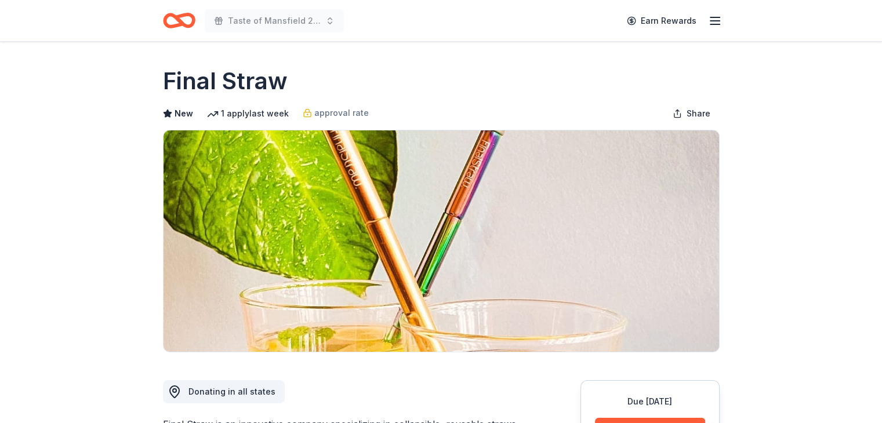
click at [550, 203] on img at bounding box center [442, 241] width 556 height 222
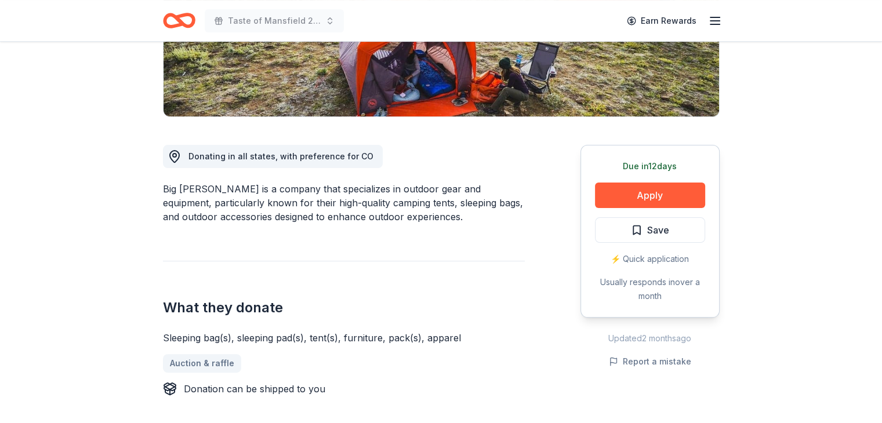
scroll to position [174, 0]
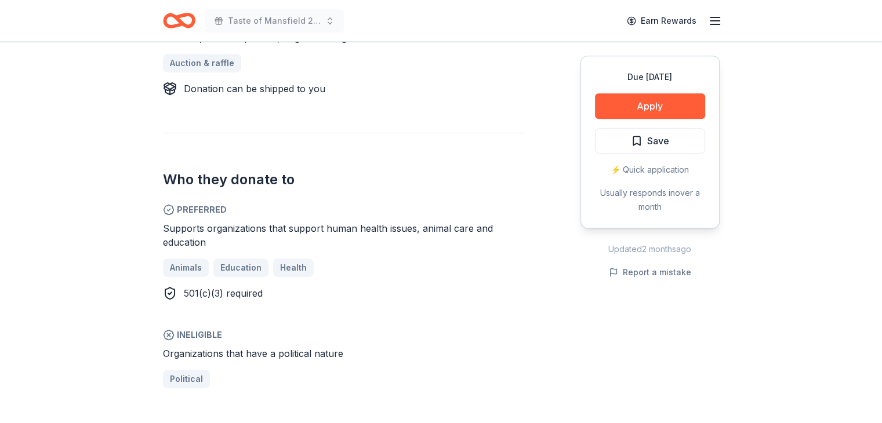
scroll to position [580, 0]
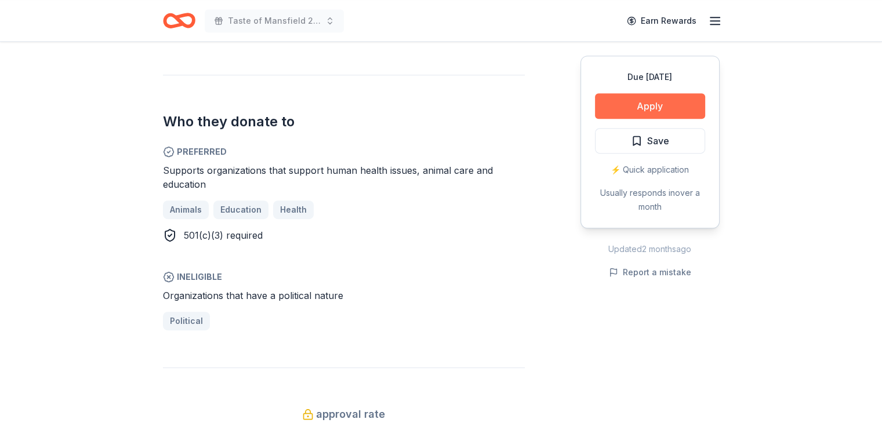
click at [642, 107] on button "Apply" at bounding box center [650, 106] width 110 height 26
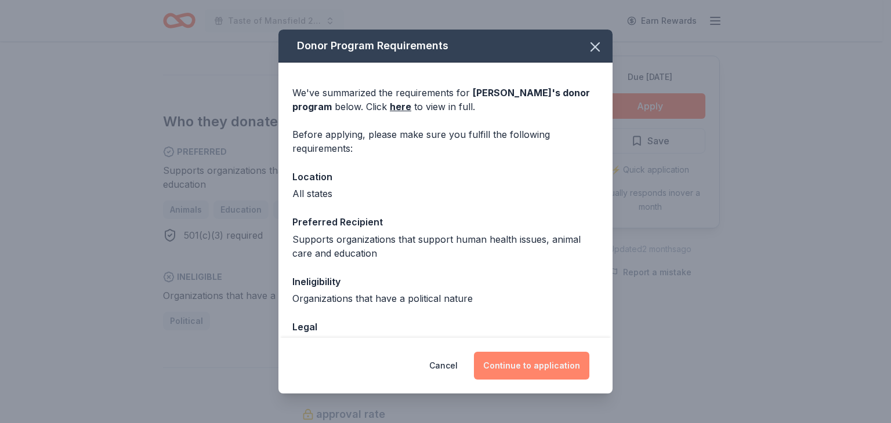
click at [529, 363] on button "Continue to application" at bounding box center [531, 366] width 115 height 28
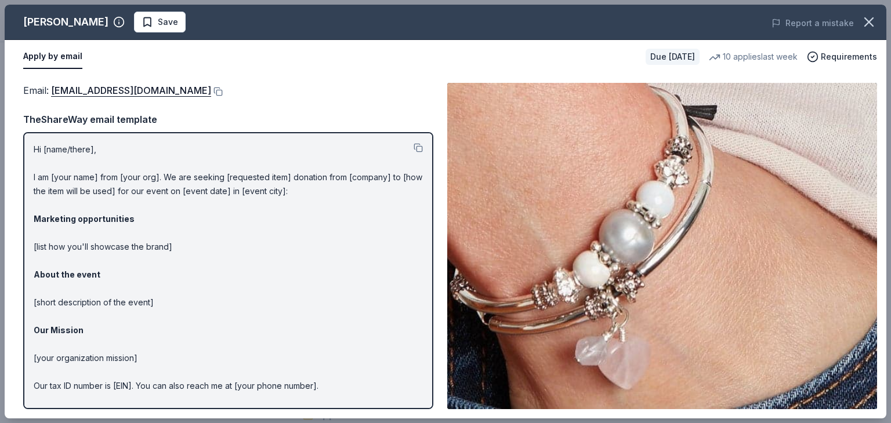
drag, startPoint x: 180, startPoint y: 90, endPoint x: 179, endPoint y: 85, distance: 5.9
click at [211, 90] on button at bounding box center [217, 91] width 12 height 9
click at [866, 21] on icon "button" at bounding box center [869, 22] width 16 height 16
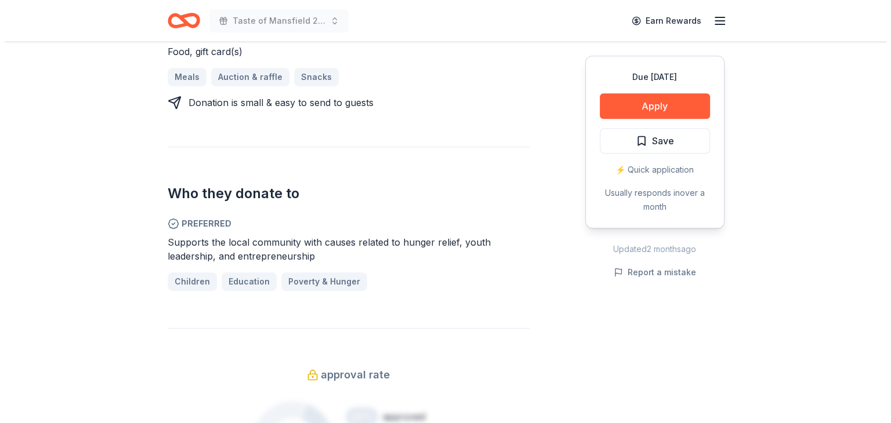
scroll to position [580, 0]
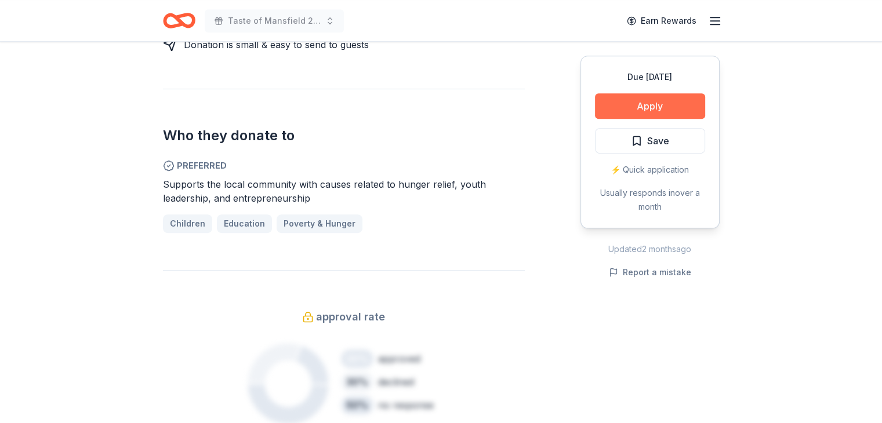
click at [656, 107] on button "Apply" at bounding box center [650, 106] width 110 height 26
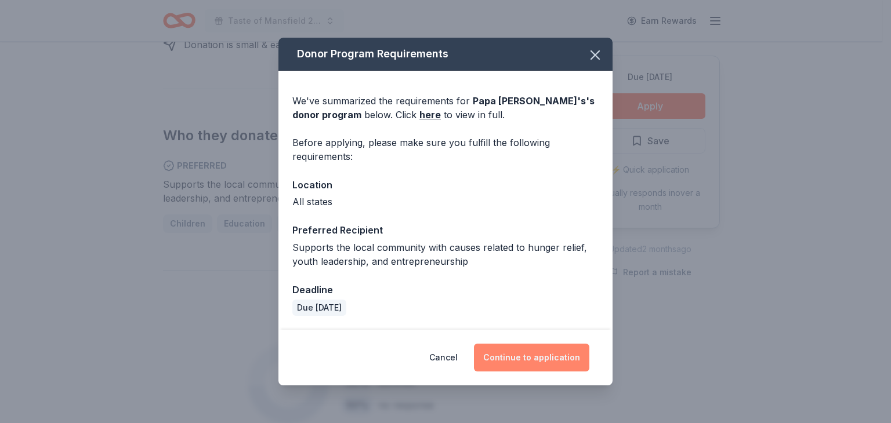
click at [522, 352] on button "Continue to application" at bounding box center [531, 358] width 115 height 28
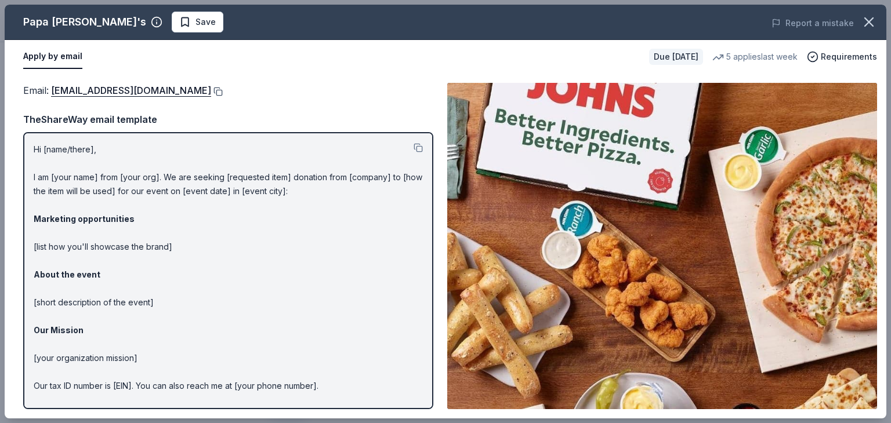
click at [211, 93] on button at bounding box center [217, 91] width 12 height 9
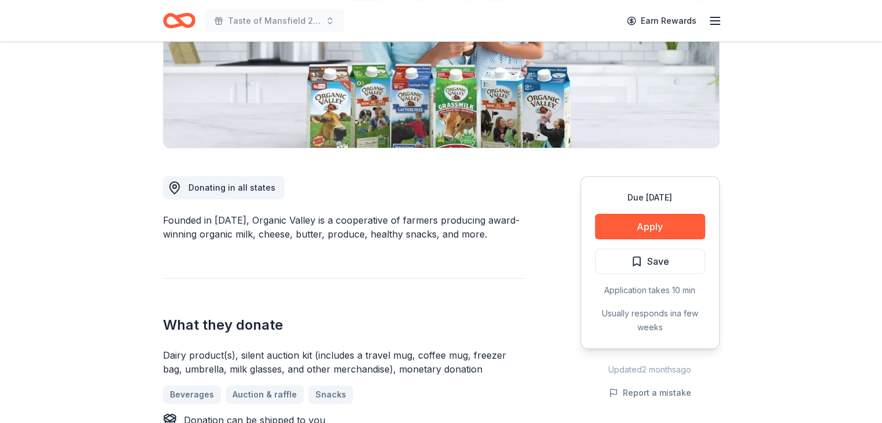
scroll to position [58, 0]
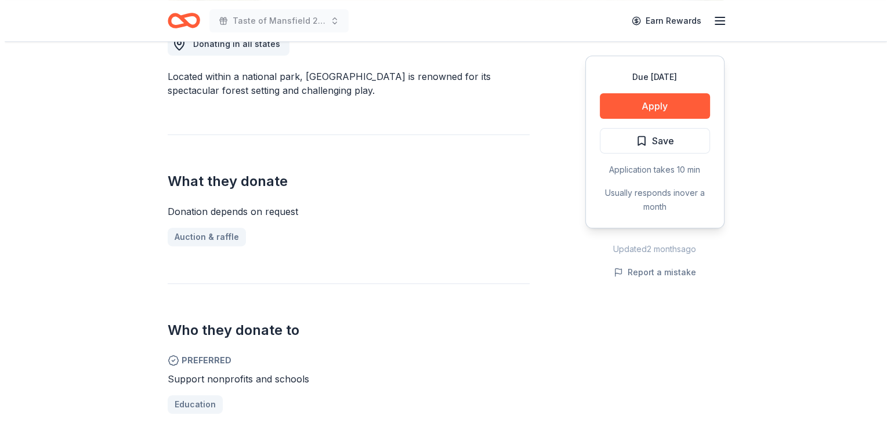
scroll to position [348, 0]
click at [652, 97] on button "Apply" at bounding box center [650, 106] width 110 height 26
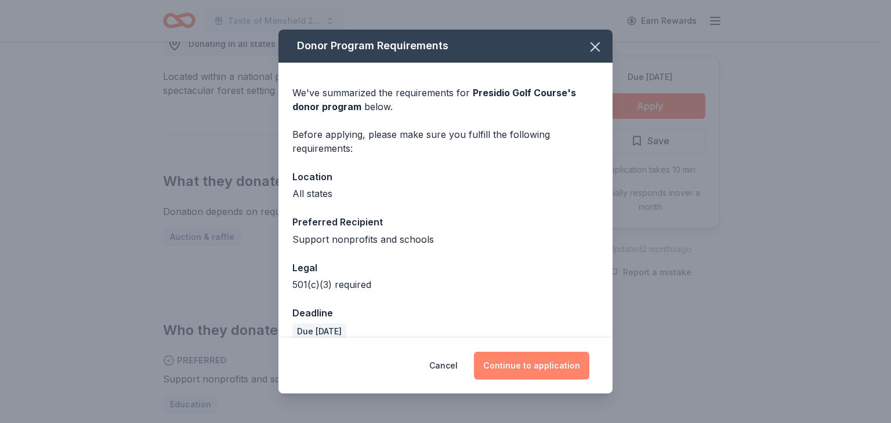
click at [542, 362] on button "Continue to application" at bounding box center [531, 366] width 115 height 28
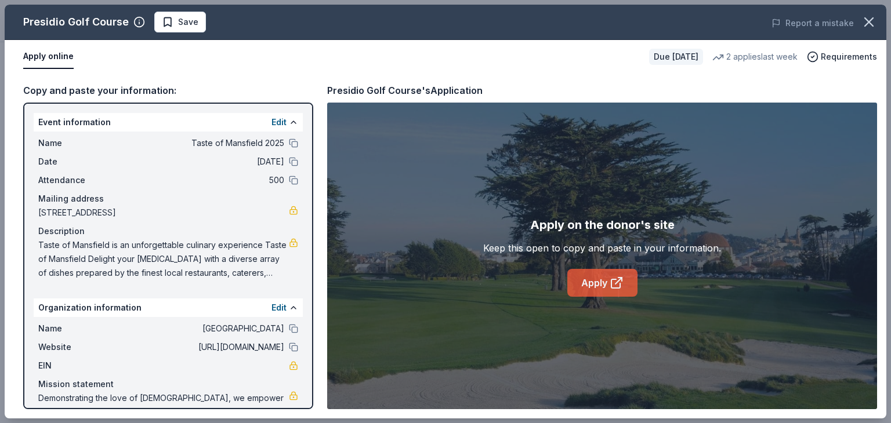
click at [587, 286] on link "Apply" at bounding box center [602, 283] width 70 height 28
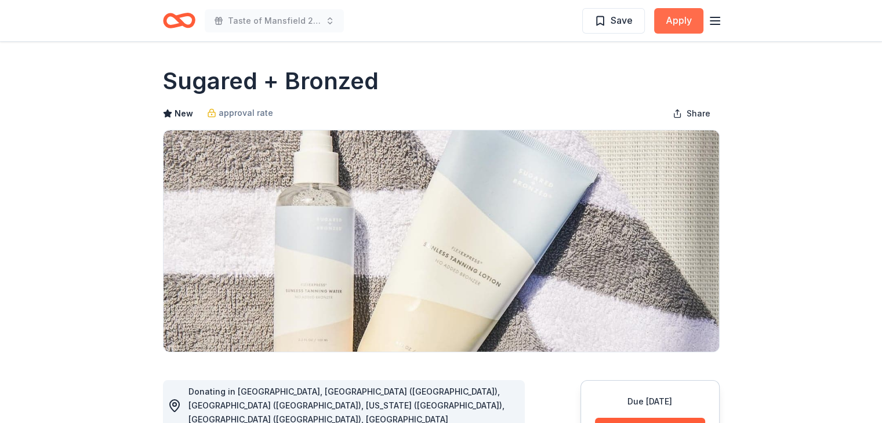
click at [695, 14] on button "Apply" at bounding box center [678, 21] width 49 height 26
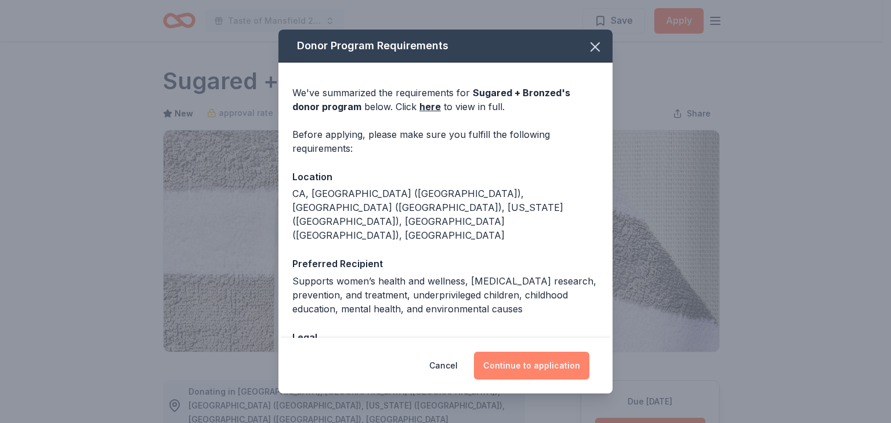
click at [517, 366] on button "Continue to application" at bounding box center [531, 366] width 115 height 28
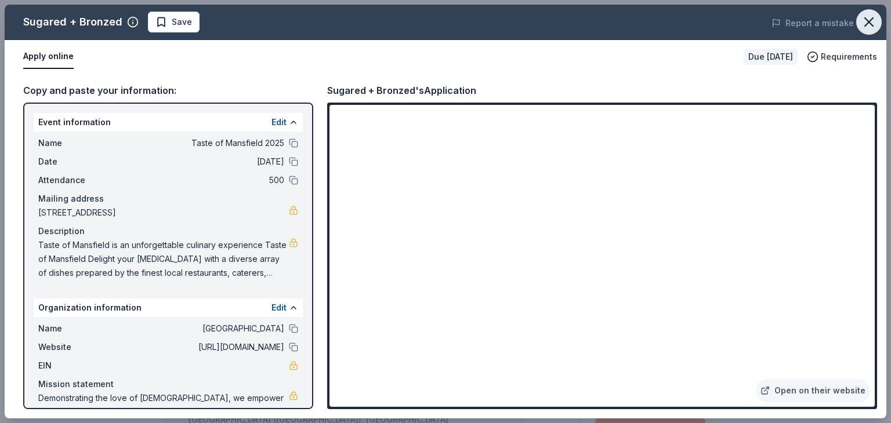
click at [870, 20] on icon "button" at bounding box center [869, 22] width 8 height 8
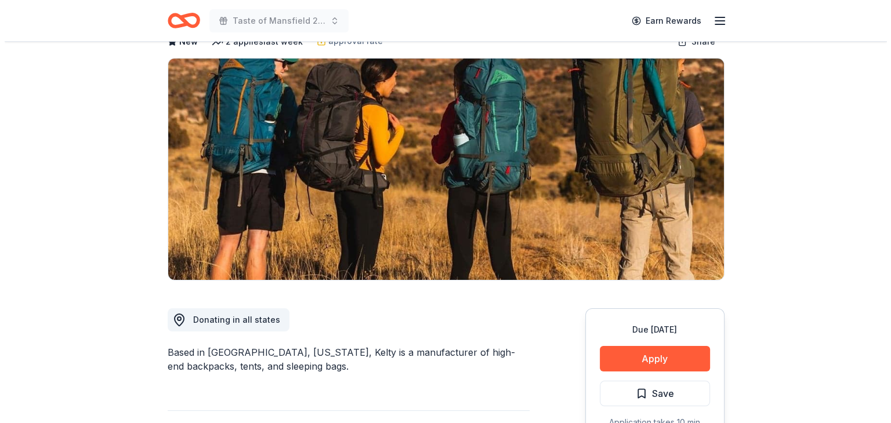
scroll to position [174, 0]
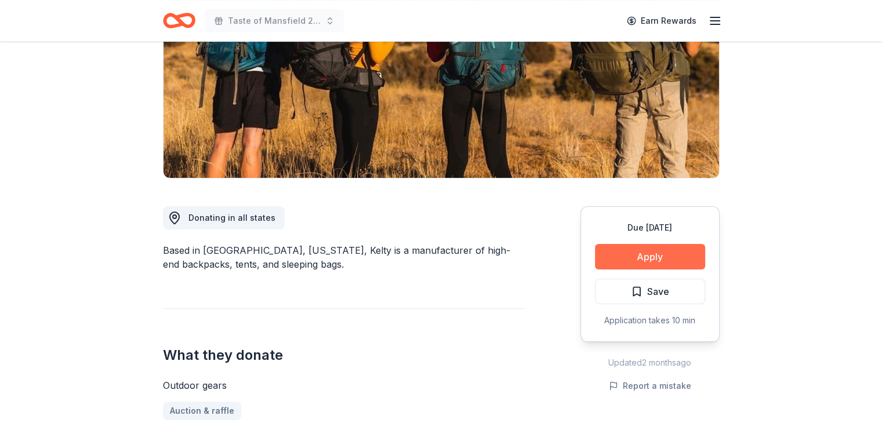
click at [648, 251] on button "Apply" at bounding box center [650, 257] width 110 height 26
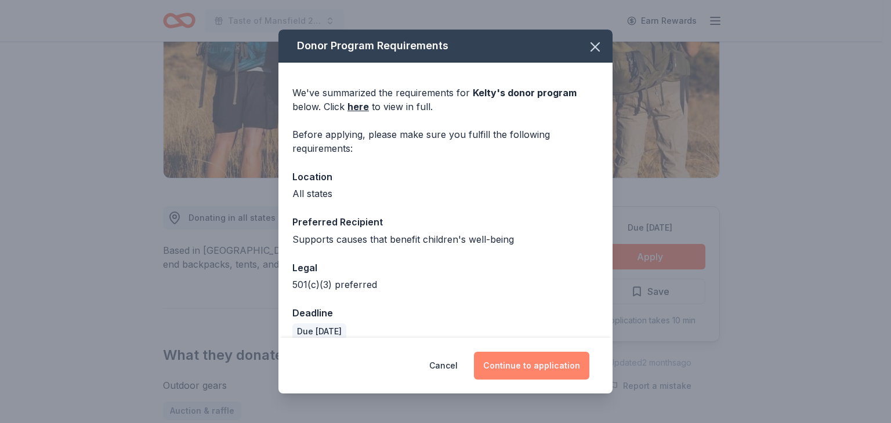
click at [527, 363] on button "Continue to application" at bounding box center [531, 366] width 115 height 28
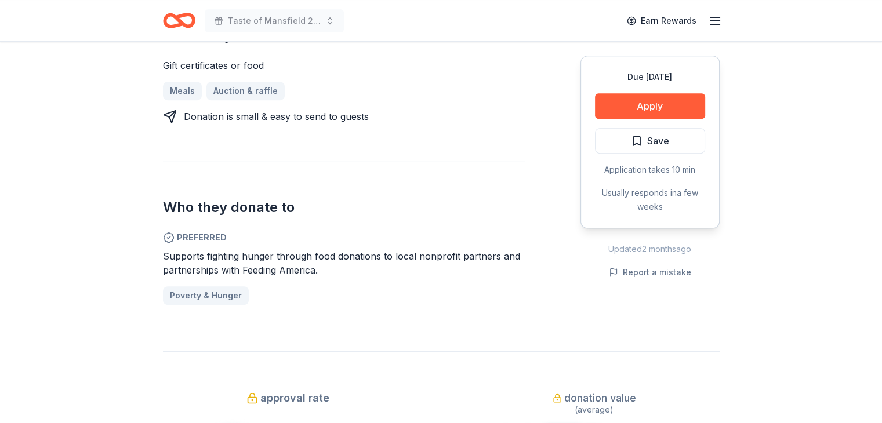
scroll to position [522, 0]
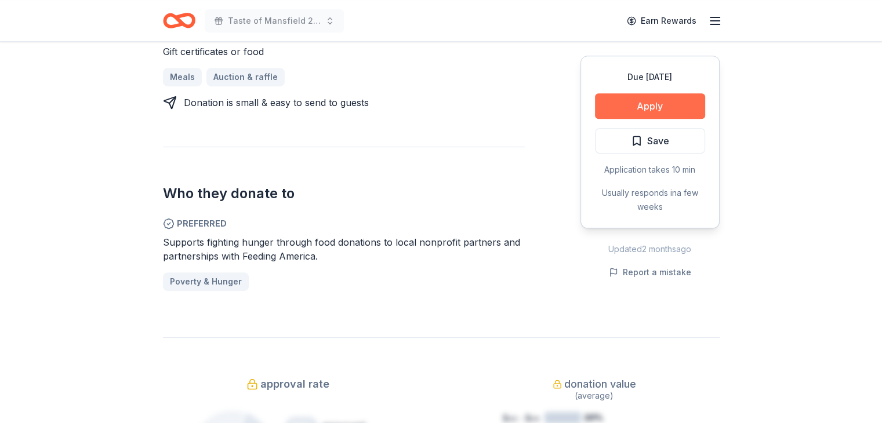
click at [633, 108] on button "Apply" at bounding box center [650, 106] width 110 height 26
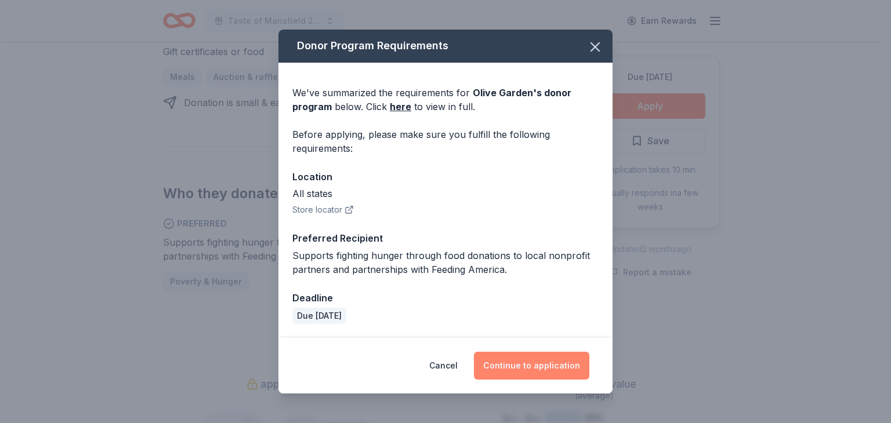
click at [538, 361] on button "Continue to application" at bounding box center [531, 366] width 115 height 28
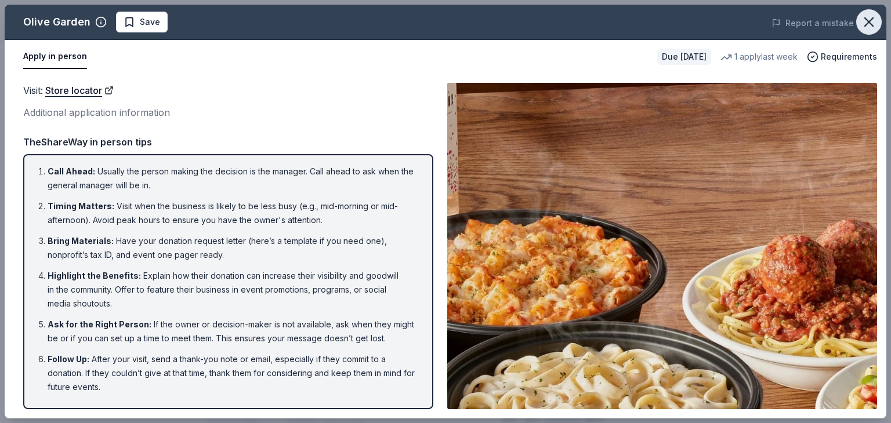
click at [866, 19] on icon "button" at bounding box center [869, 22] width 8 height 8
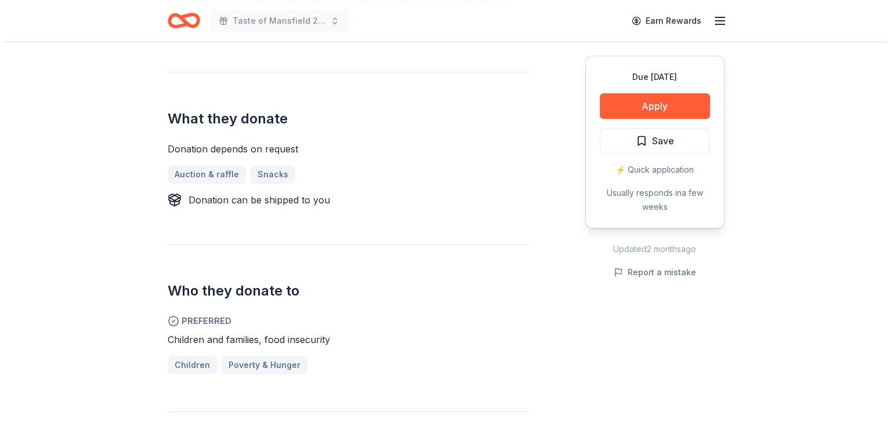
scroll to position [522, 0]
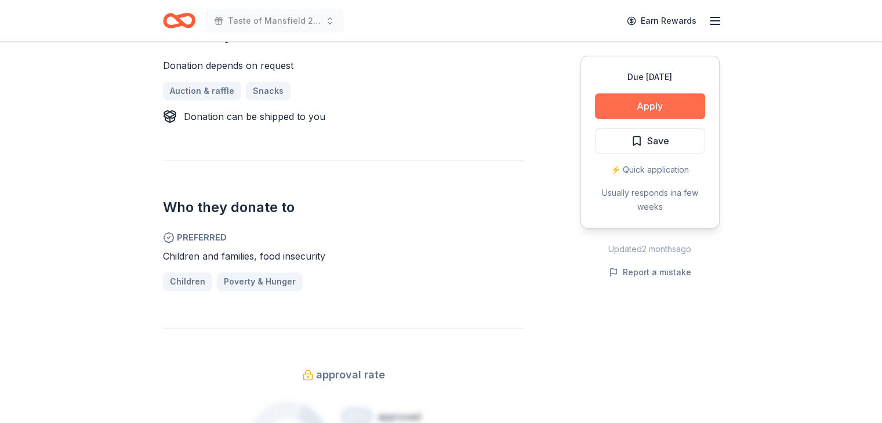
click at [648, 107] on button "Apply" at bounding box center [650, 106] width 110 height 26
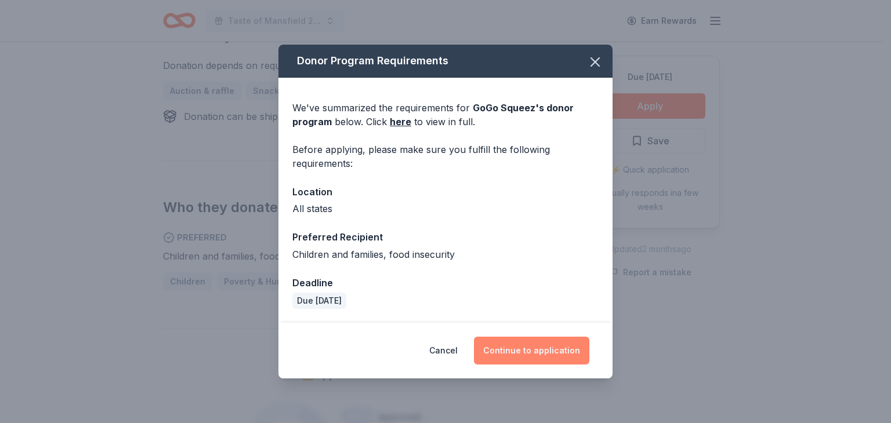
click at [538, 344] on button "Continue to application" at bounding box center [531, 351] width 115 height 28
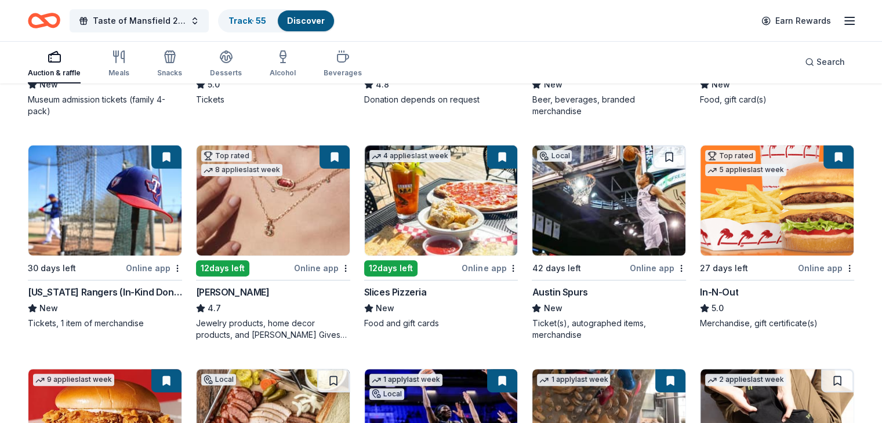
scroll to position [290, 0]
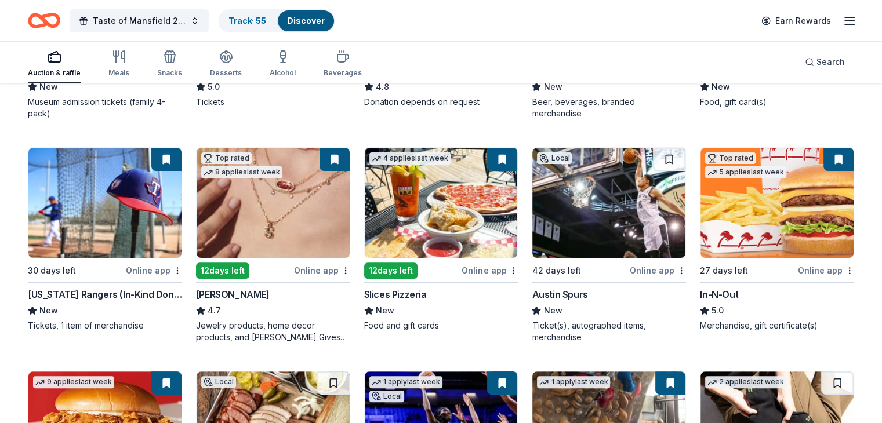
click at [590, 175] on img at bounding box center [608, 203] width 153 height 110
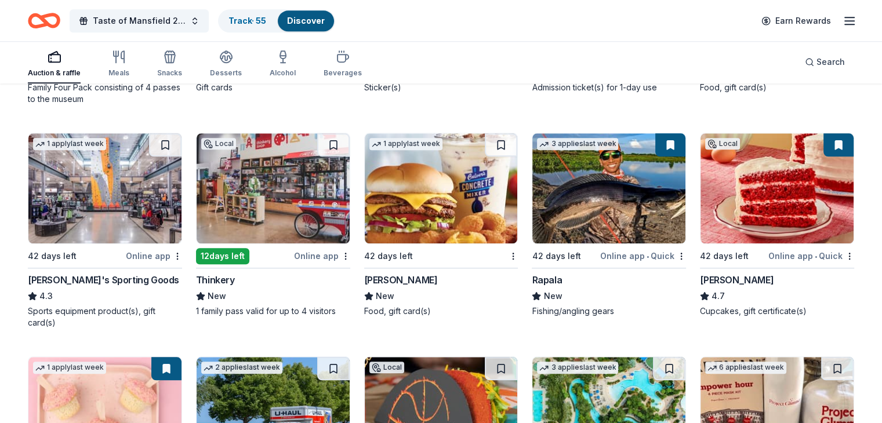
scroll to position [1271, 0]
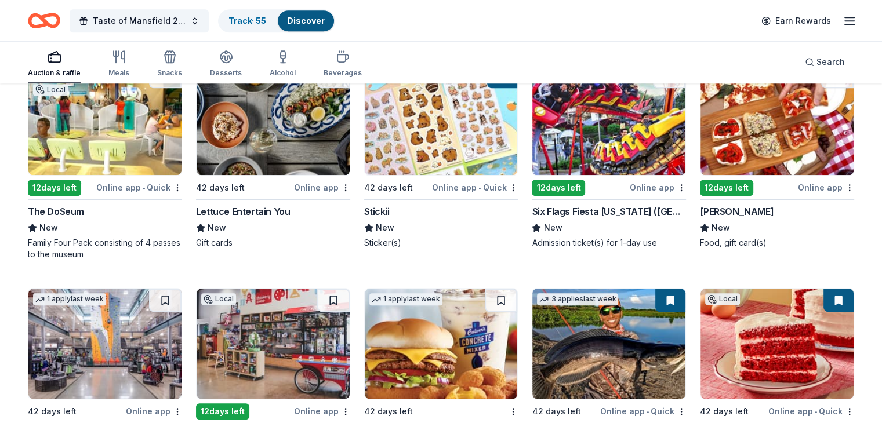
scroll to position [1155, 0]
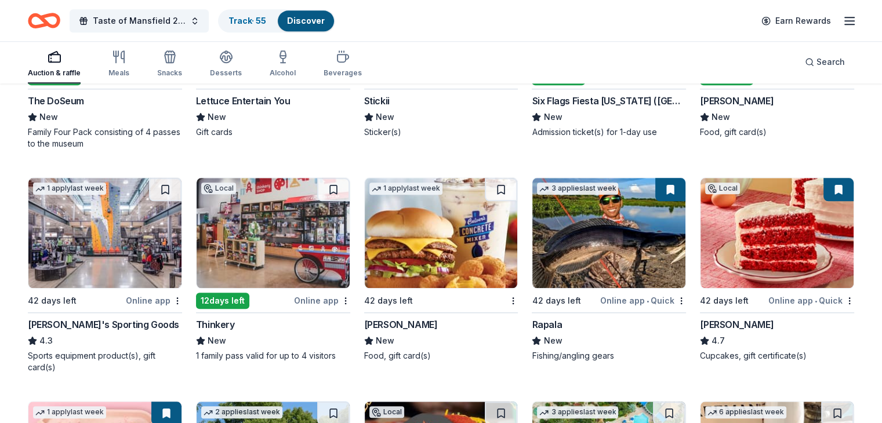
click at [769, 243] on img at bounding box center [776, 233] width 153 height 110
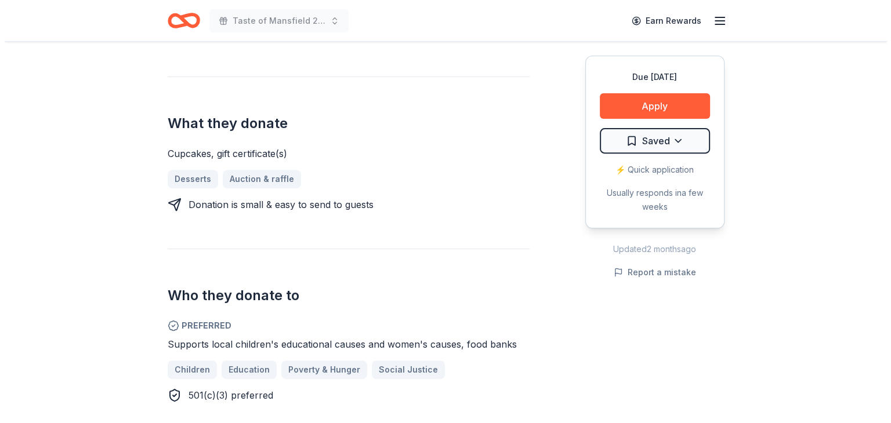
scroll to position [464, 0]
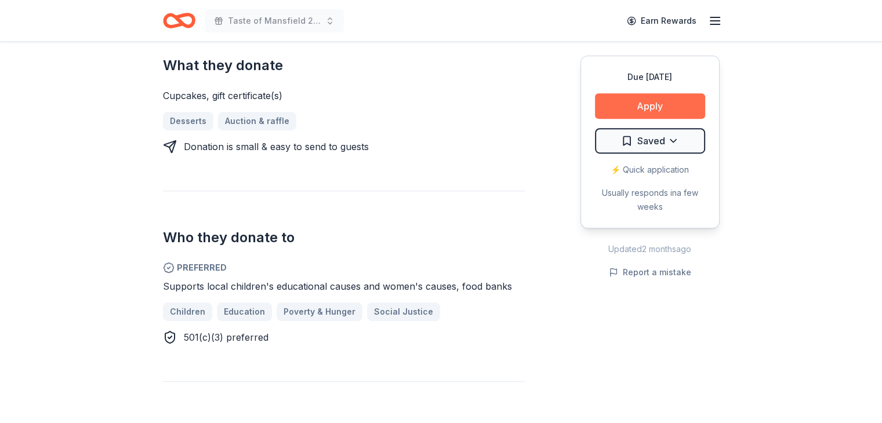
click at [654, 104] on button "Apply" at bounding box center [650, 106] width 110 height 26
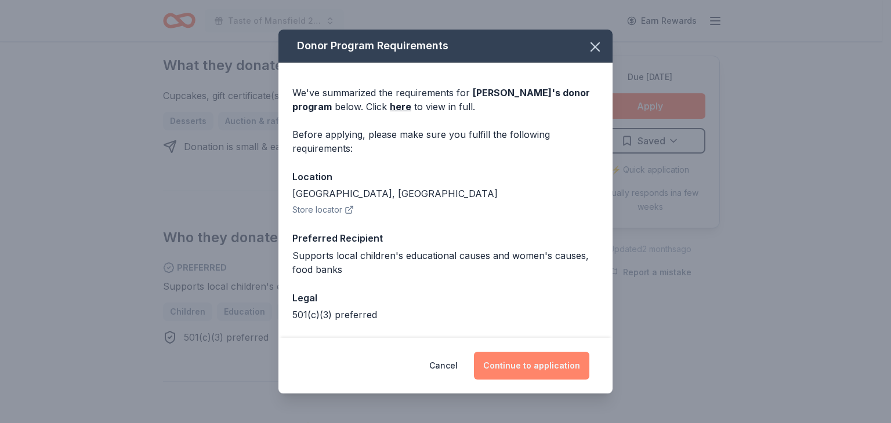
click at [527, 364] on button "Continue to application" at bounding box center [531, 366] width 115 height 28
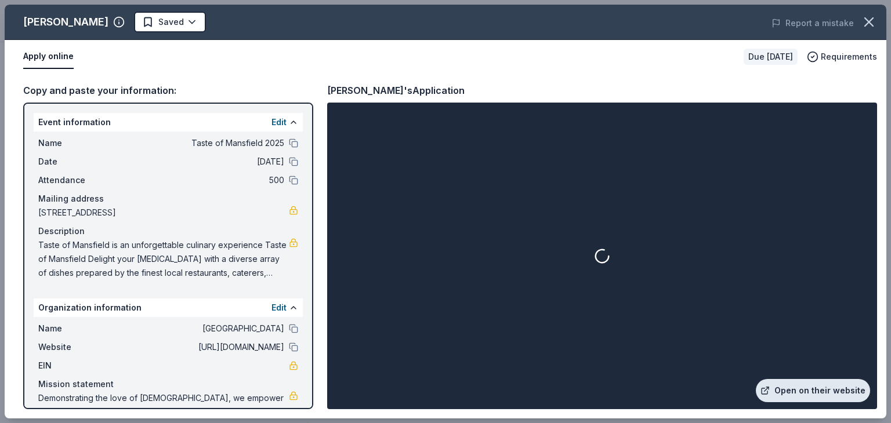
click at [791, 393] on link "Open on their website" at bounding box center [813, 390] width 114 height 23
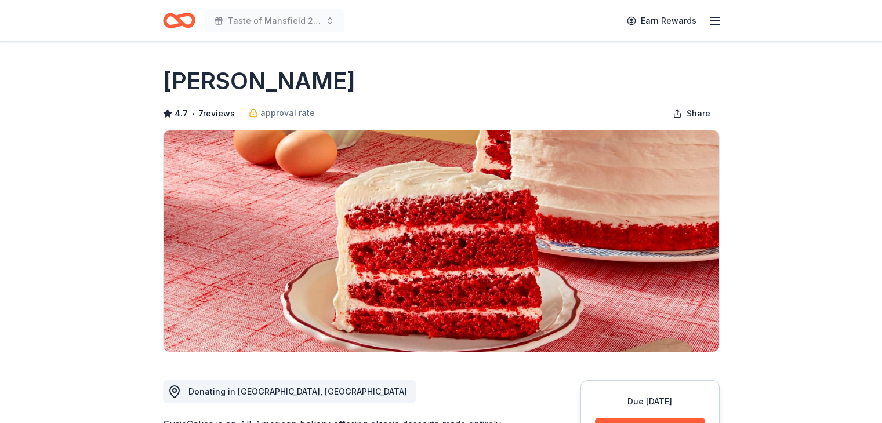
scroll to position [464, 0]
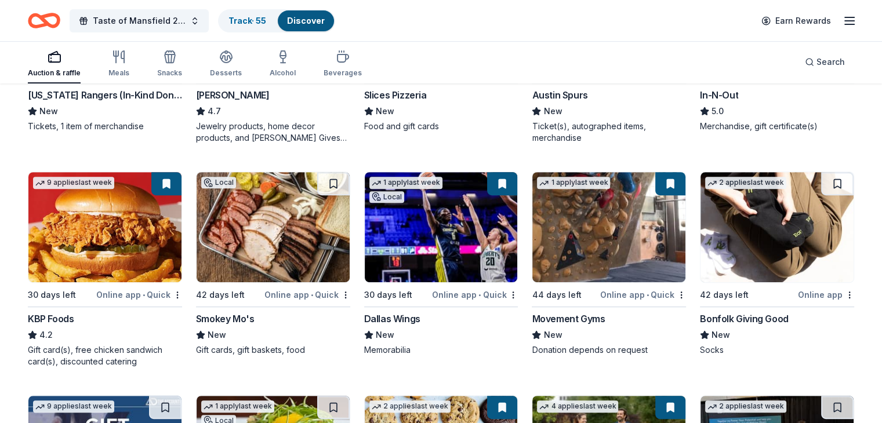
scroll to position [517, 0]
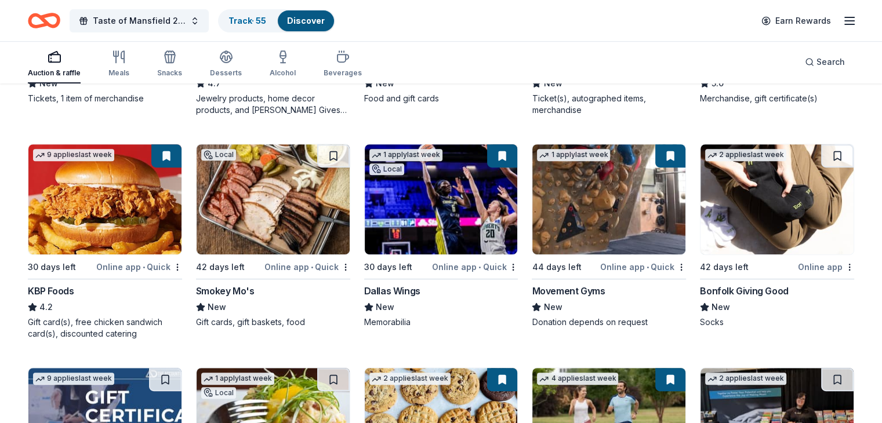
click at [793, 193] on img at bounding box center [776, 199] width 153 height 110
click at [750, 302] on div "New" at bounding box center [777, 307] width 154 height 14
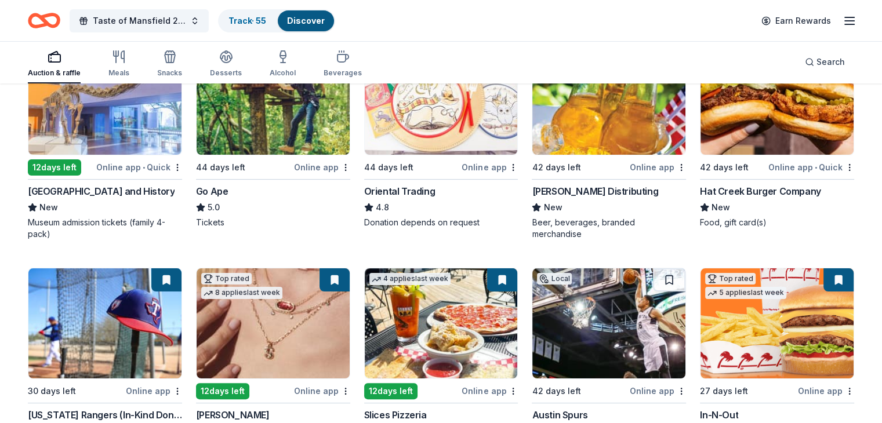
scroll to position [0, 0]
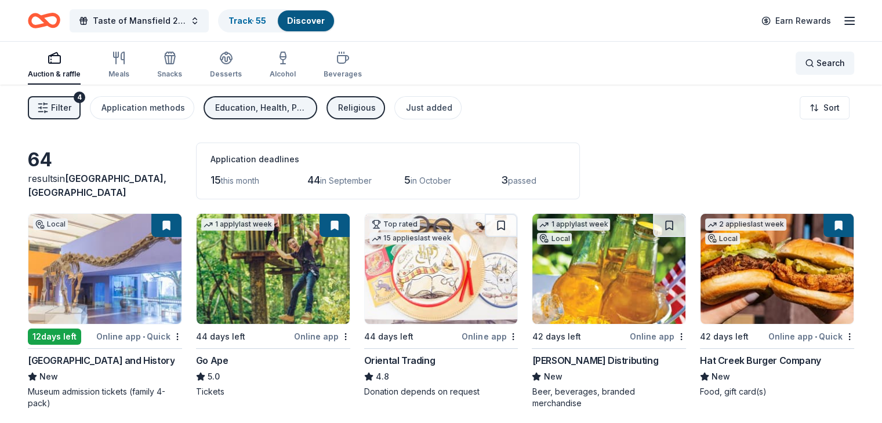
click at [816, 61] on span "Search" at bounding box center [830, 63] width 28 height 14
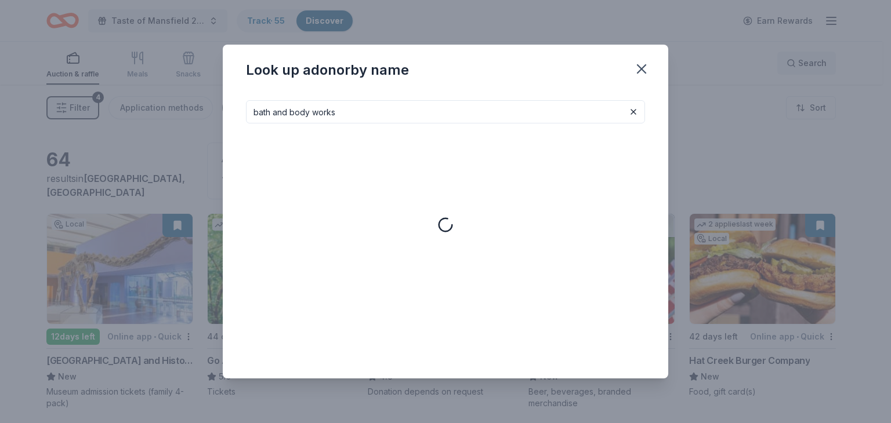
type input "bath and body works"
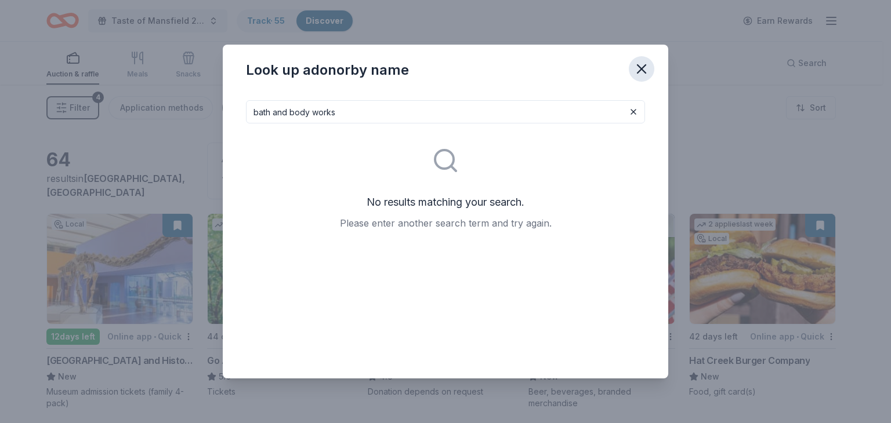
click at [640, 68] on icon "button" at bounding box center [641, 69] width 16 height 16
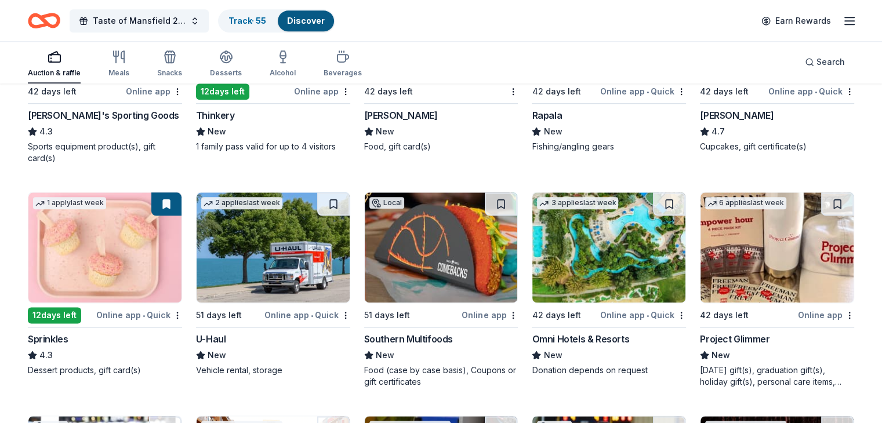
scroll to position [1371, 0]
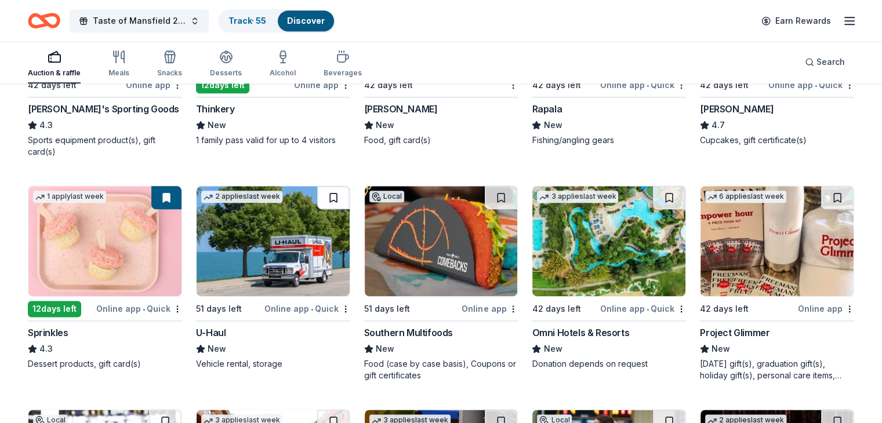
click at [330, 197] on button at bounding box center [333, 197] width 32 height 23
click at [315, 258] on img at bounding box center [273, 241] width 153 height 110
click at [433, 258] on img at bounding box center [441, 241] width 153 height 110
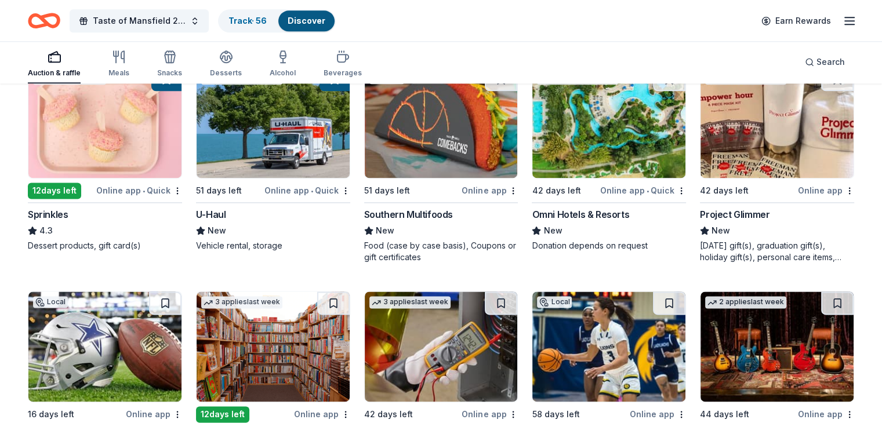
scroll to position [1487, 0]
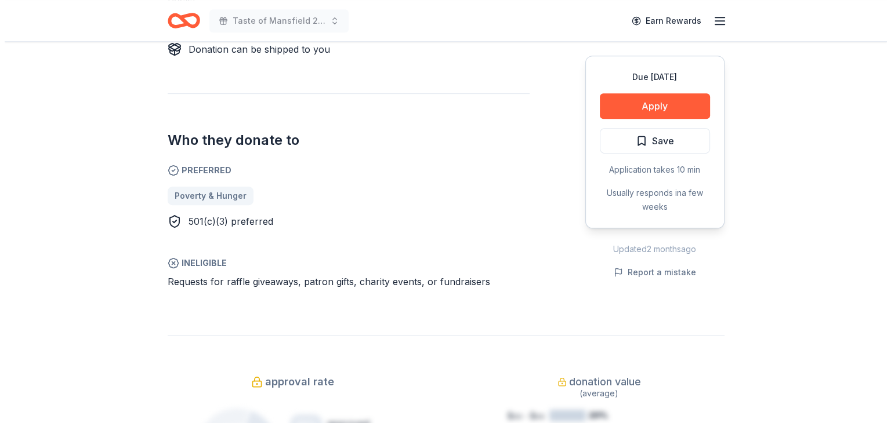
scroll to position [580, 0]
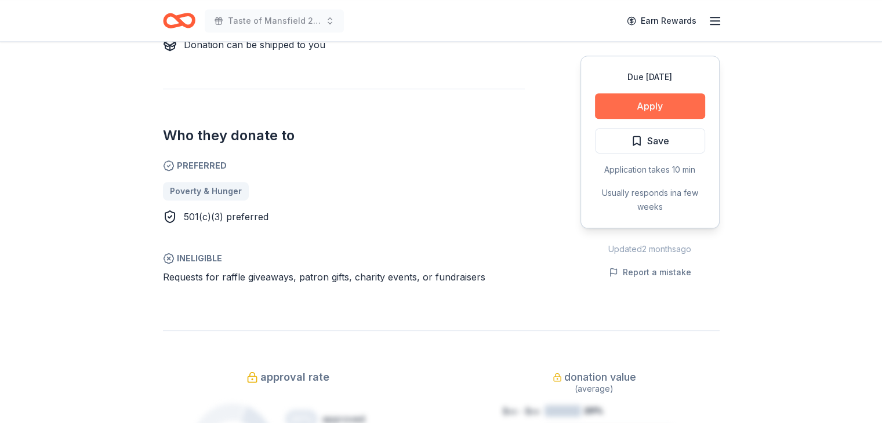
click at [673, 104] on button "Apply" at bounding box center [650, 106] width 110 height 26
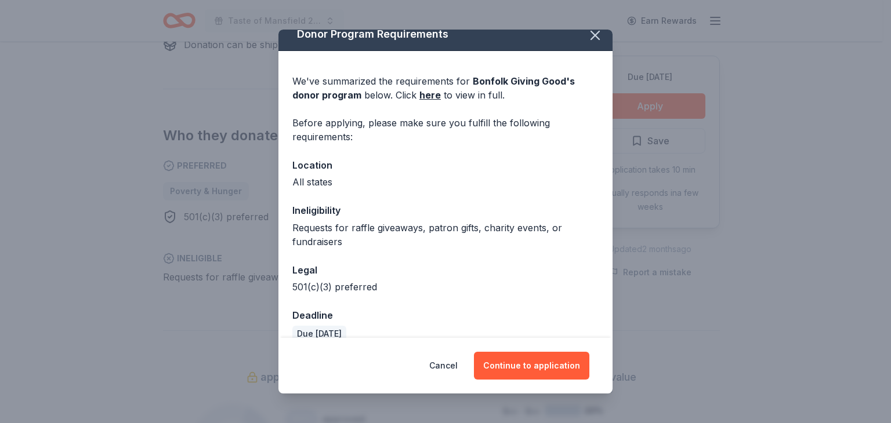
scroll to position [29, 0]
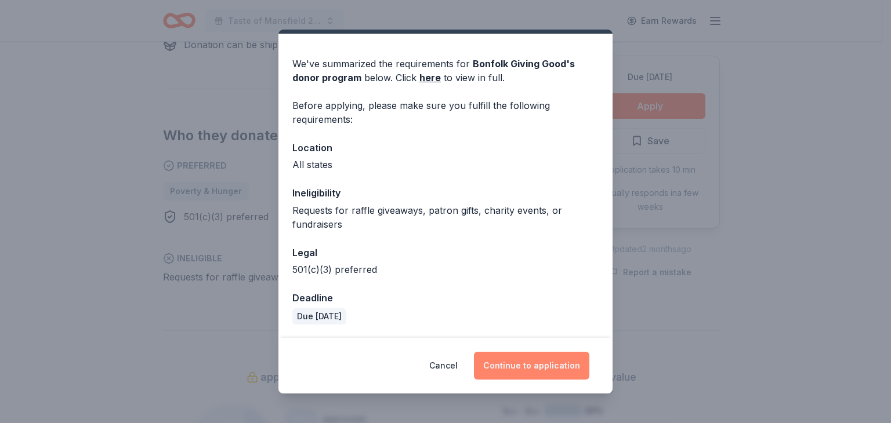
click at [519, 372] on button "Continue to application" at bounding box center [531, 366] width 115 height 28
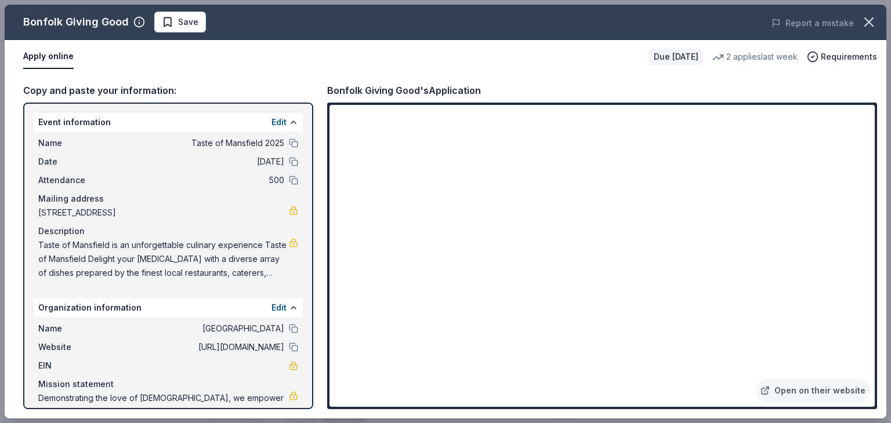
click at [66, 53] on button "Apply online" at bounding box center [48, 57] width 50 height 24
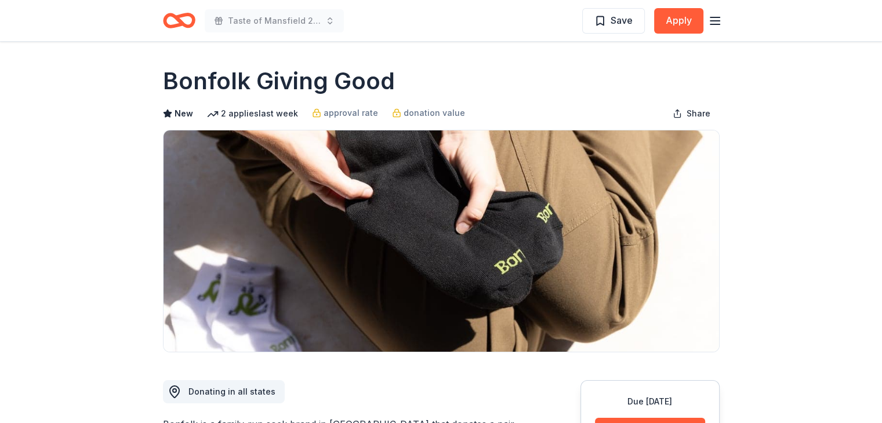
scroll to position [232, 0]
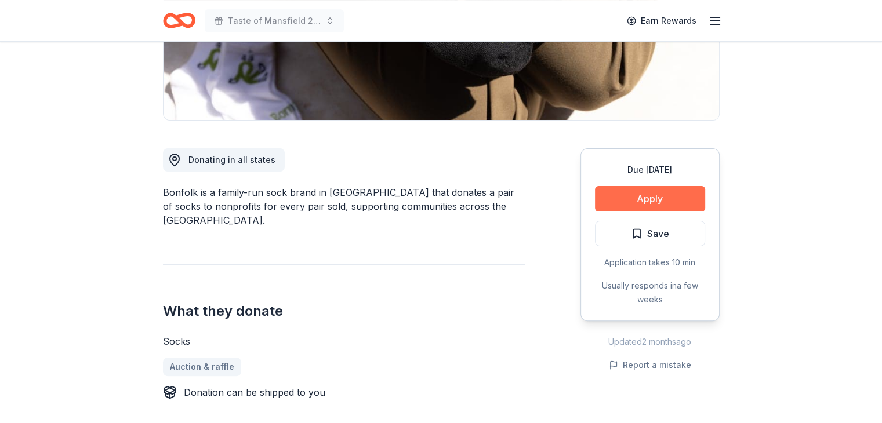
click at [644, 200] on button "Apply" at bounding box center [650, 199] width 110 height 26
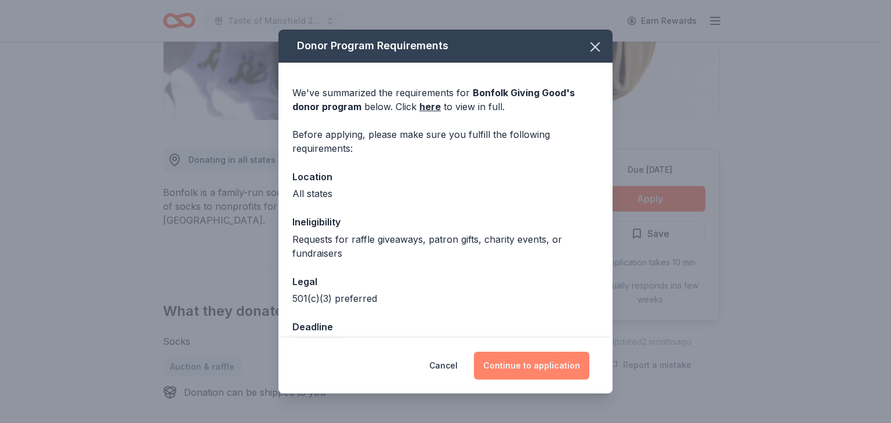
click at [496, 365] on button "Continue to application" at bounding box center [531, 366] width 115 height 28
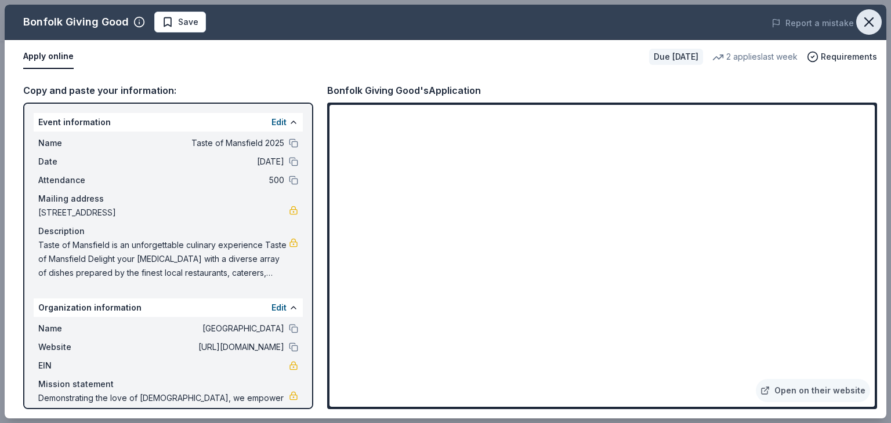
click at [869, 19] on icon "button" at bounding box center [869, 22] width 16 height 16
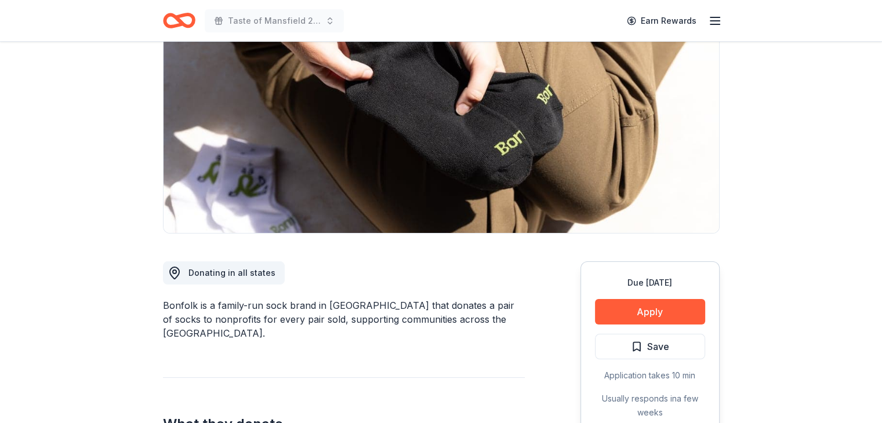
scroll to position [0, 0]
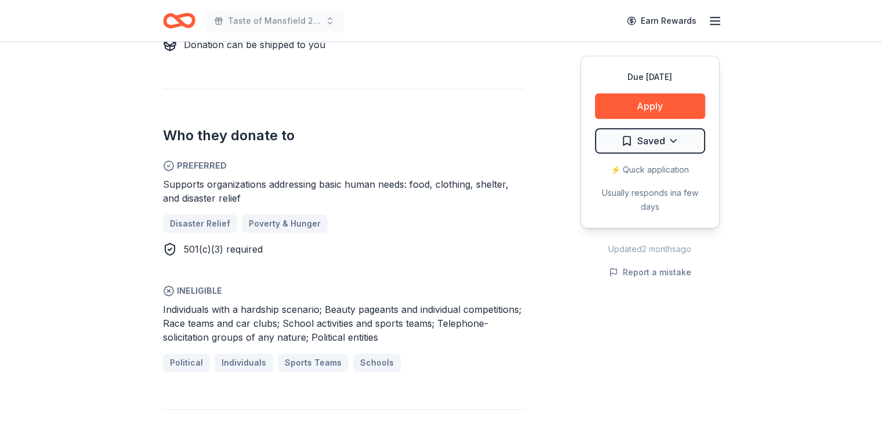
scroll to position [638, 0]
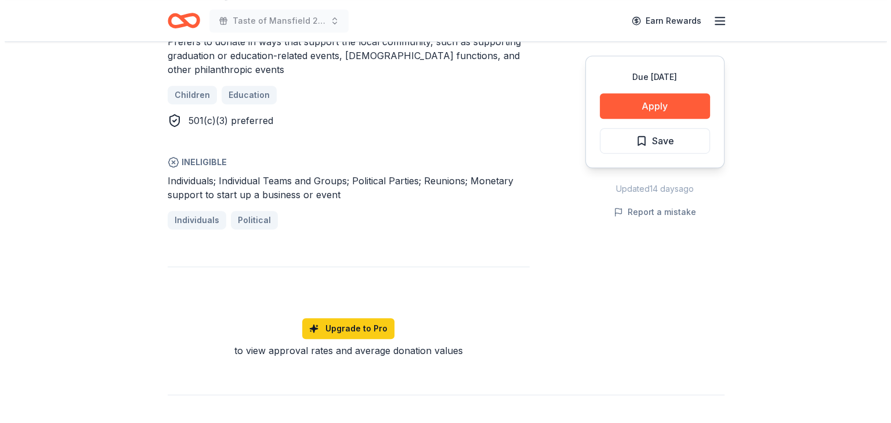
scroll to position [721, 0]
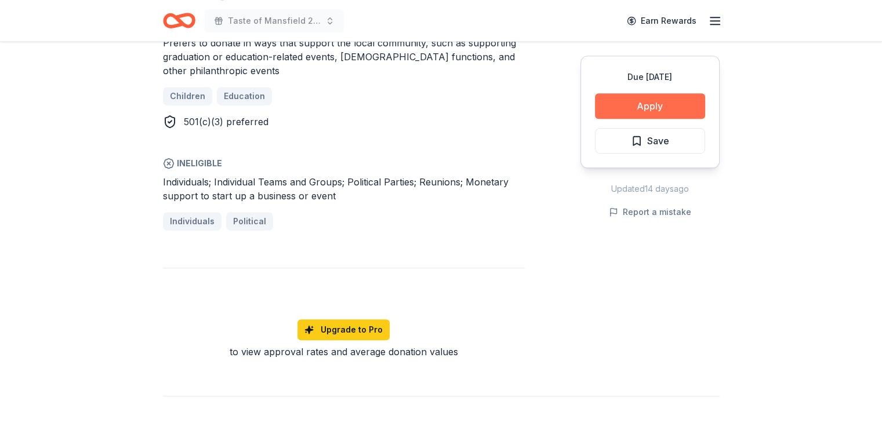
click at [659, 102] on button "Apply" at bounding box center [650, 106] width 110 height 26
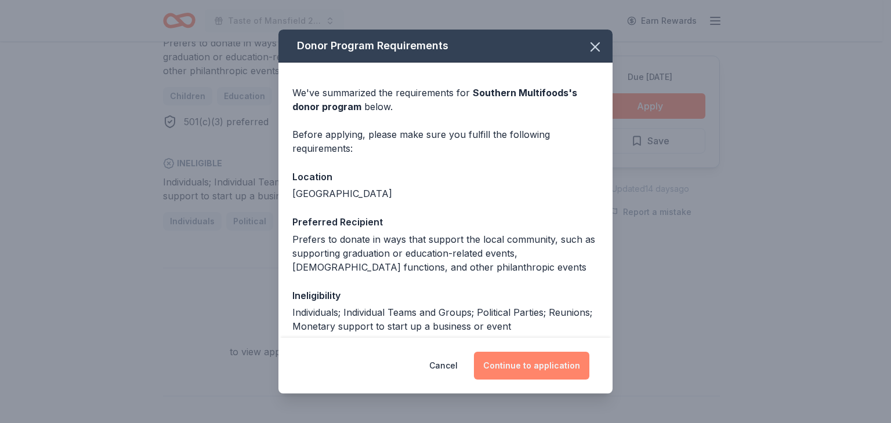
click at [528, 369] on button "Continue to application" at bounding box center [531, 366] width 115 height 28
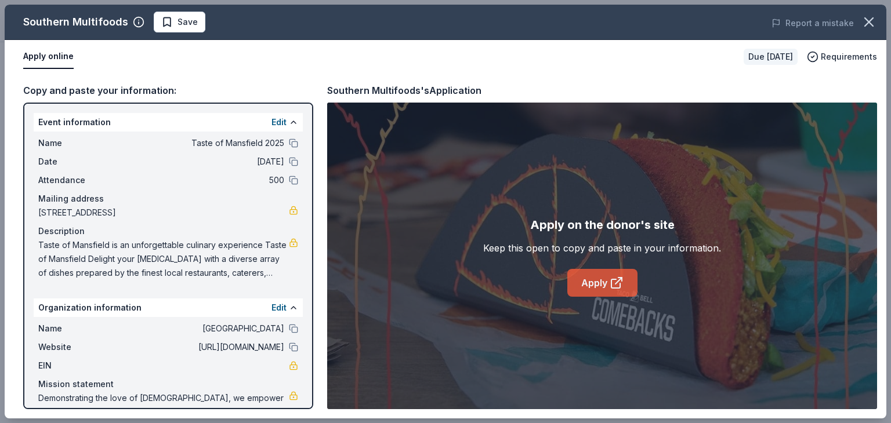
click at [618, 279] on icon at bounding box center [616, 283] width 14 height 14
